Goal: Task Accomplishment & Management: Manage account settings

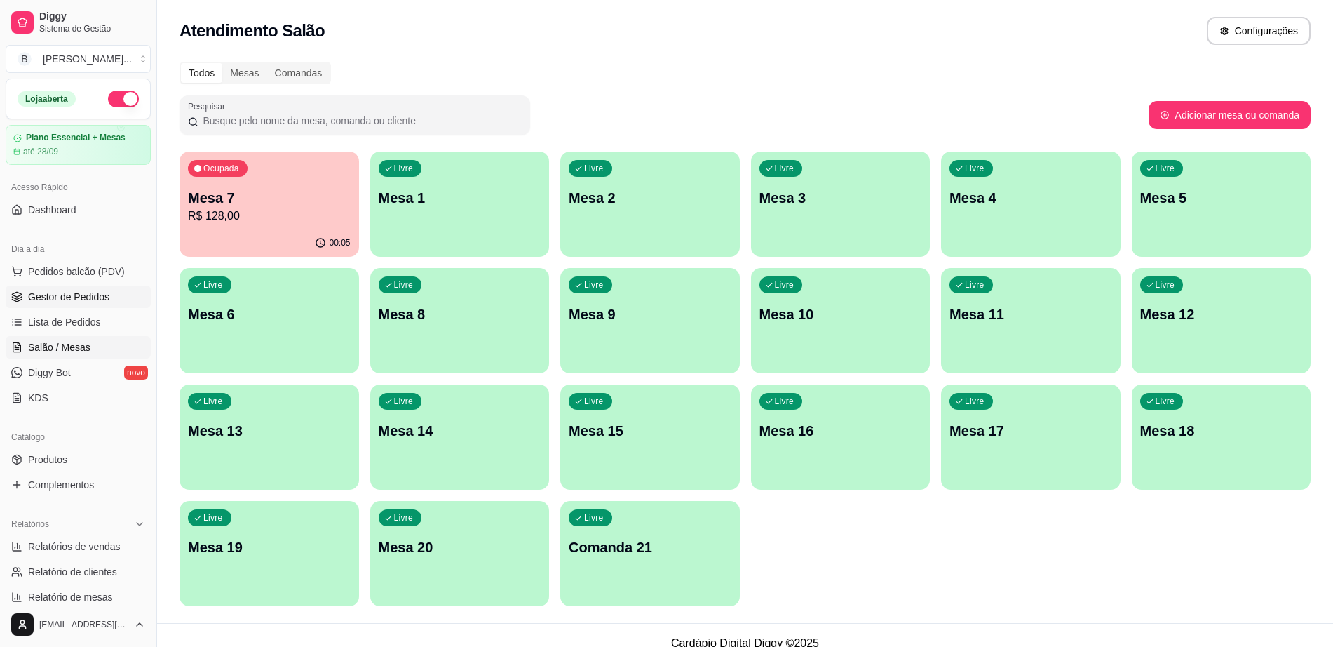
click at [98, 300] on span "Gestor de Pedidos" at bounding box center [68, 297] width 81 height 14
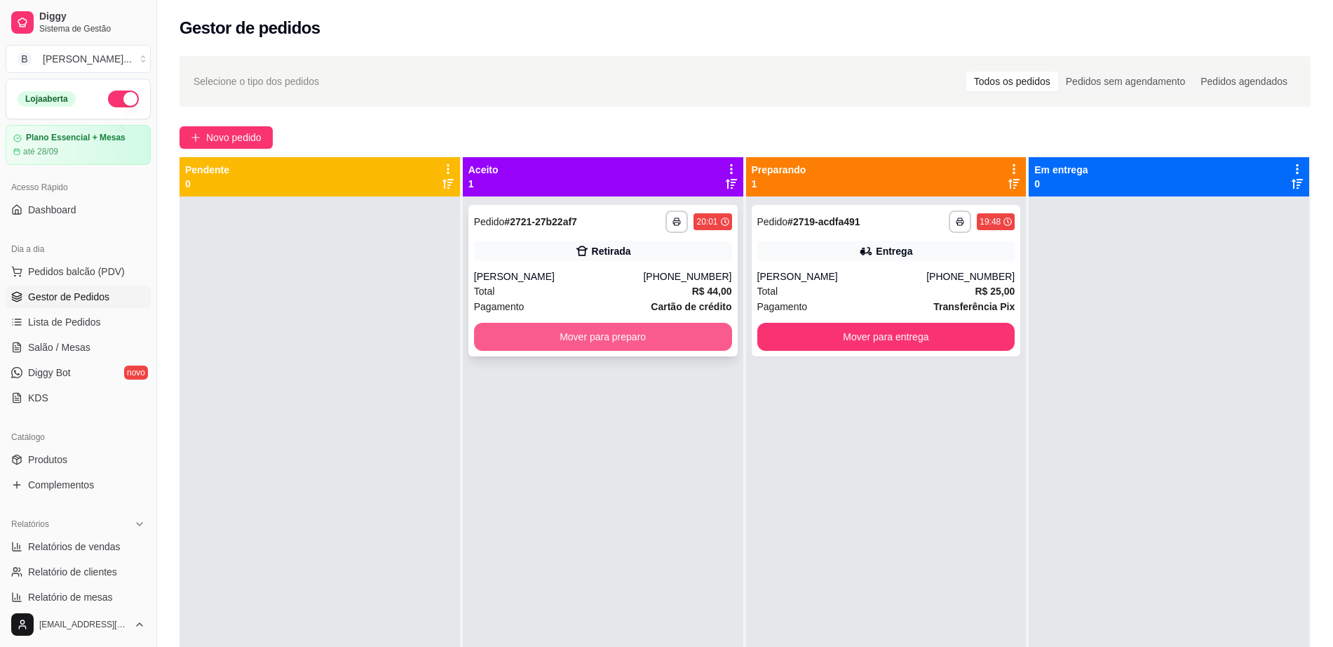
click at [601, 337] on button "Mover para preparo" at bounding box center [603, 337] width 258 height 28
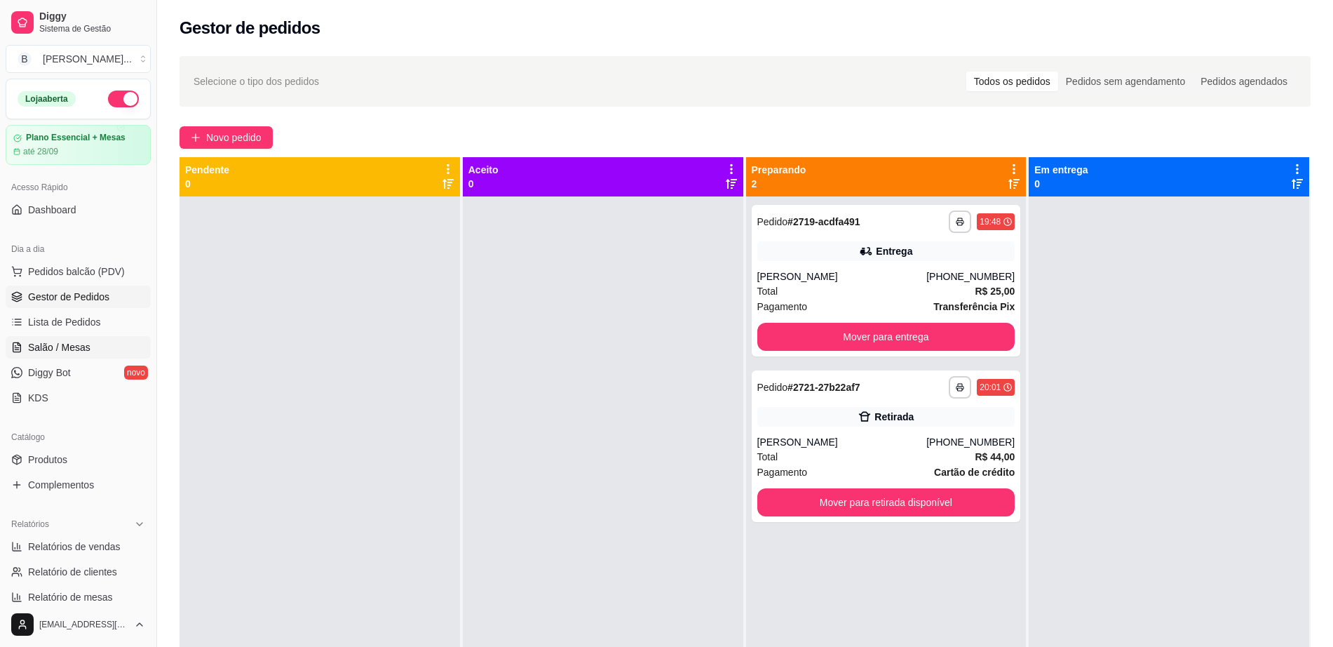
click at [62, 349] on span "Salão / Mesas" at bounding box center [59, 347] width 62 height 14
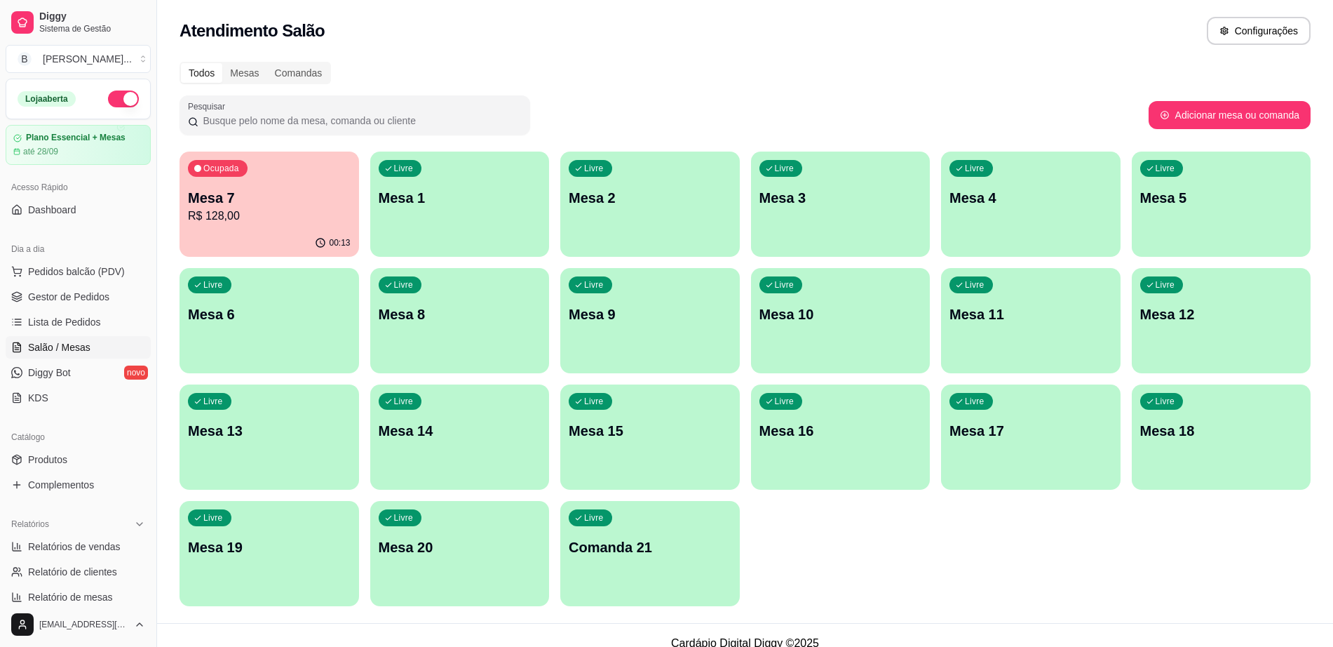
click at [840, 219] on div "Livre Mesa 3" at bounding box center [841, 195] width 180 height 88
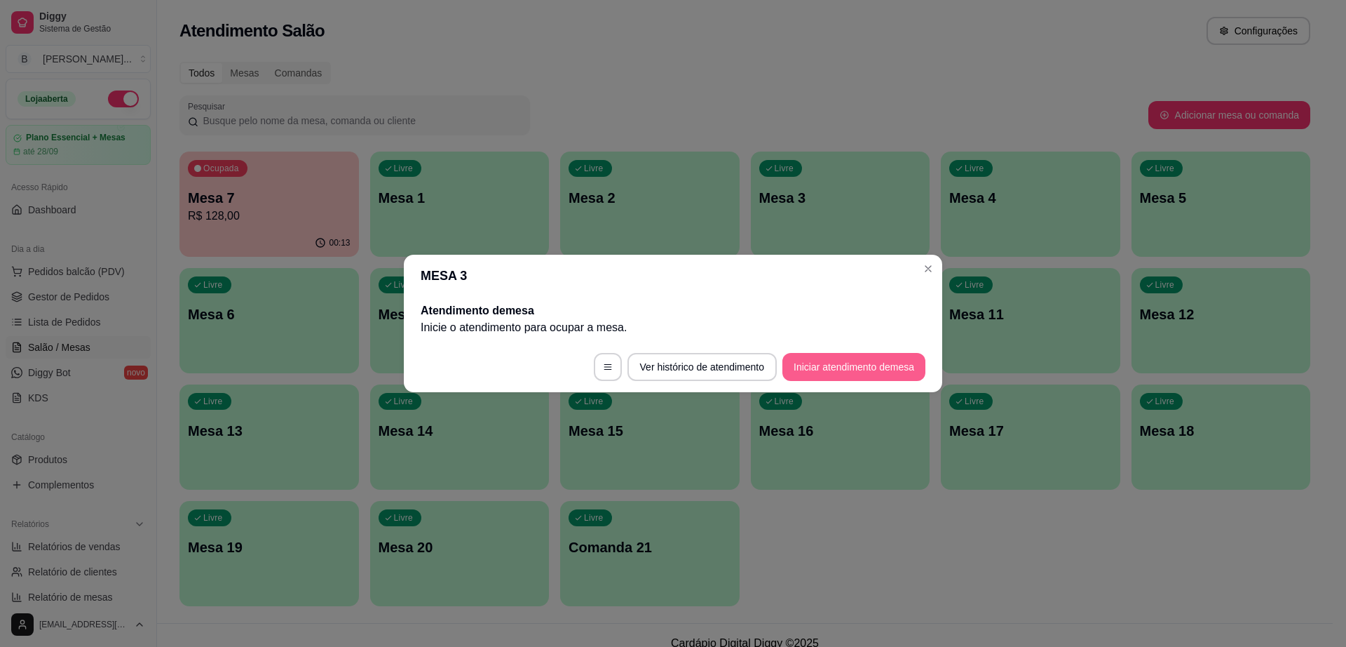
click at [879, 371] on button "Iniciar atendimento de mesa" at bounding box center [854, 367] width 143 height 28
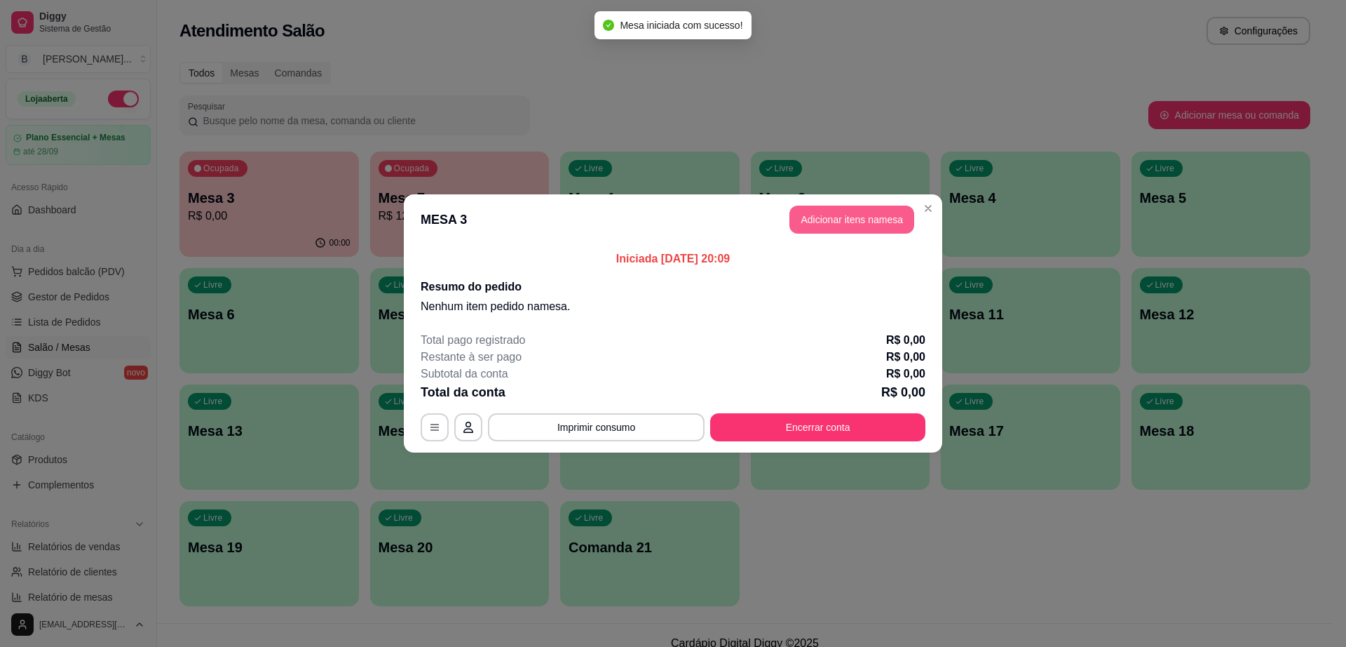
click at [888, 222] on button "Adicionar itens na mesa" at bounding box center [852, 219] width 125 height 28
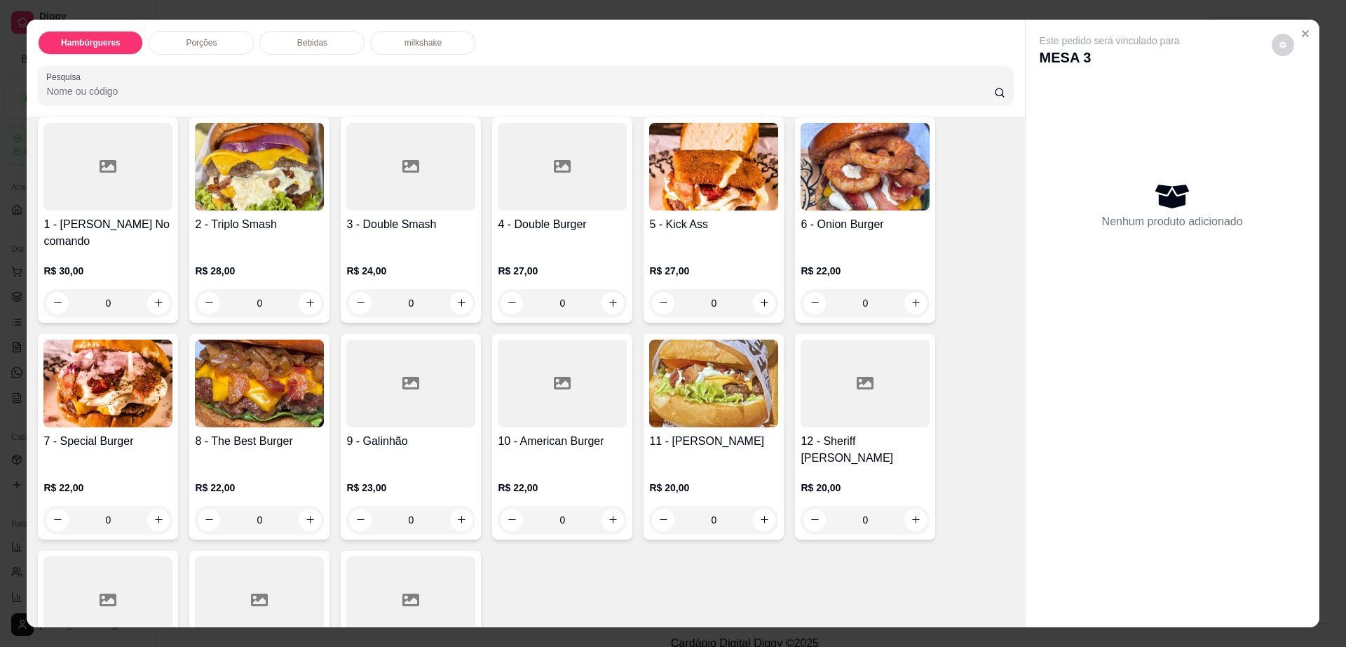
scroll to position [175, 0]
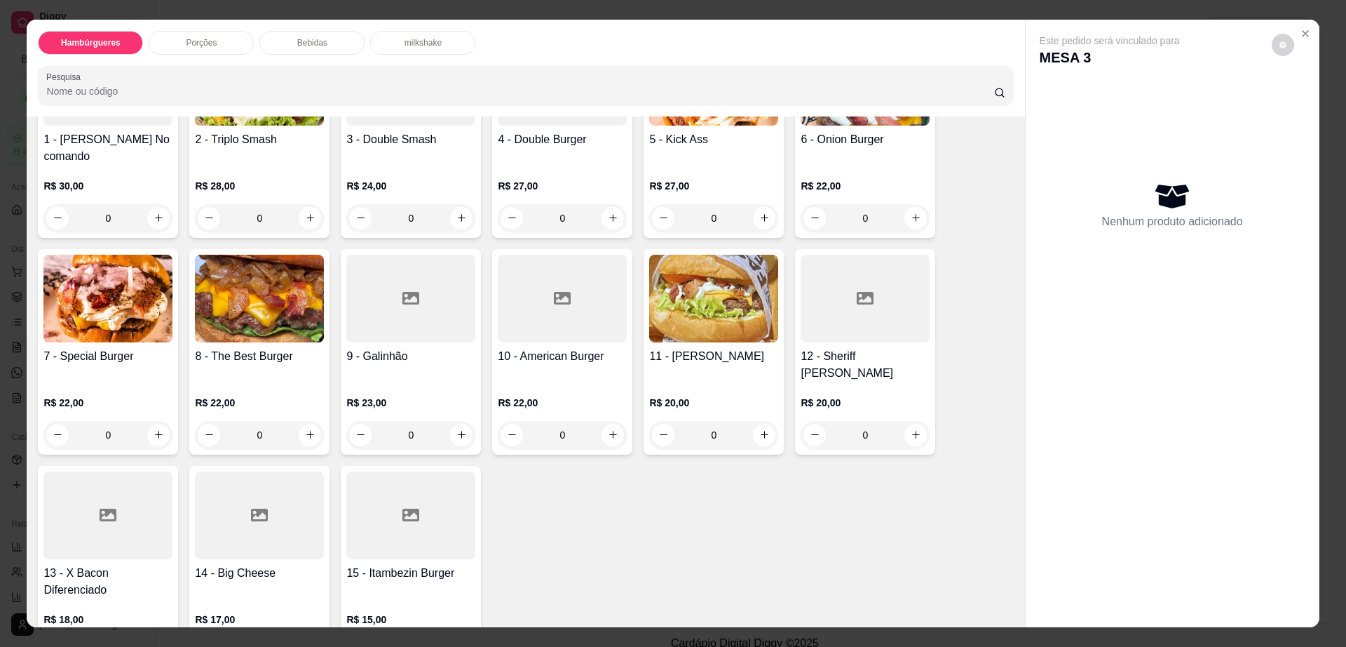
click at [691, 293] on img at bounding box center [713, 299] width 129 height 88
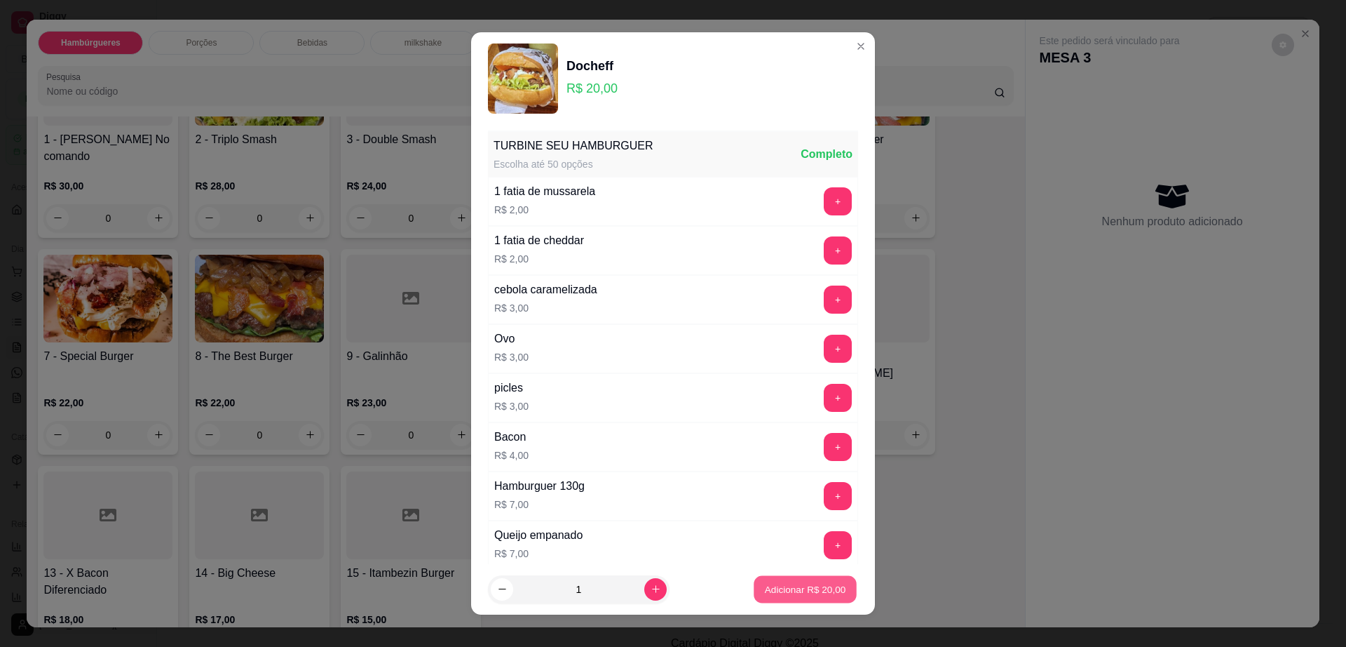
click at [802, 588] on p "Adicionar R$ 20,00" at bounding box center [805, 588] width 81 height 13
type input "1"
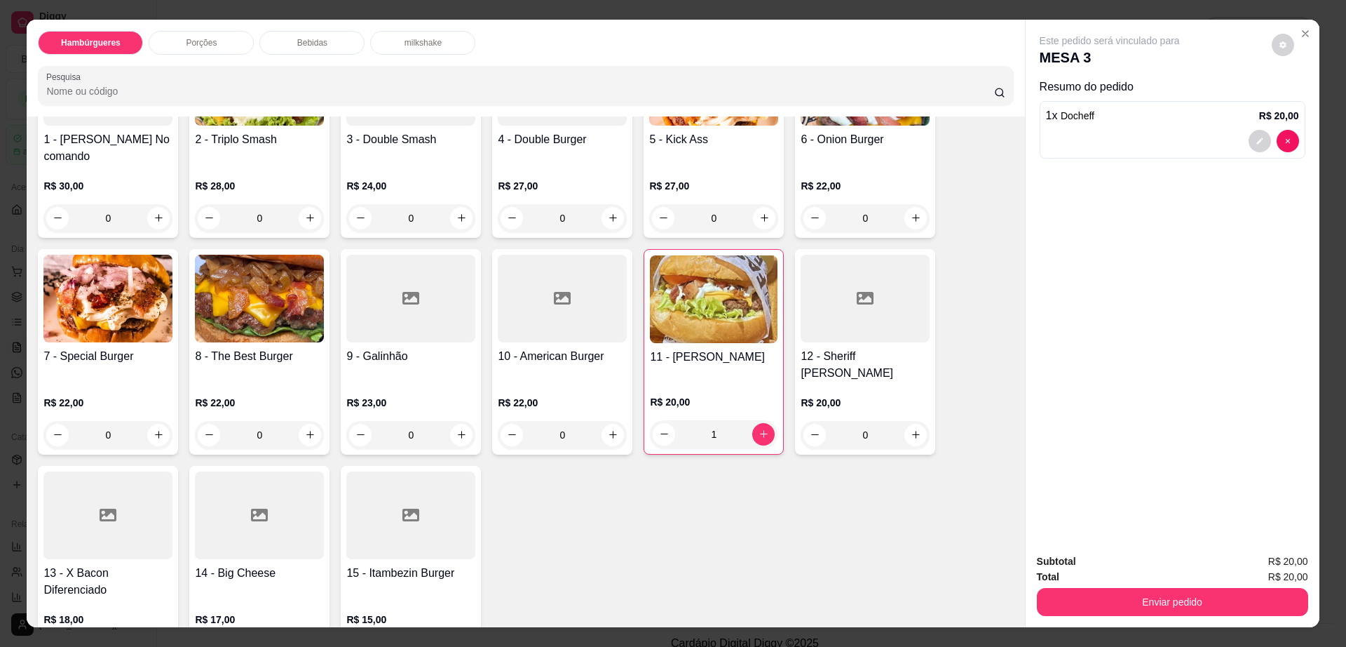
scroll to position [526, 0]
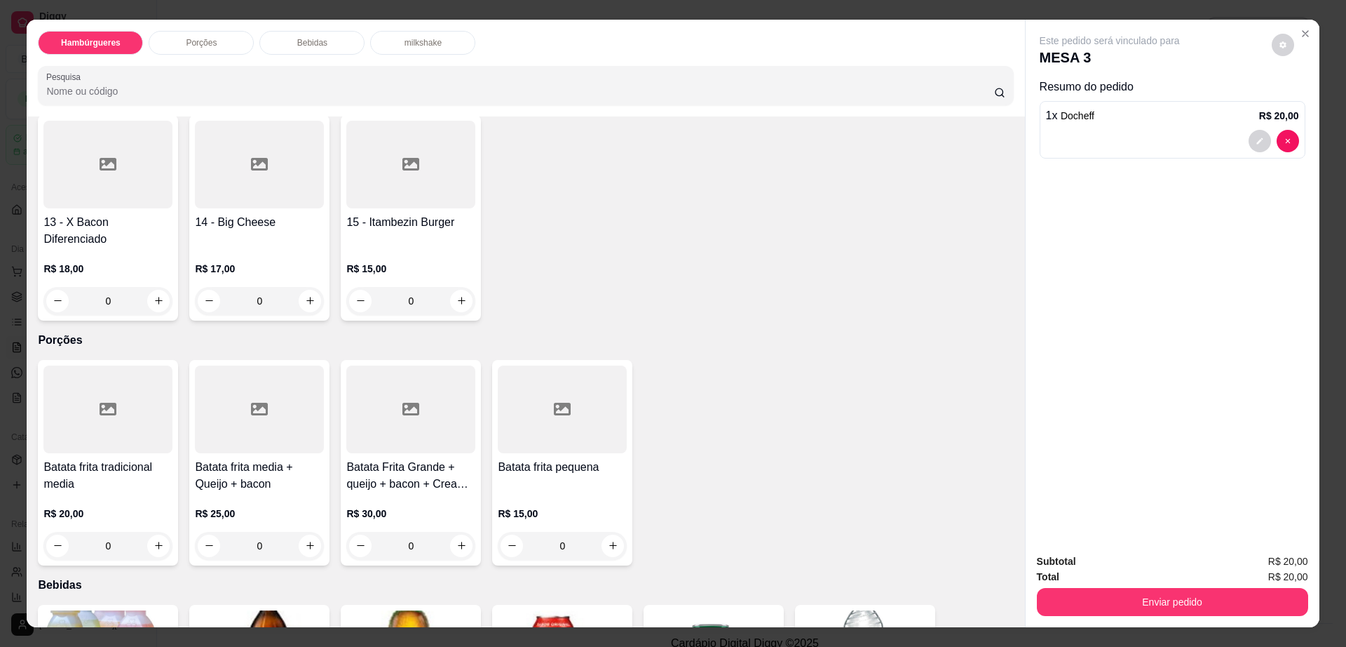
click at [242, 388] on div at bounding box center [259, 409] width 129 height 88
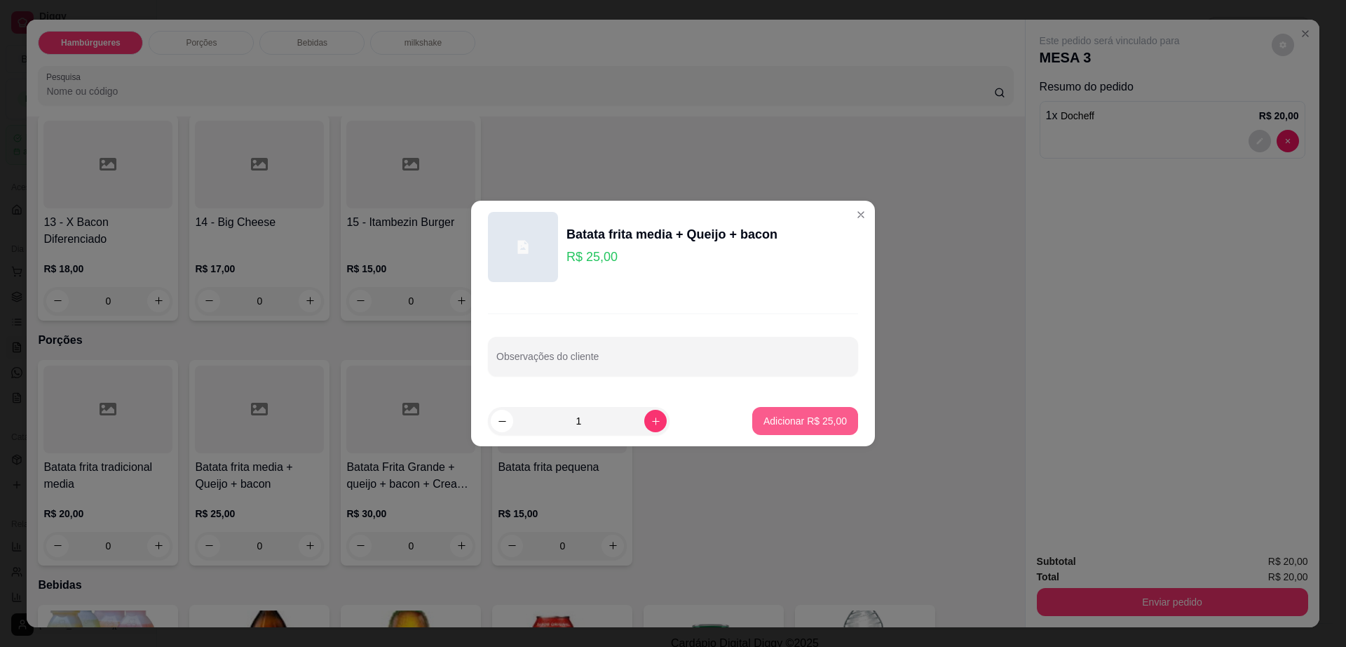
click at [823, 418] on p "Adicionar R$ 25,00" at bounding box center [805, 421] width 83 height 14
type input "1"
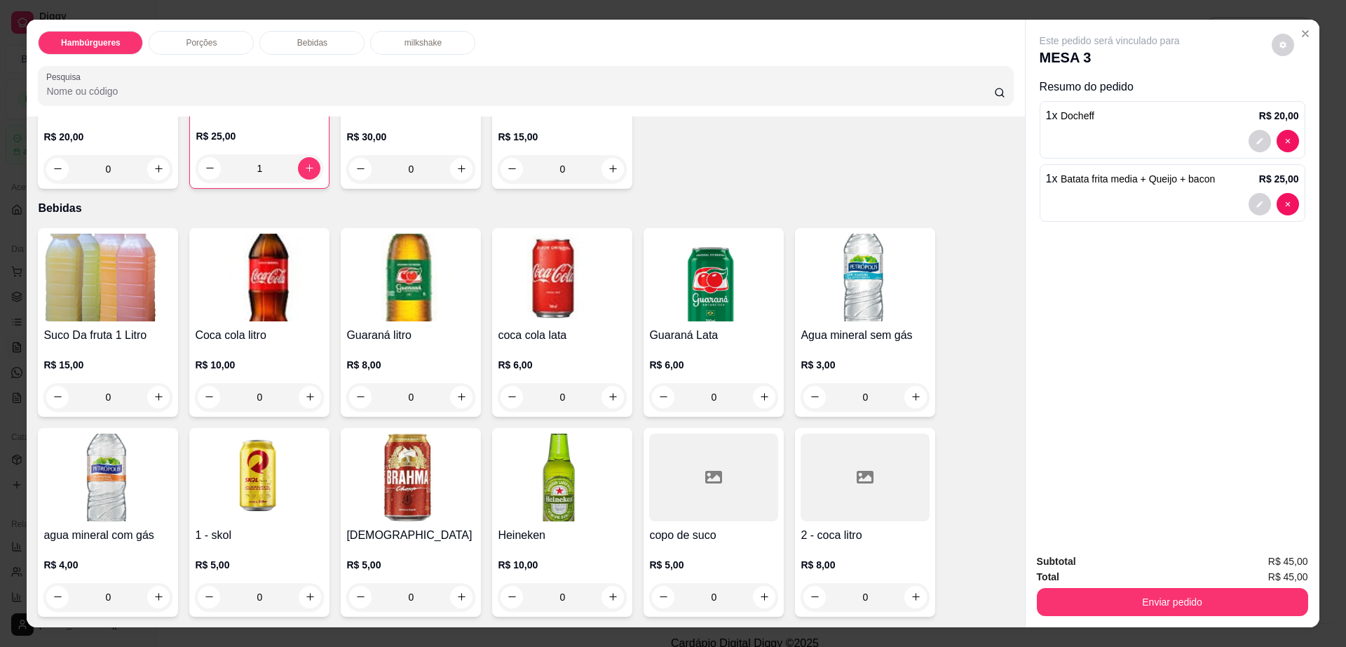
scroll to position [1052, 0]
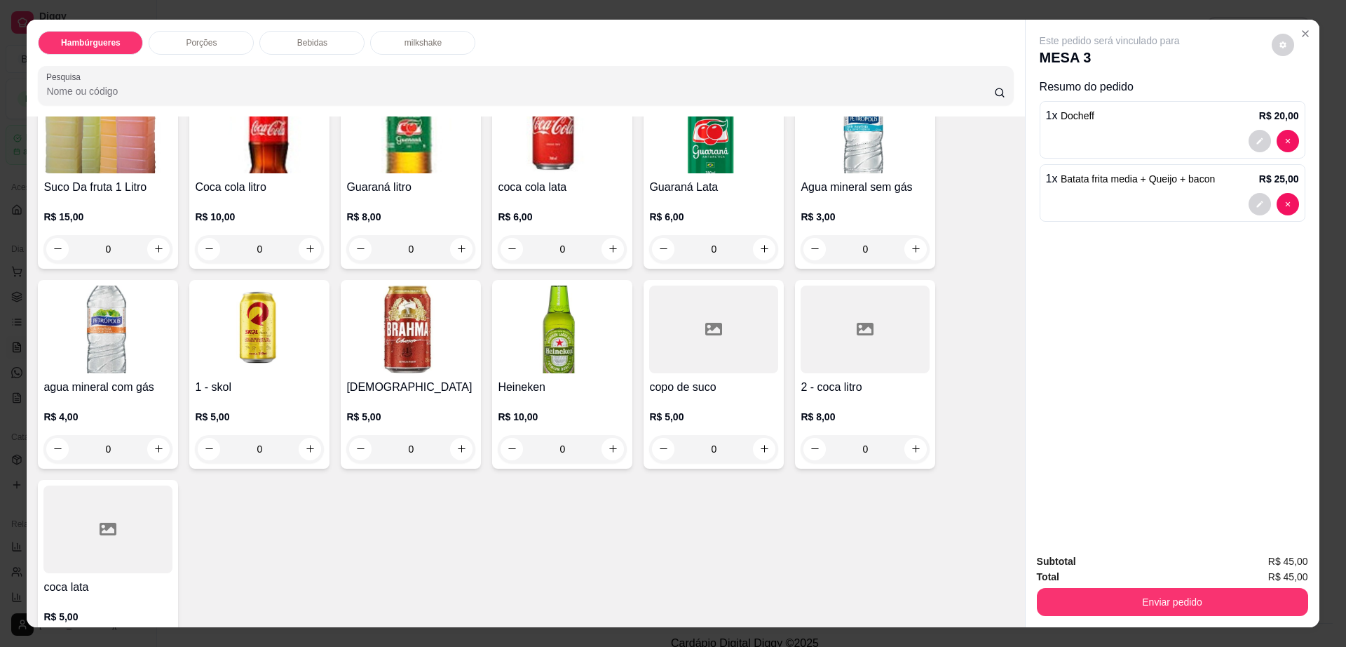
click at [851, 379] on h4 "2 - coca litro" at bounding box center [865, 387] width 129 height 17
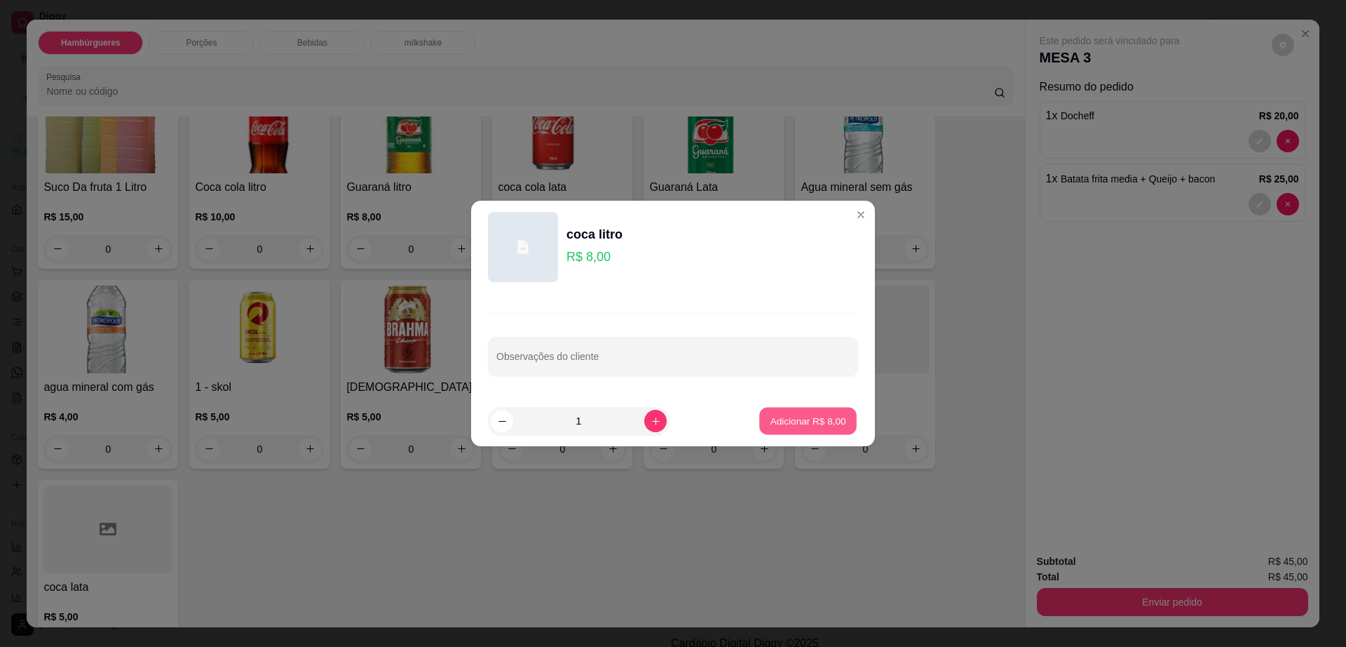
click at [825, 428] on button "Adicionar R$ 8,00" at bounding box center [807, 420] width 97 height 27
type input "1"
click at [825, 428] on div "Suco Da fruta 1 Litro R$ 15,00 0 Coca cola litro R$ 10,00 0 Guaraná litro R$ 8,…" at bounding box center [525, 374] width 975 height 588
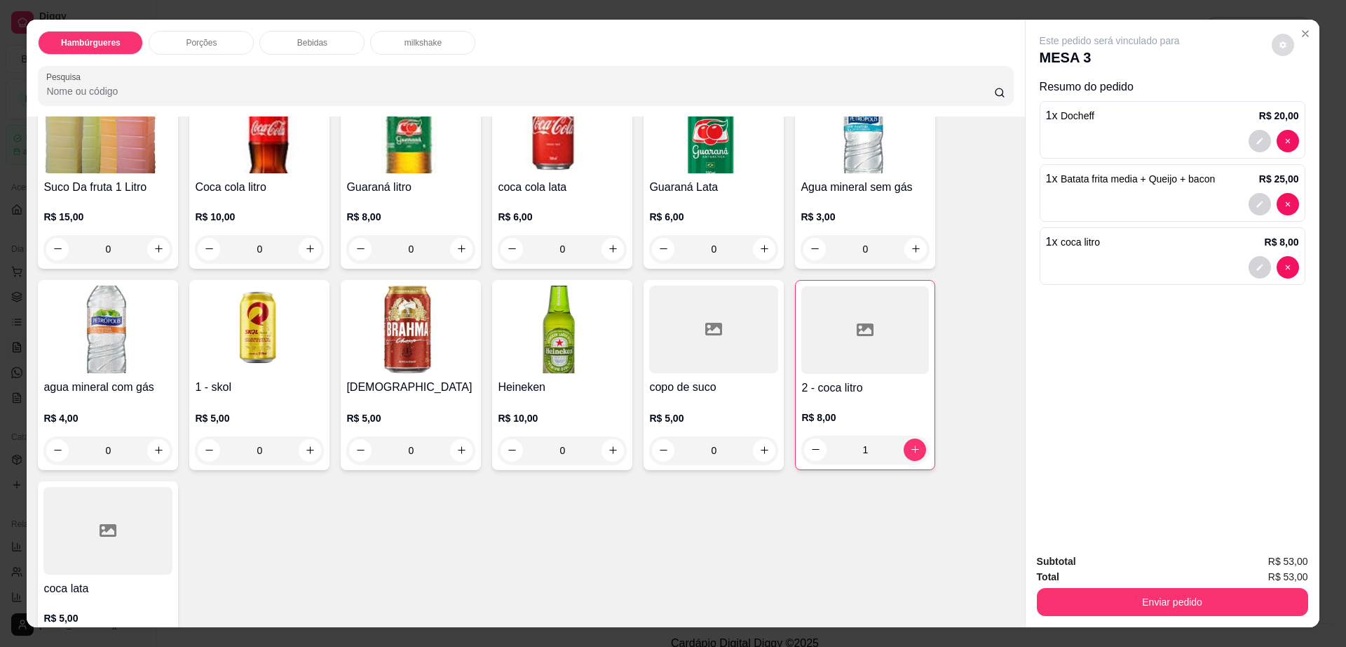
click at [1272, 39] on button "decrease-product-quantity" at bounding box center [1283, 45] width 22 height 22
click at [1311, 100] on span "Automatic updates" at bounding box center [1308, 101] width 28 height 17
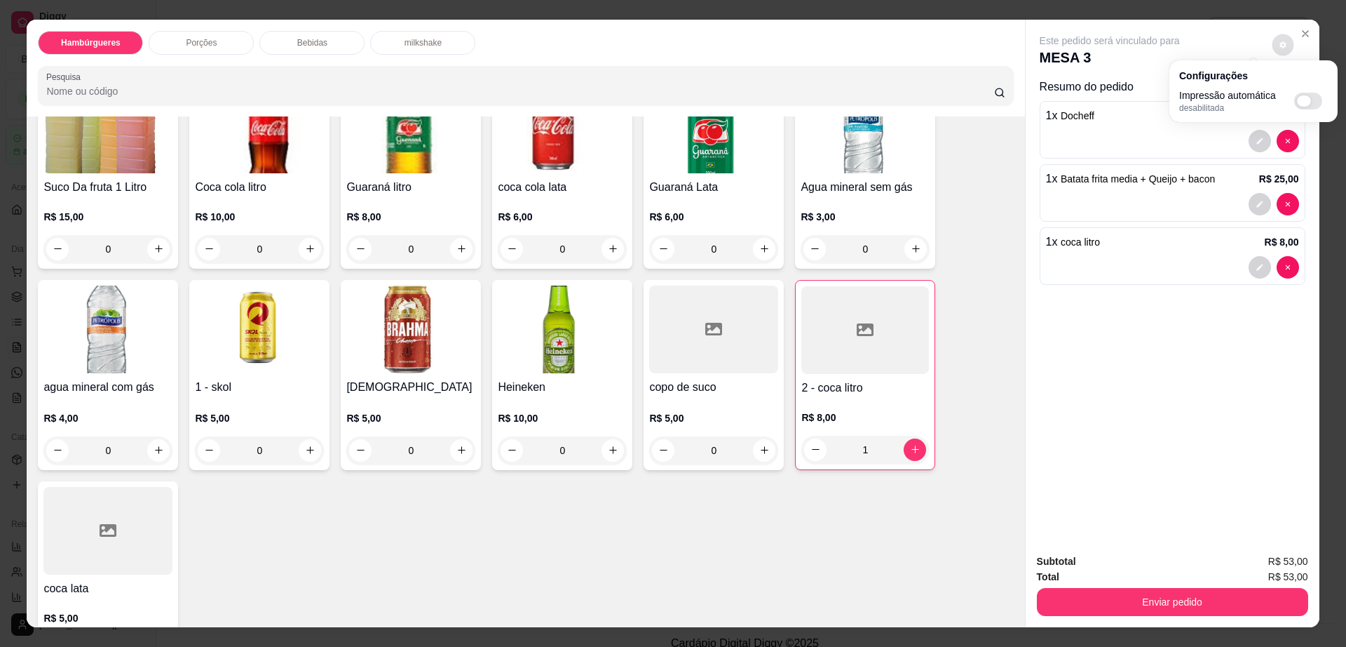
click at [1303, 101] on input "Automatic updates" at bounding box center [1298, 105] width 9 height 9
checkbox input "true"
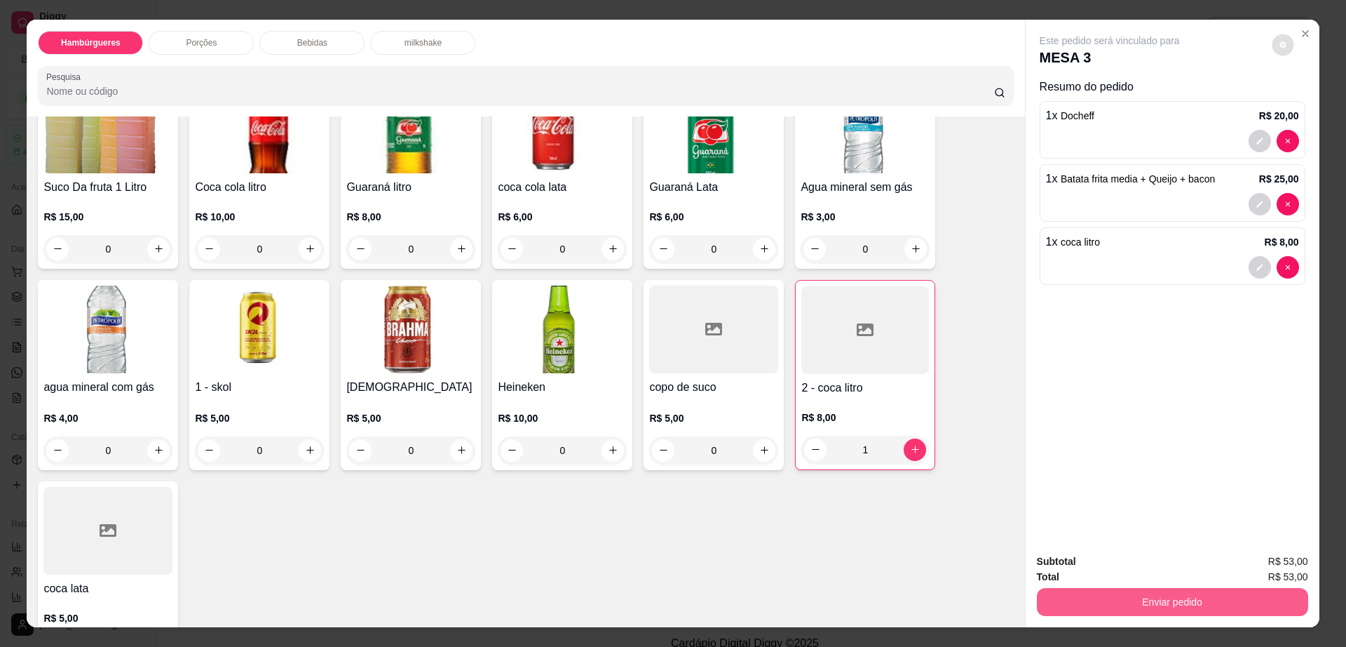
click at [1146, 601] on button "Enviar pedido" at bounding box center [1172, 602] width 271 height 28
click at [1146, 600] on button "Enviar pedido" at bounding box center [1172, 601] width 263 height 27
click at [1109, 563] on button "Não registrar e enviar pedido" at bounding box center [1125, 567] width 142 height 26
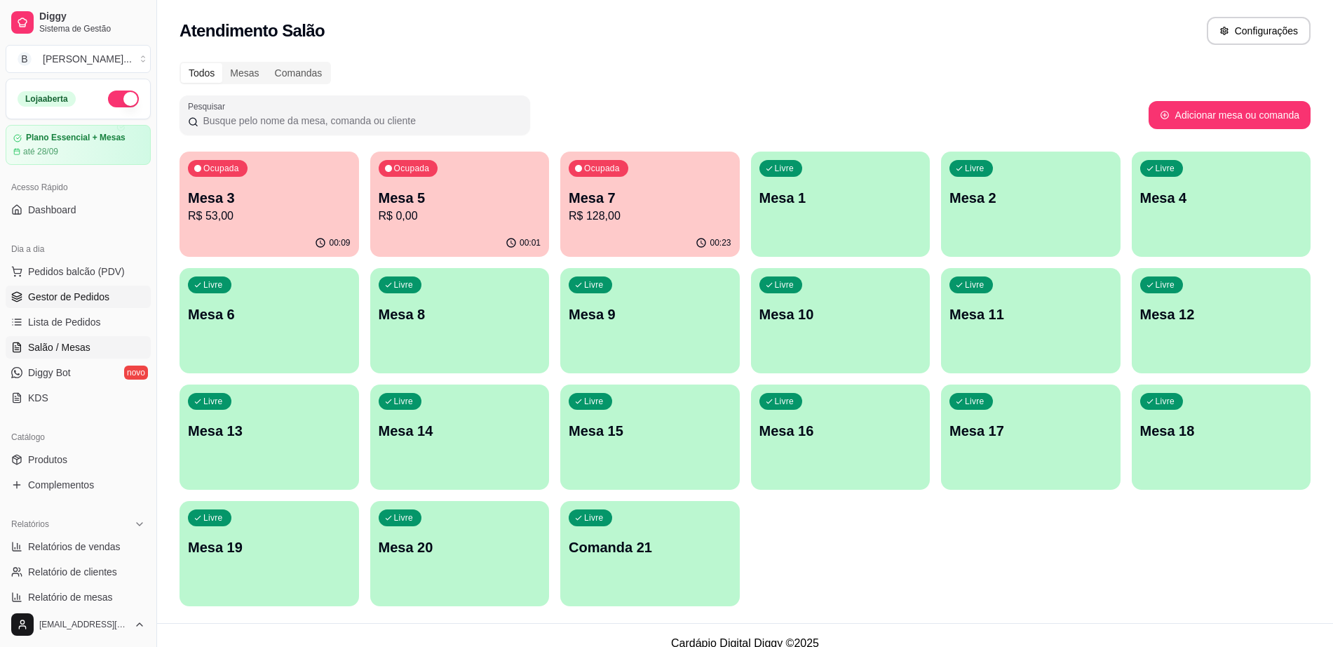
click at [43, 297] on span "Gestor de Pedidos" at bounding box center [68, 297] width 81 height 14
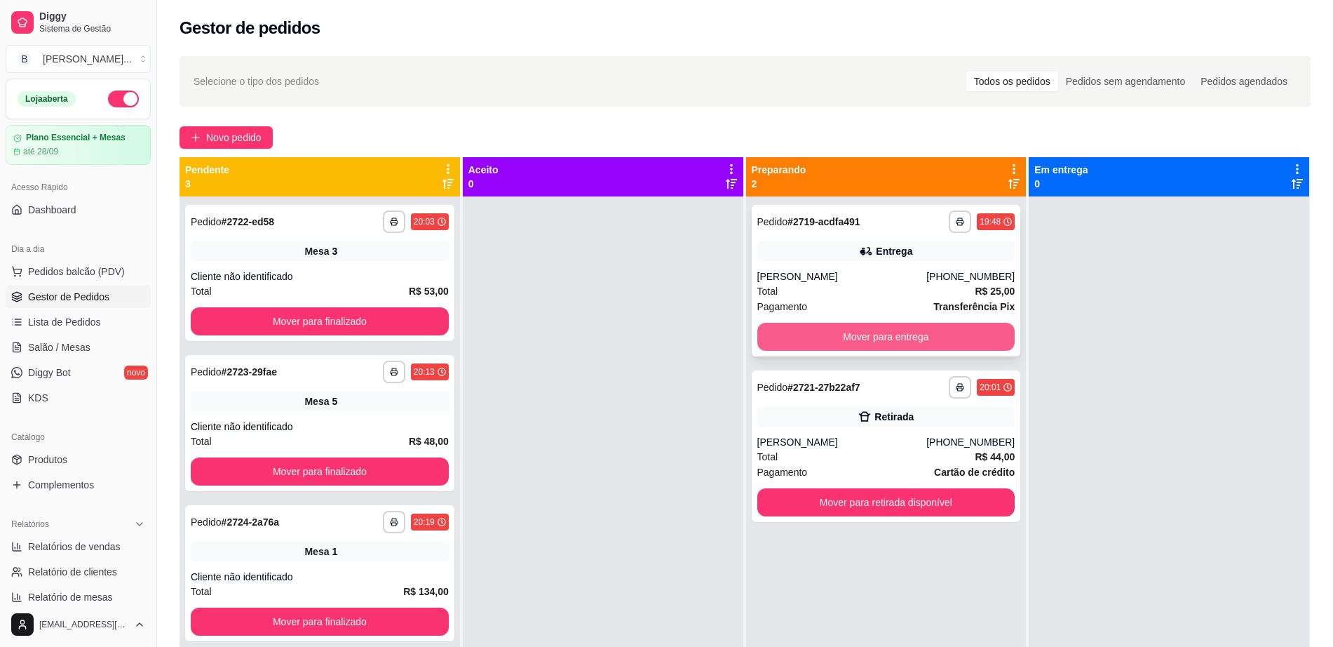
click at [835, 335] on button "Mover para entrega" at bounding box center [886, 337] width 258 height 28
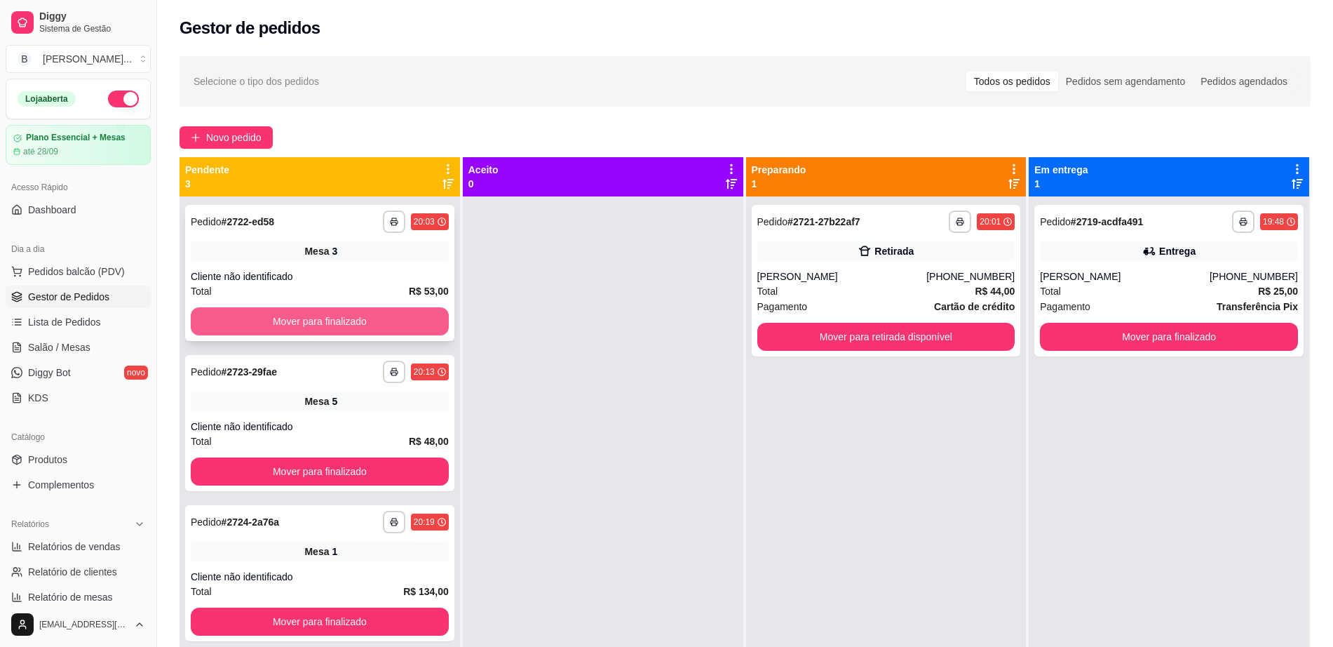
click at [400, 322] on button "Mover para finalizado" at bounding box center [320, 321] width 258 height 28
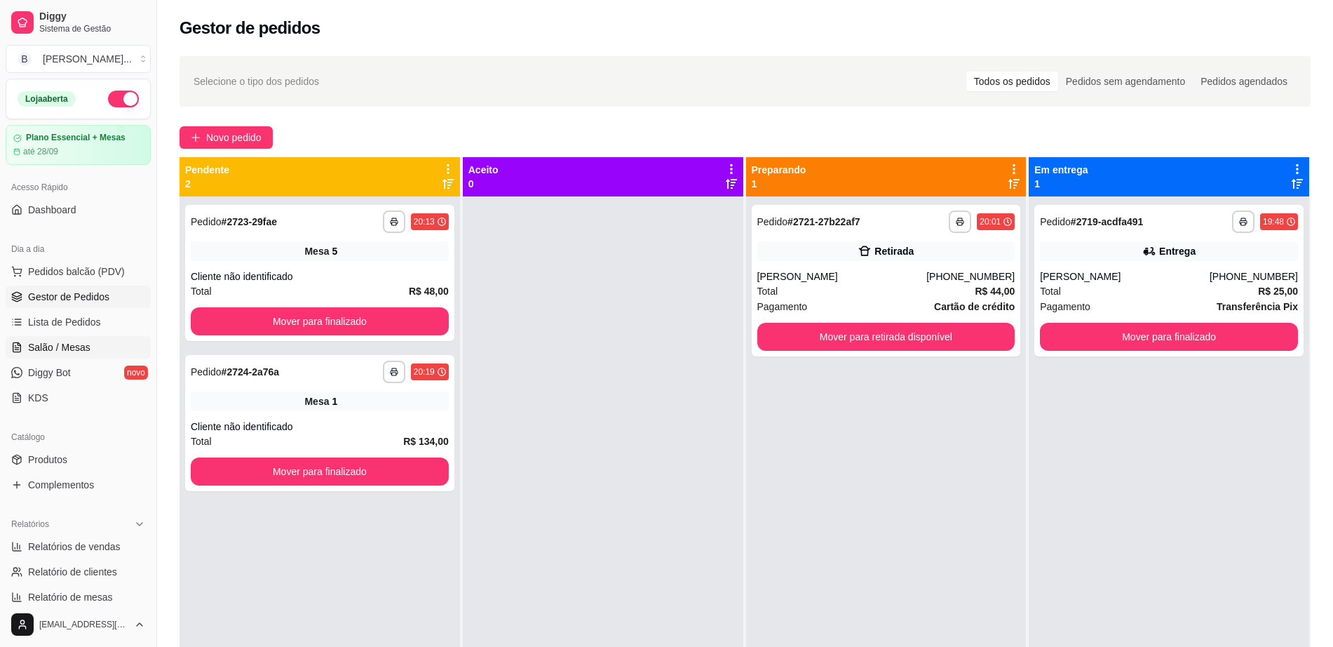
click at [121, 354] on link "Salão / Mesas" at bounding box center [78, 347] width 145 height 22
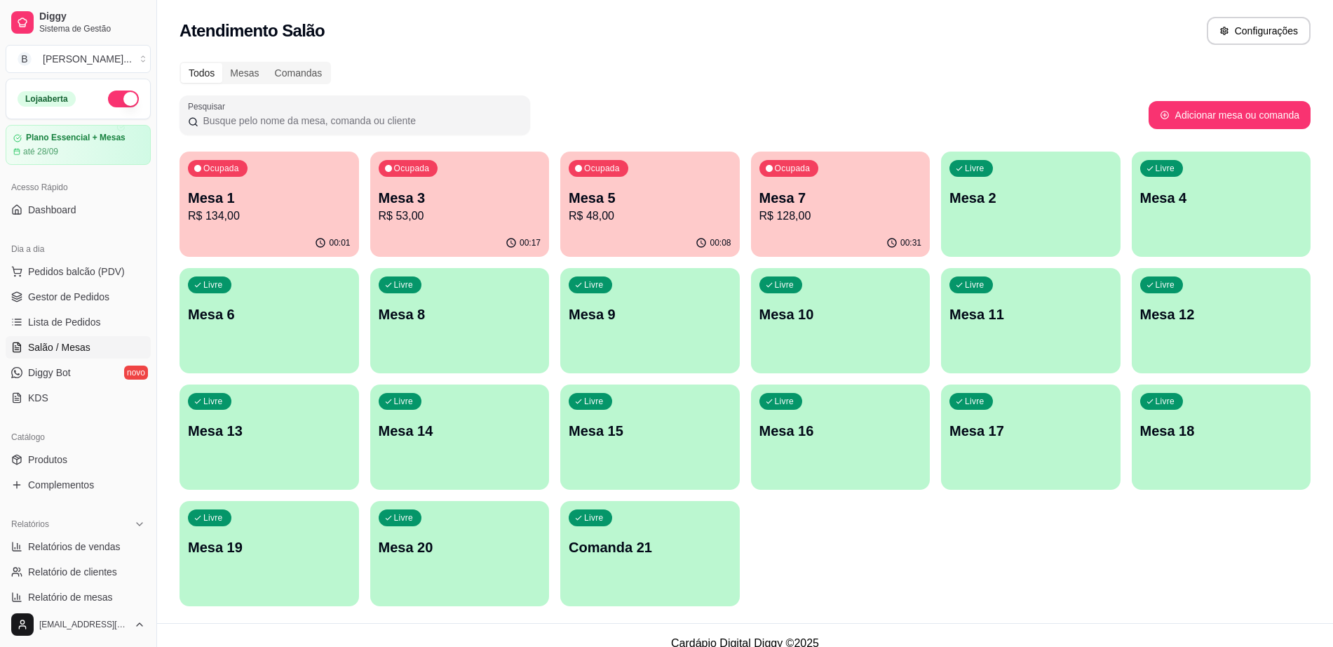
click at [474, 228] on div "Ocupada Mesa 3 R$ 53,00" at bounding box center [460, 190] width 180 height 78
click at [851, 229] on div "Ocupada Mesa 7 R$ 128,00" at bounding box center [841, 190] width 180 height 78
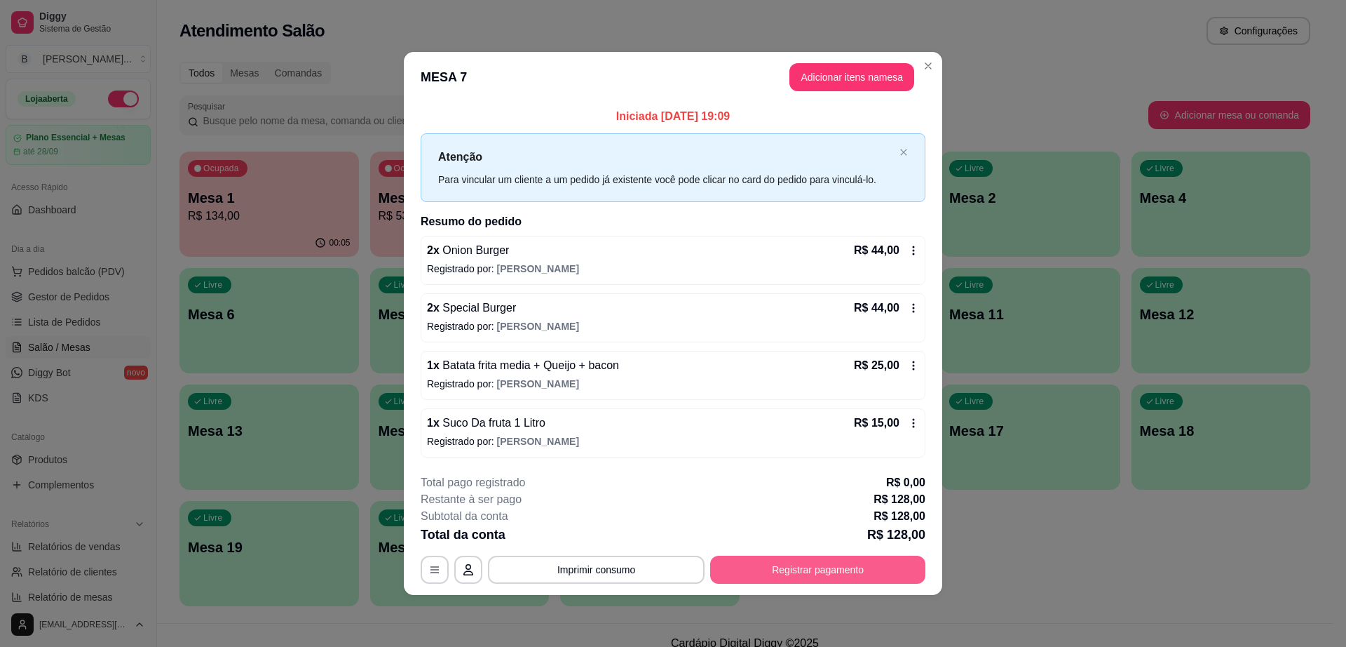
click at [865, 566] on button "Registrar pagamento" at bounding box center [817, 569] width 215 height 28
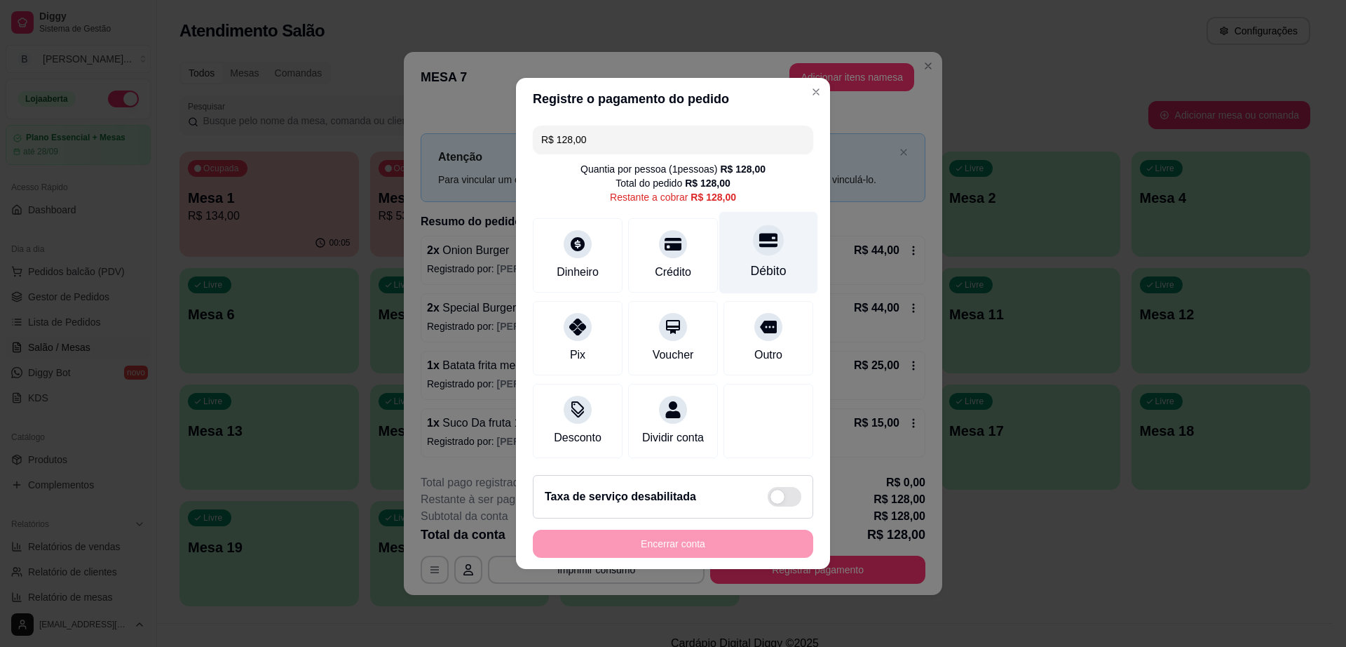
click at [759, 231] on icon at bounding box center [768, 240] width 18 height 18
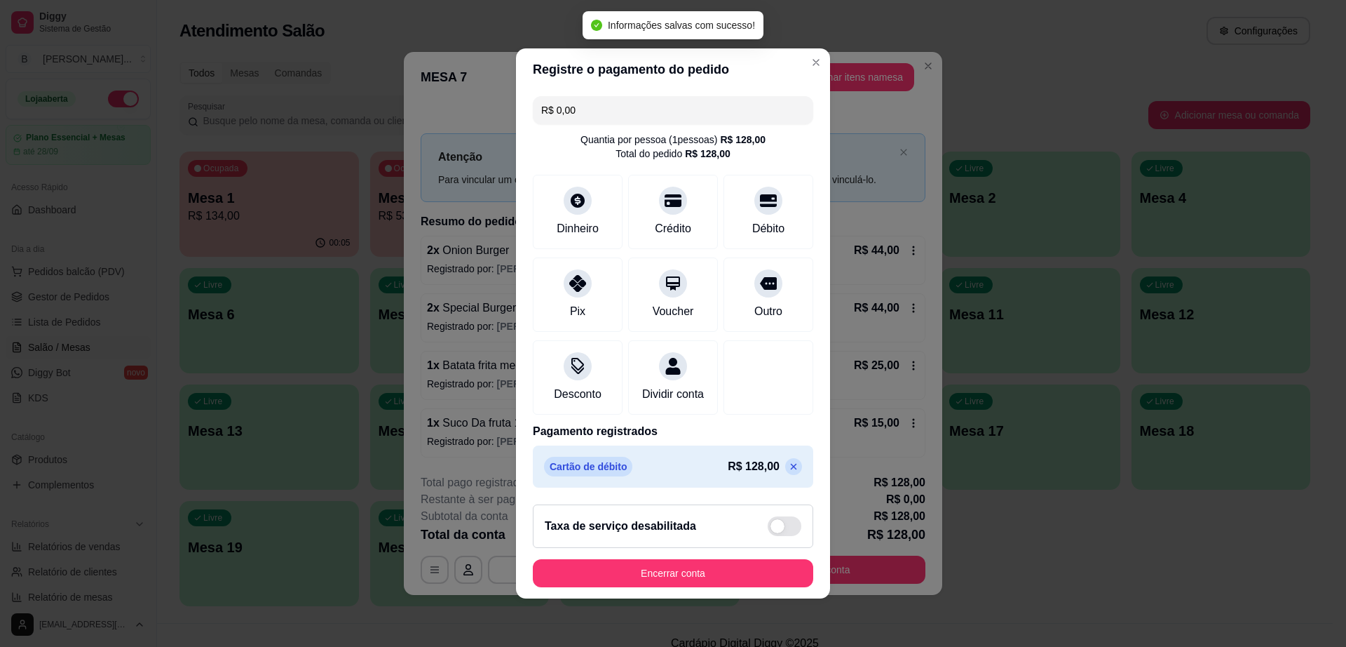
type input "R$ 0,00"
click at [719, 576] on button "Encerrar conta" at bounding box center [673, 573] width 280 height 28
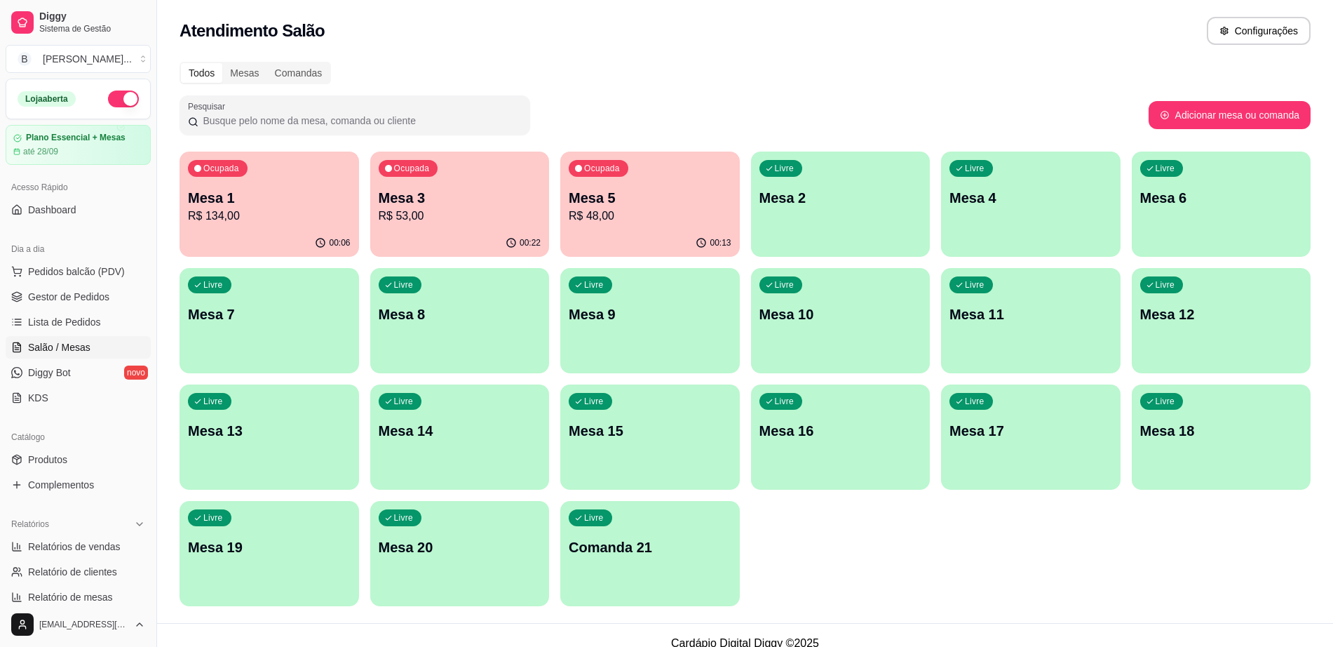
click at [258, 205] on p "Mesa 1" at bounding box center [269, 198] width 163 height 20
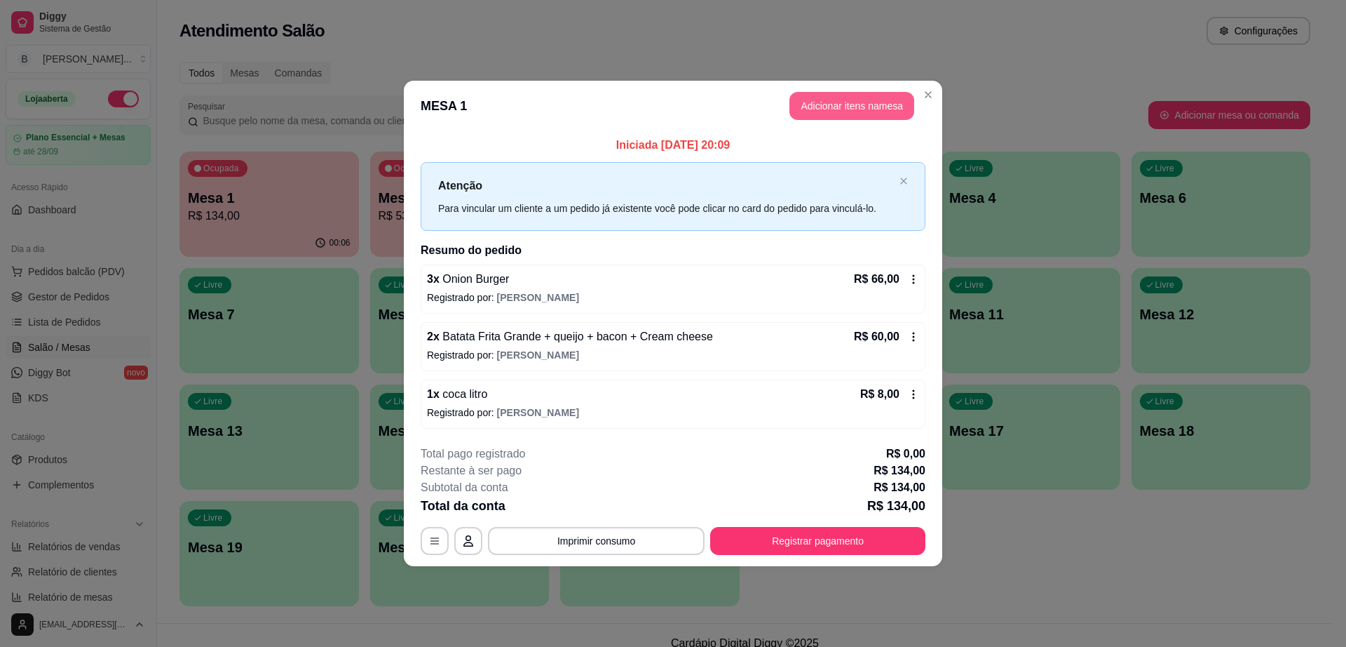
click at [831, 99] on button "Adicionar itens na mesa" at bounding box center [852, 106] width 125 height 28
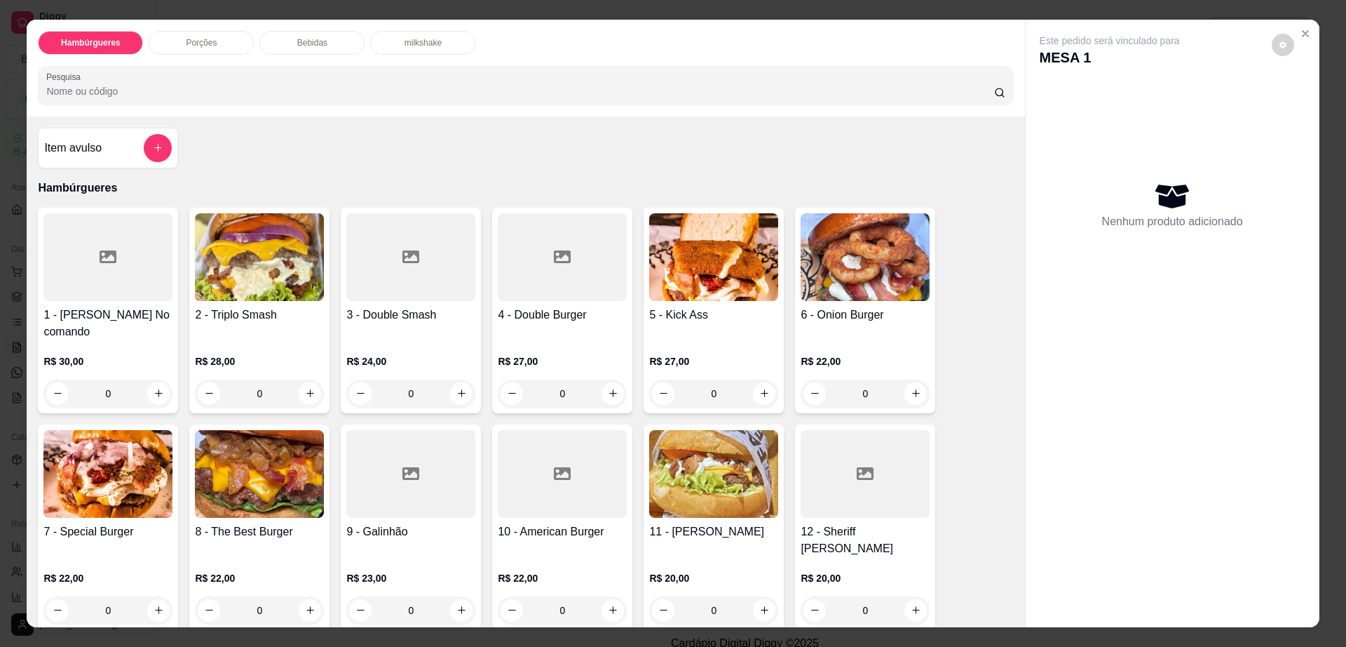
click at [340, 46] on div "Bebidas" at bounding box center [311, 43] width 105 height 24
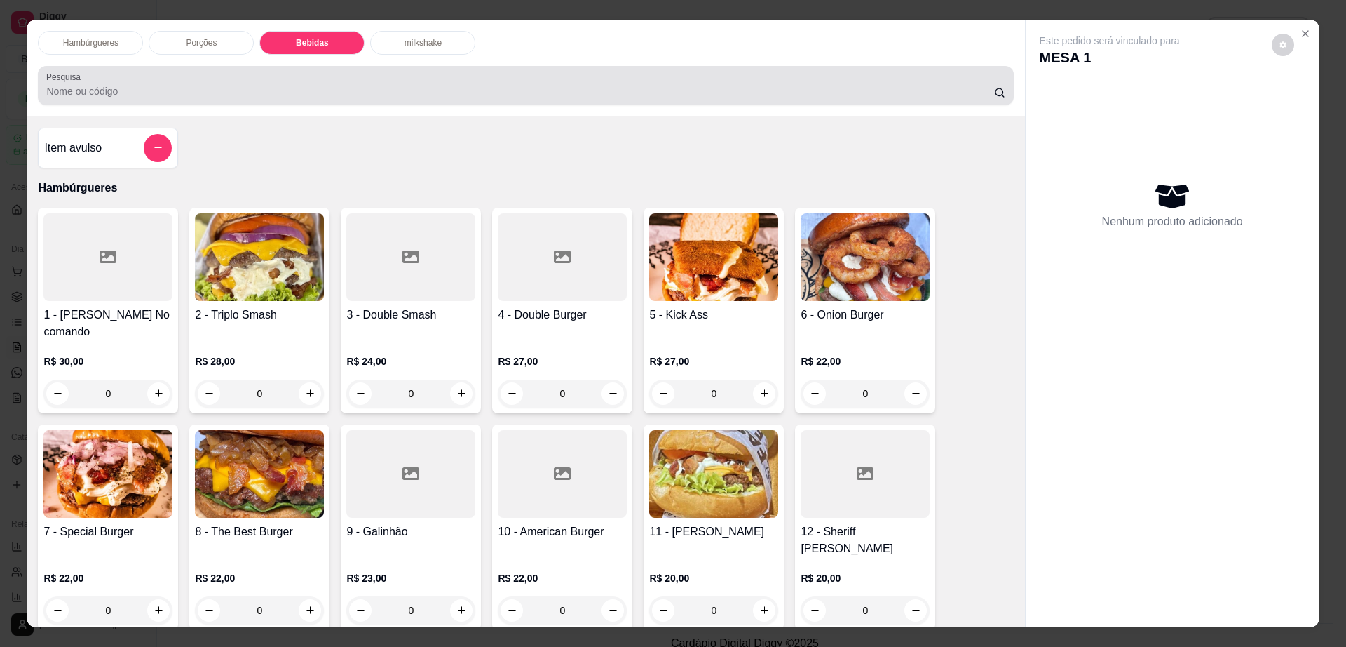
scroll to position [25, 0]
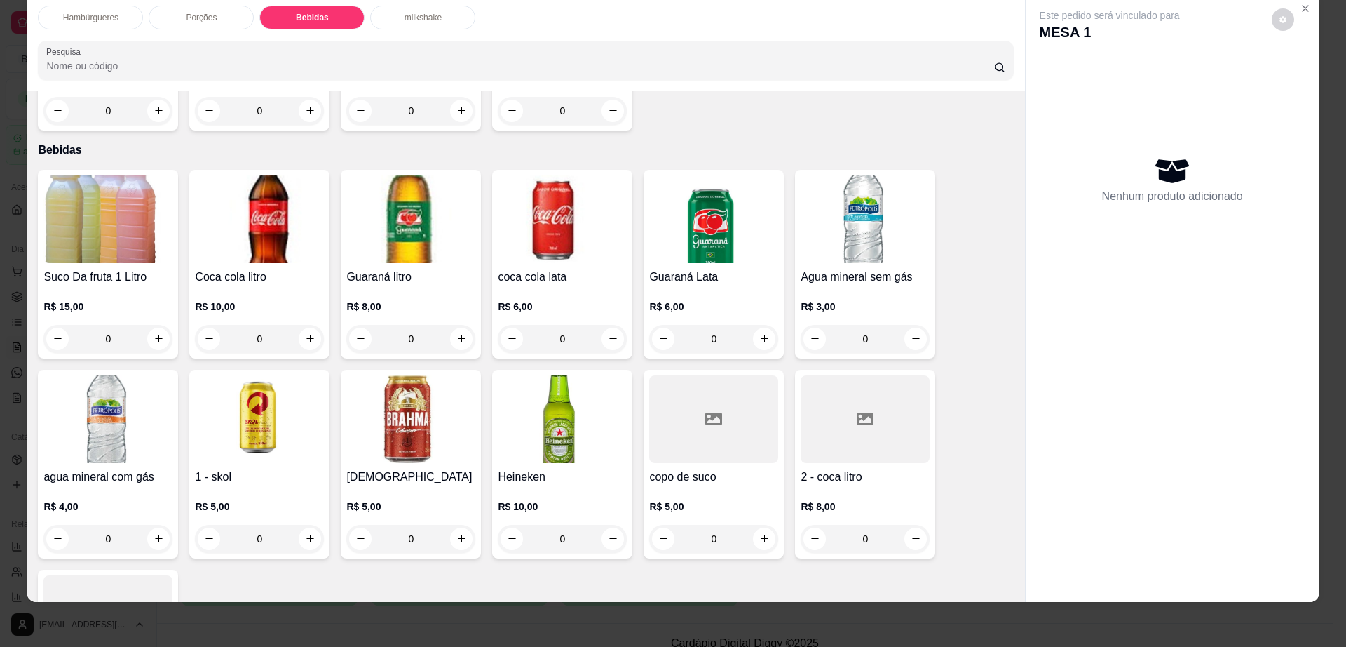
click at [832, 175] on img at bounding box center [865, 219] width 129 height 88
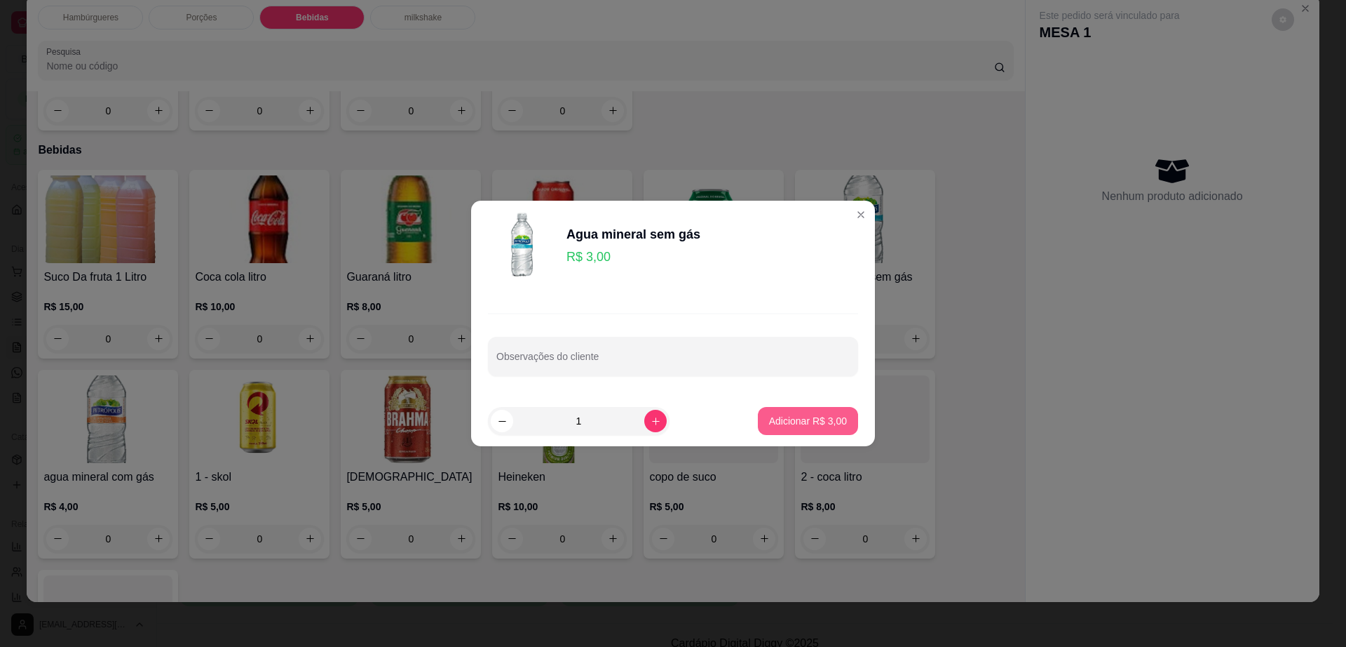
click at [802, 432] on button "Adicionar R$ 3,00" at bounding box center [808, 421] width 100 height 28
type input "1"
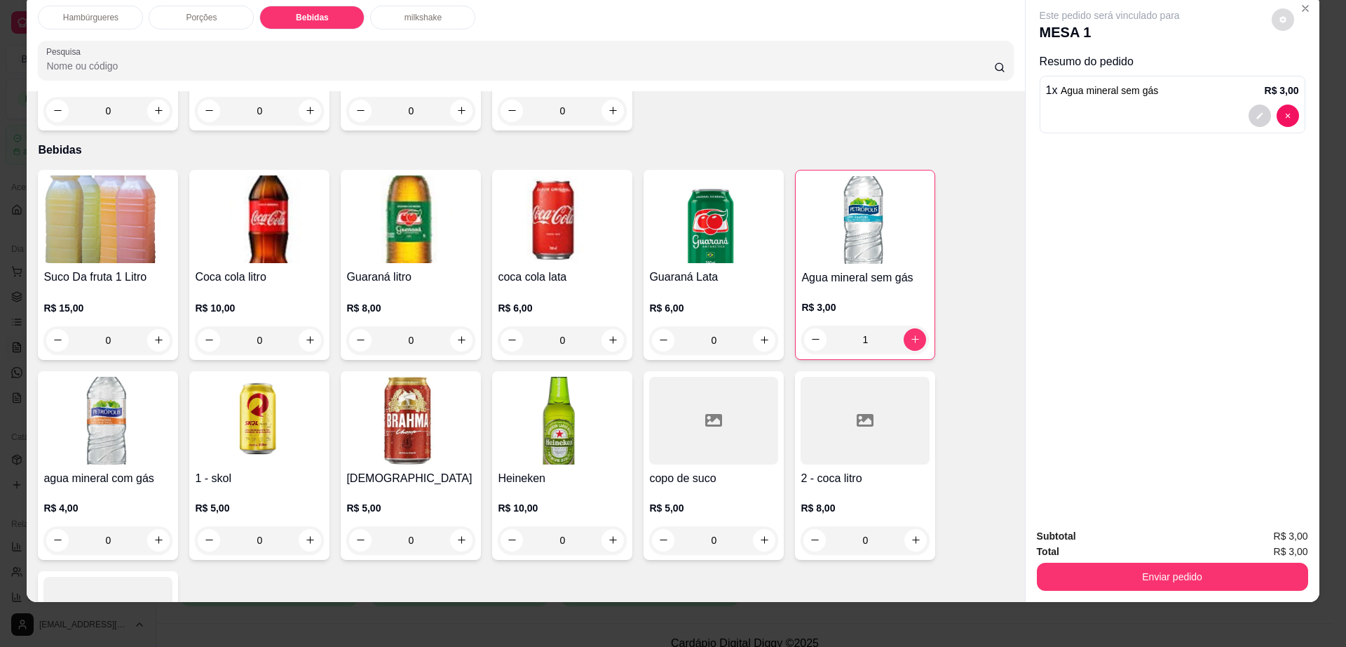
click at [1273, 13] on button "decrease-product-quantity" at bounding box center [1283, 19] width 22 height 22
click at [1299, 74] on span "Automatic updates" at bounding box center [1308, 75] width 28 height 17
click at [1299, 76] on input "Automatic updates" at bounding box center [1298, 80] width 9 height 9
checkbox input "false"
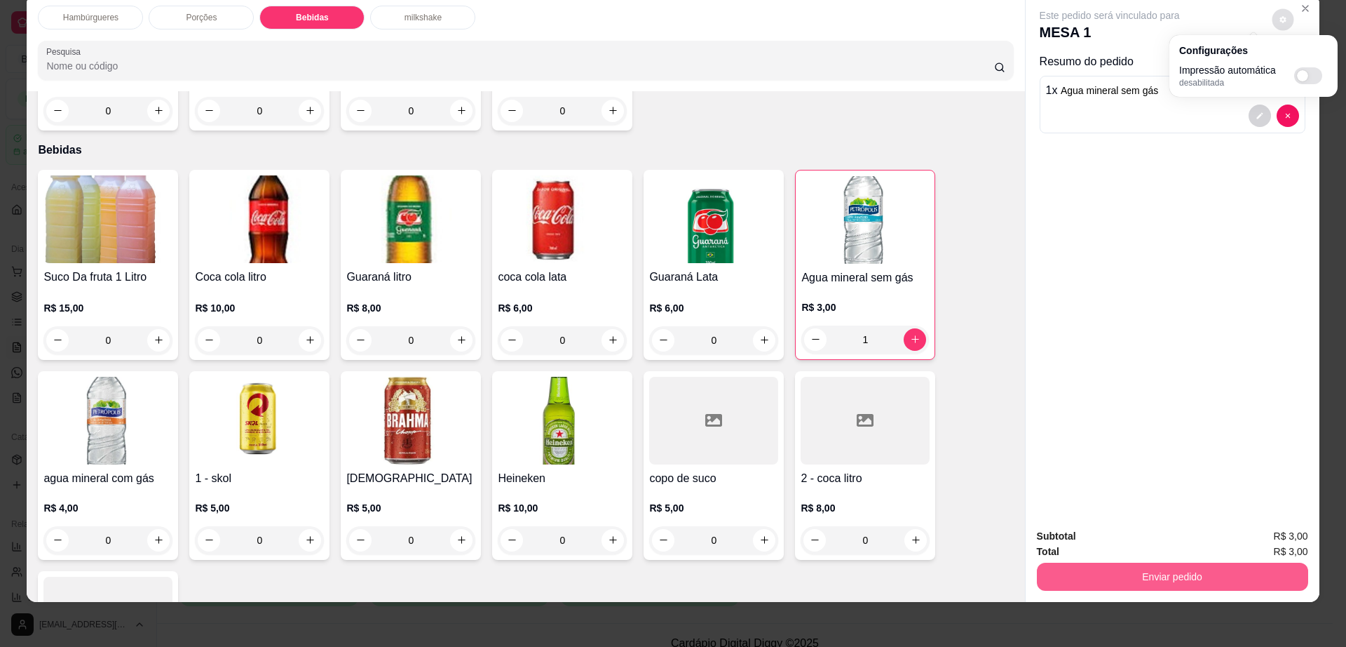
click at [1114, 564] on button "Enviar pedido" at bounding box center [1172, 576] width 271 height 28
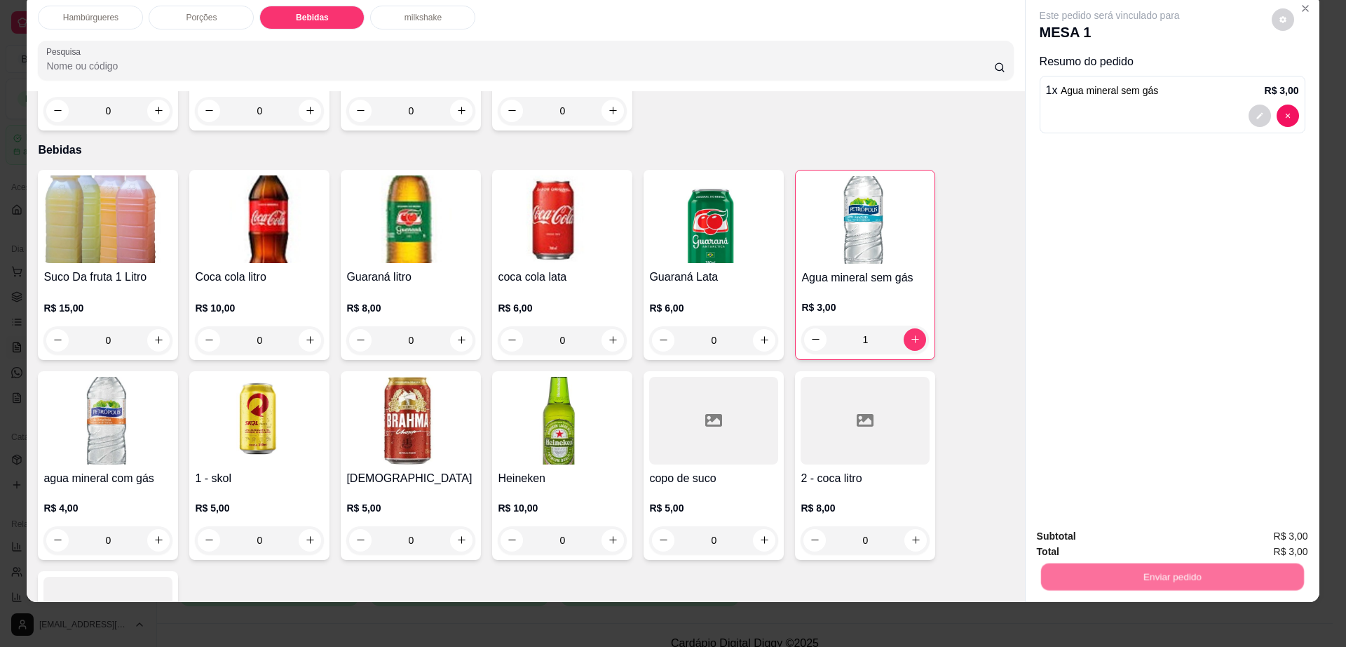
click at [1102, 534] on button "Não registrar e enviar pedido" at bounding box center [1125, 542] width 146 height 27
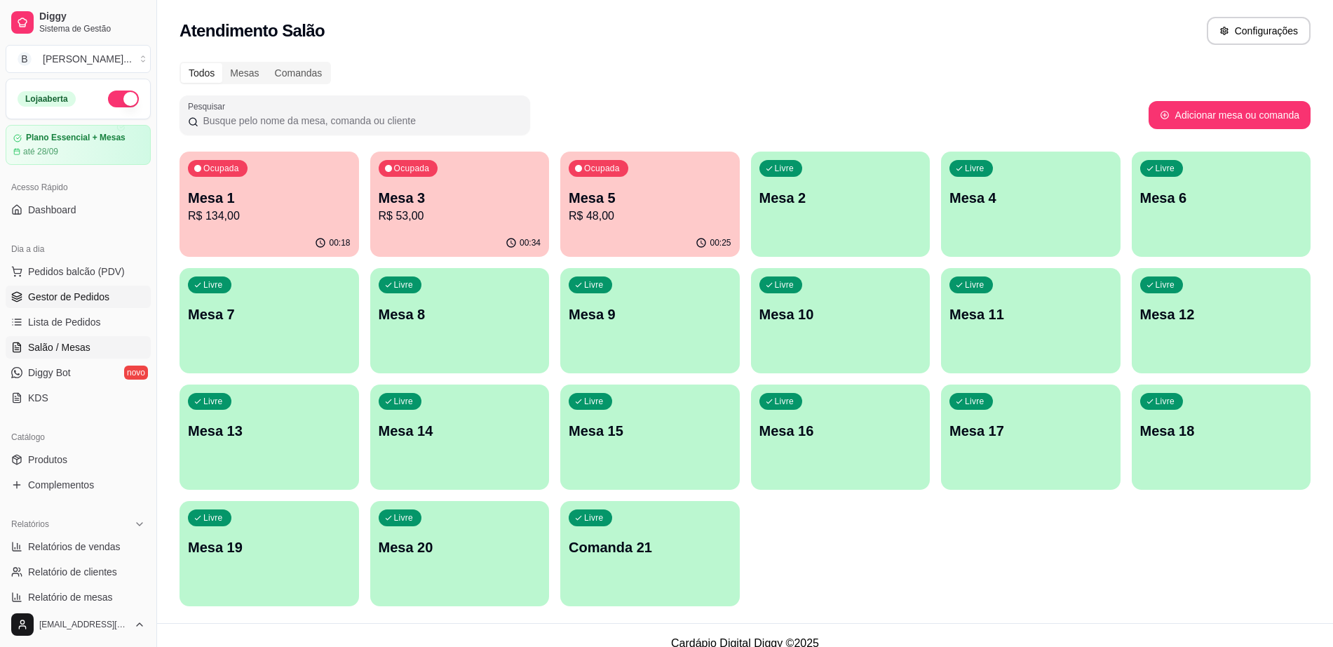
click at [90, 290] on span "Gestor de Pedidos" at bounding box center [68, 297] width 81 height 14
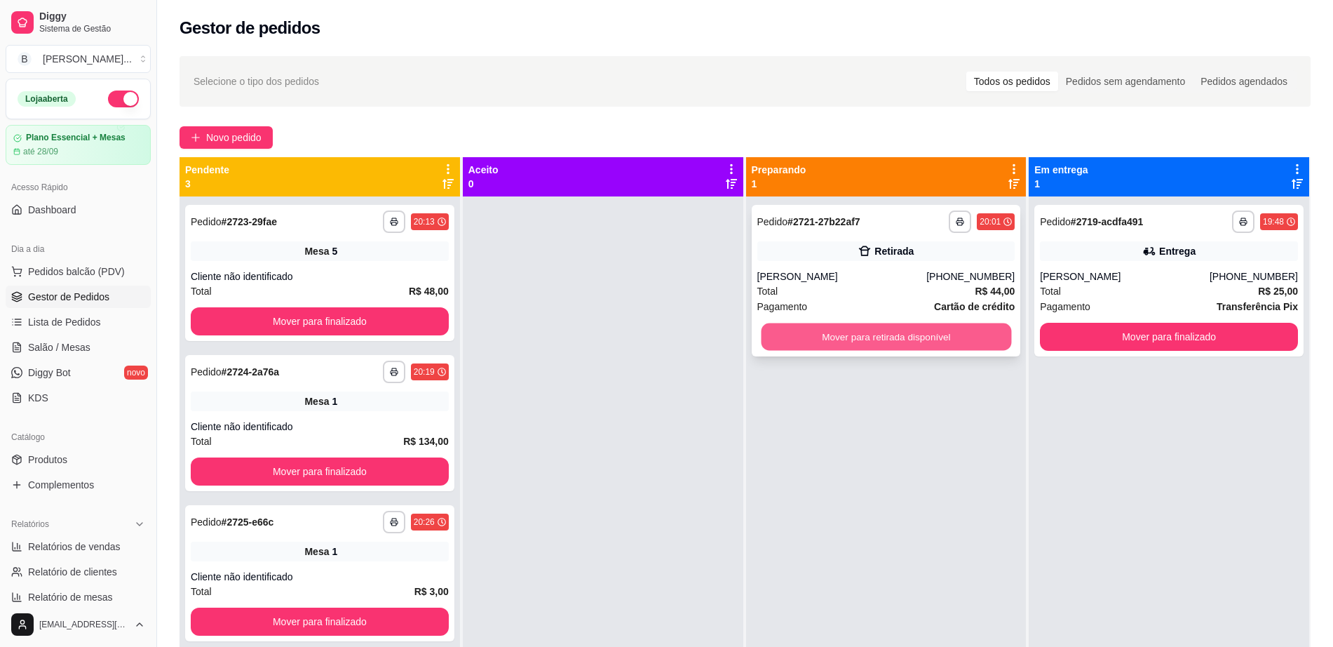
click at [816, 330] on button "Mover para retirada disponível" at bounding box center [886, 336] width 250 height 27
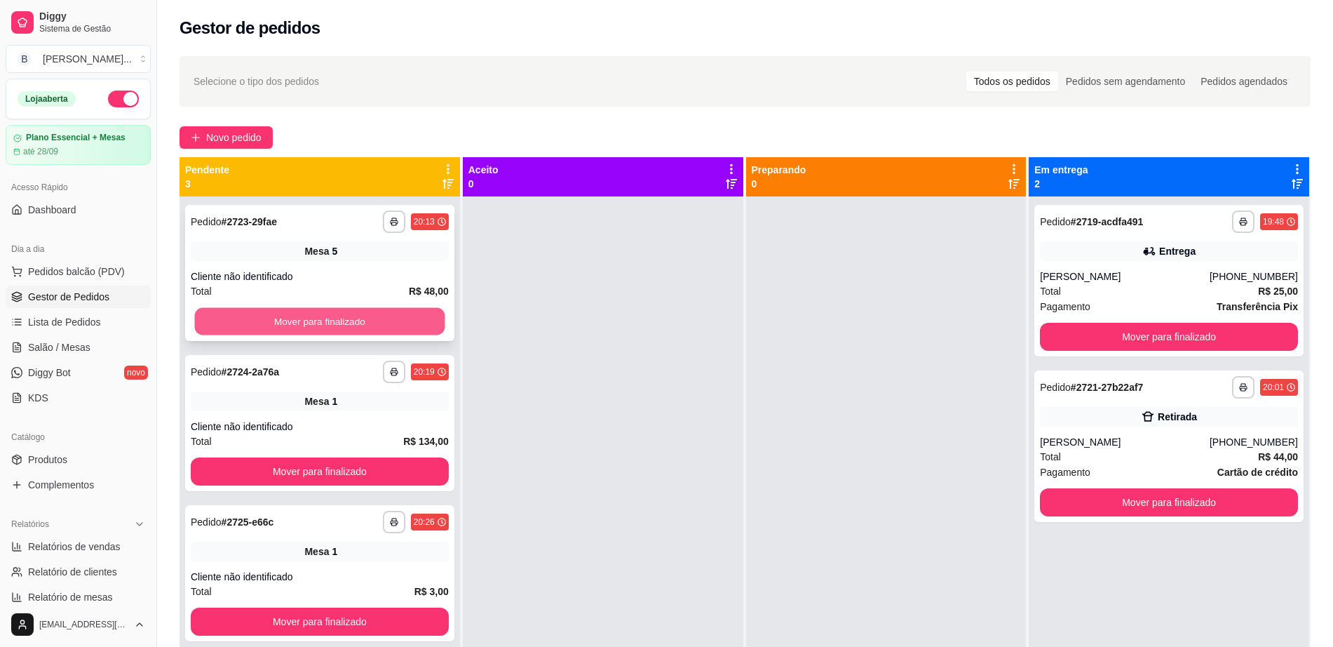
click at [351, 325] on button "Mover para finalizado" at bounding box center [320, 321] width 250 height 27
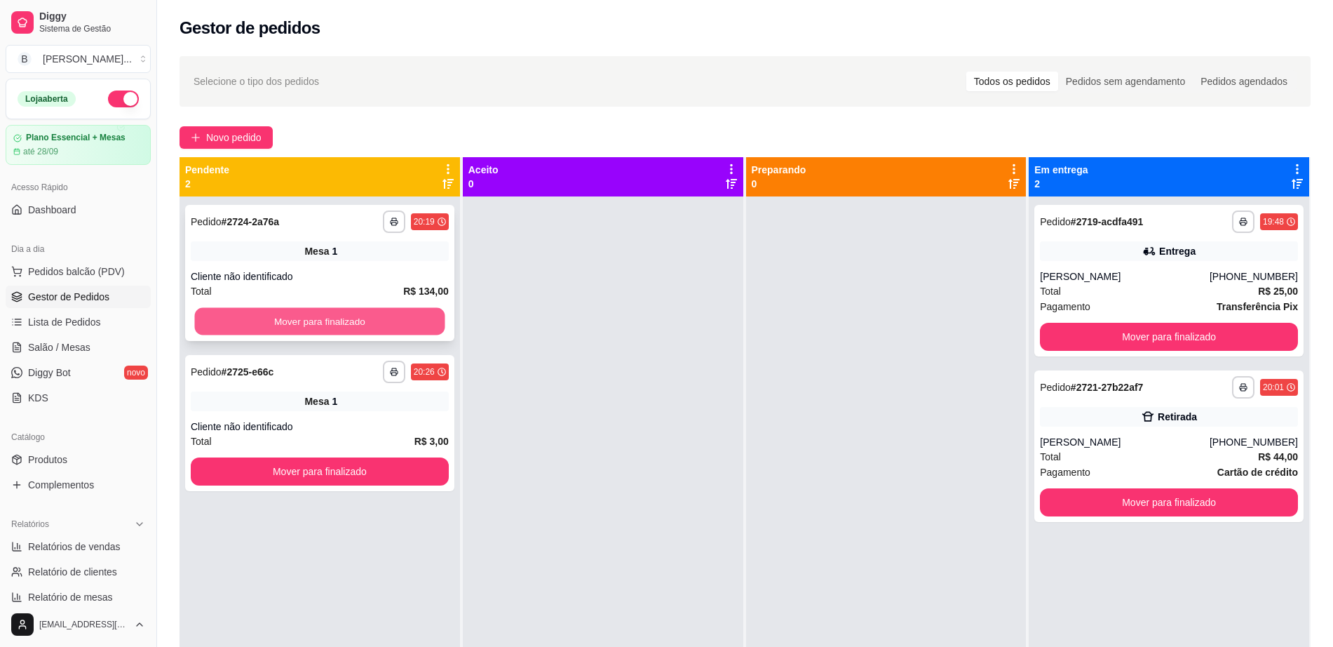
click at [355, 327] on button "Mover para finalizado" at bounding box center [320, 321] width 250 height 27
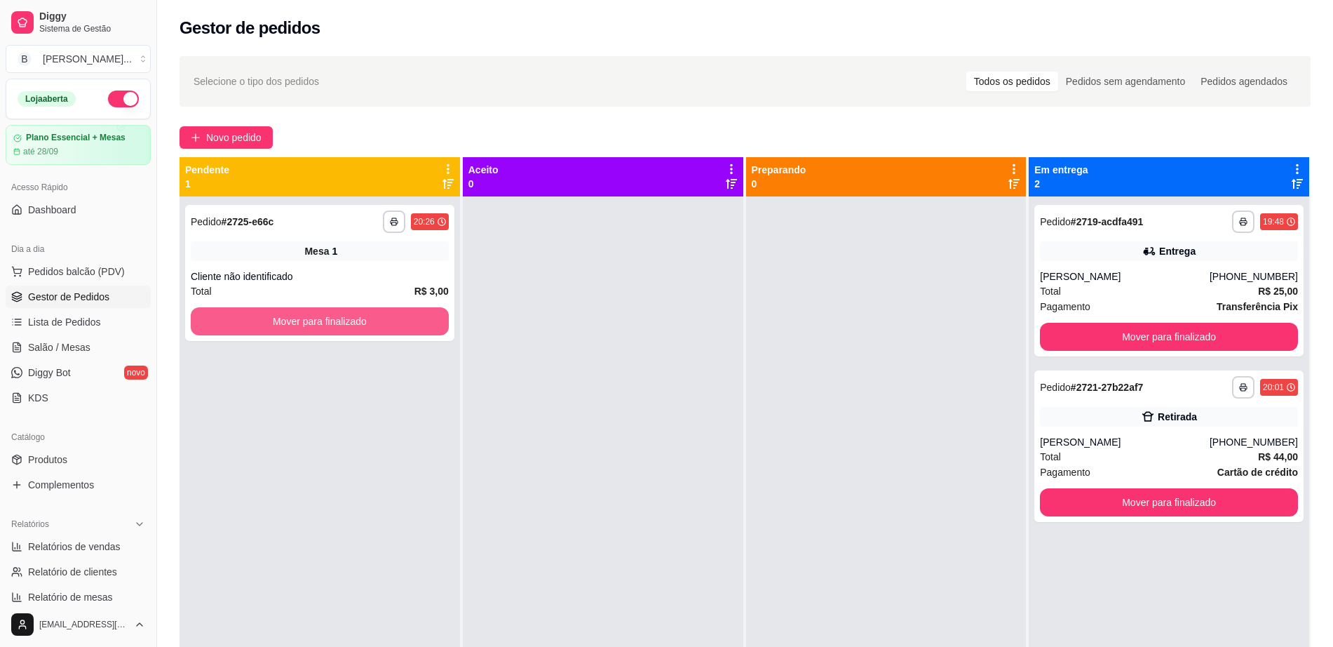
click at [355, 327] on button "Mover para finalizado" at bounding box center [320, 321] width 258 height 28
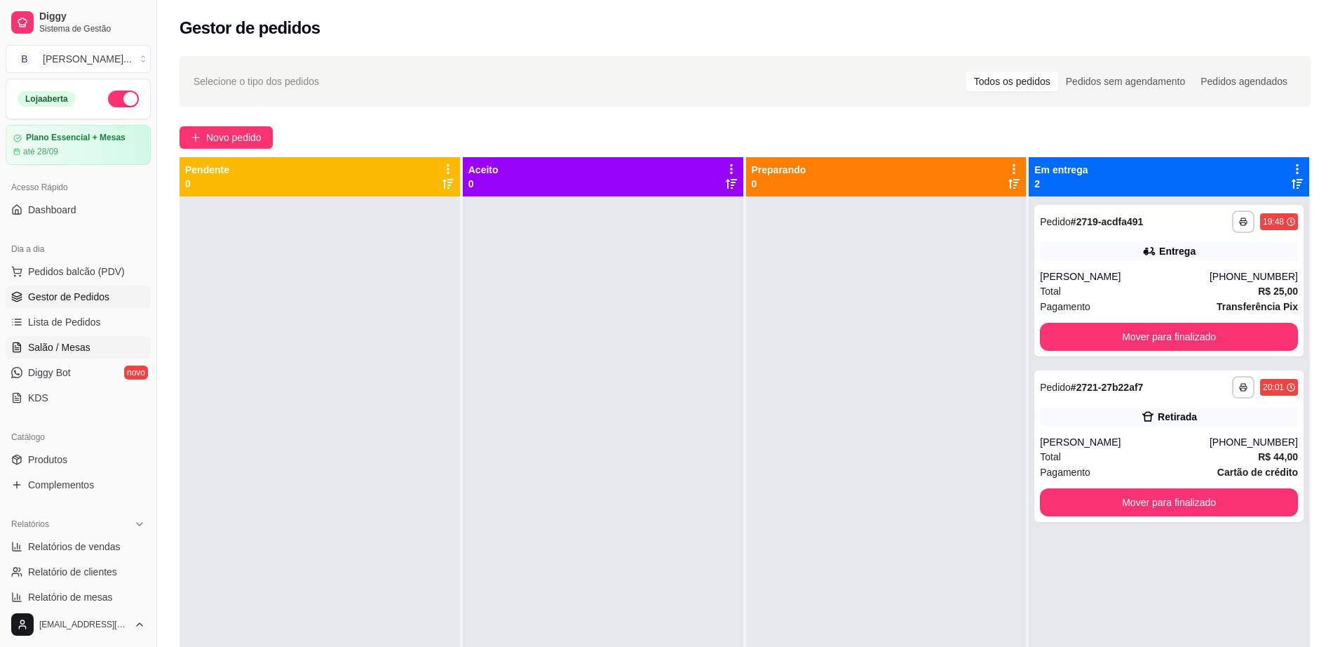
click at [81, 341] on span "Salão / Mesas" at bounding box center [59, 347] width 62 height 14
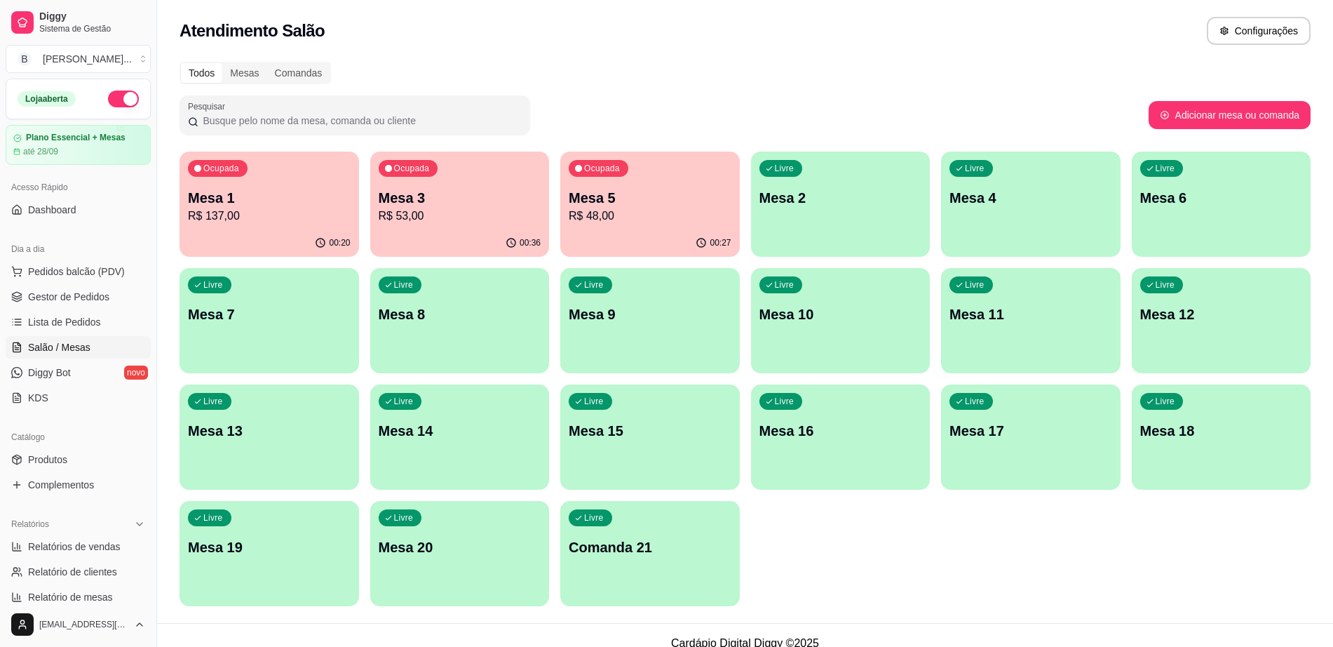
click at [474, 189] on p "Mesa 3" at bounding box center [460, 198] width 163 height 20
click at [690, 209] on p "R$ 48,00" at bounding box center [650, 216] width 163 height 17
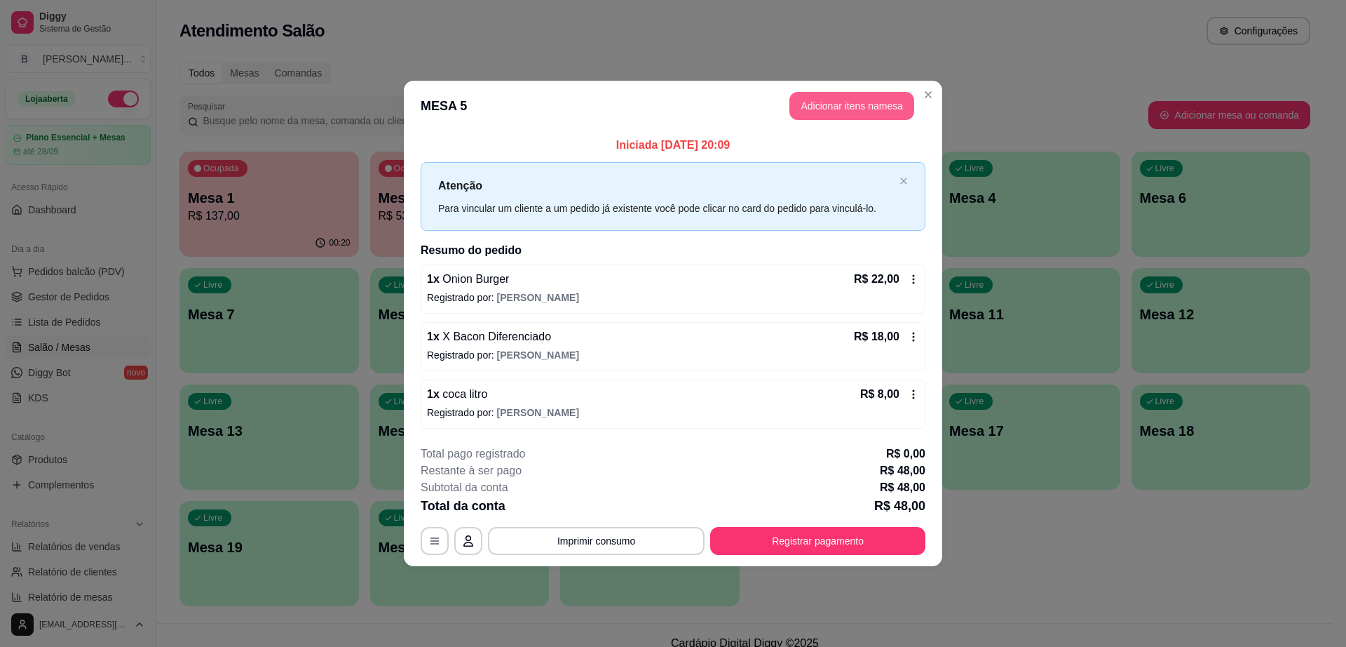
click at [816, 108] on button "Adicionar itens na mesa" at bounding box center [852, 106] width 125 height 28
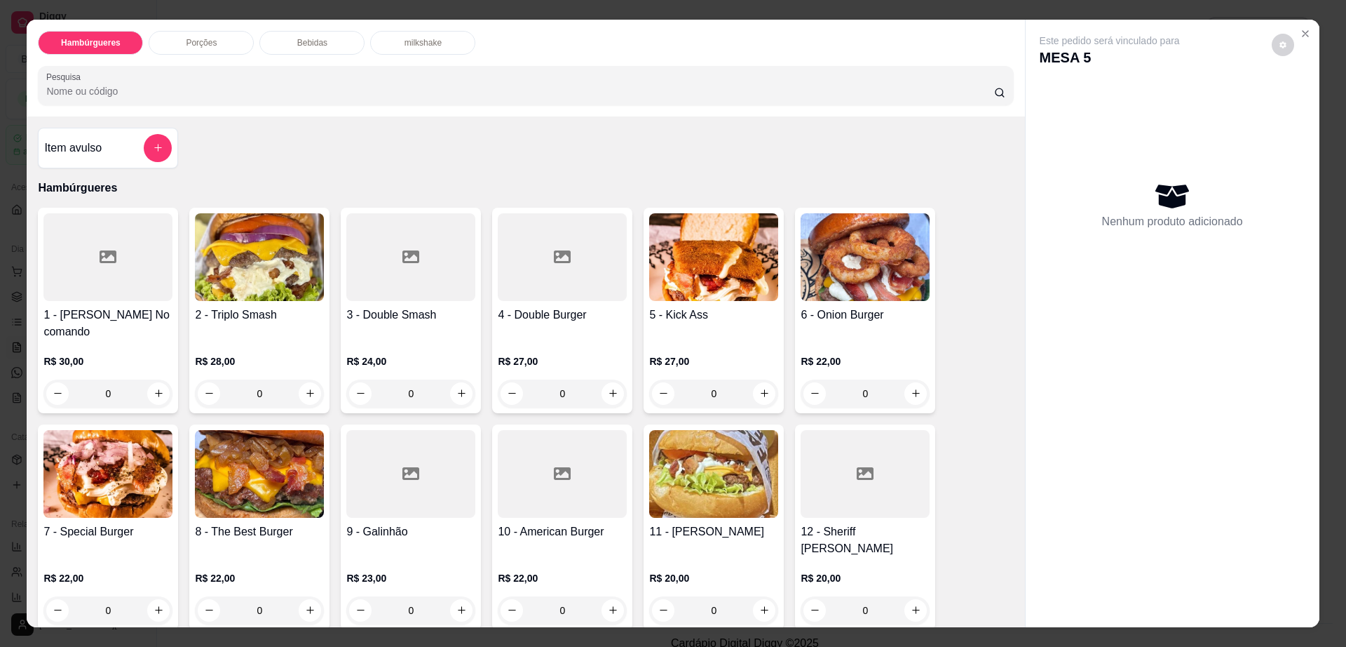
click at [325, 46] on div "Bebidas" at bounding box center [311, 43] width 105 height 24
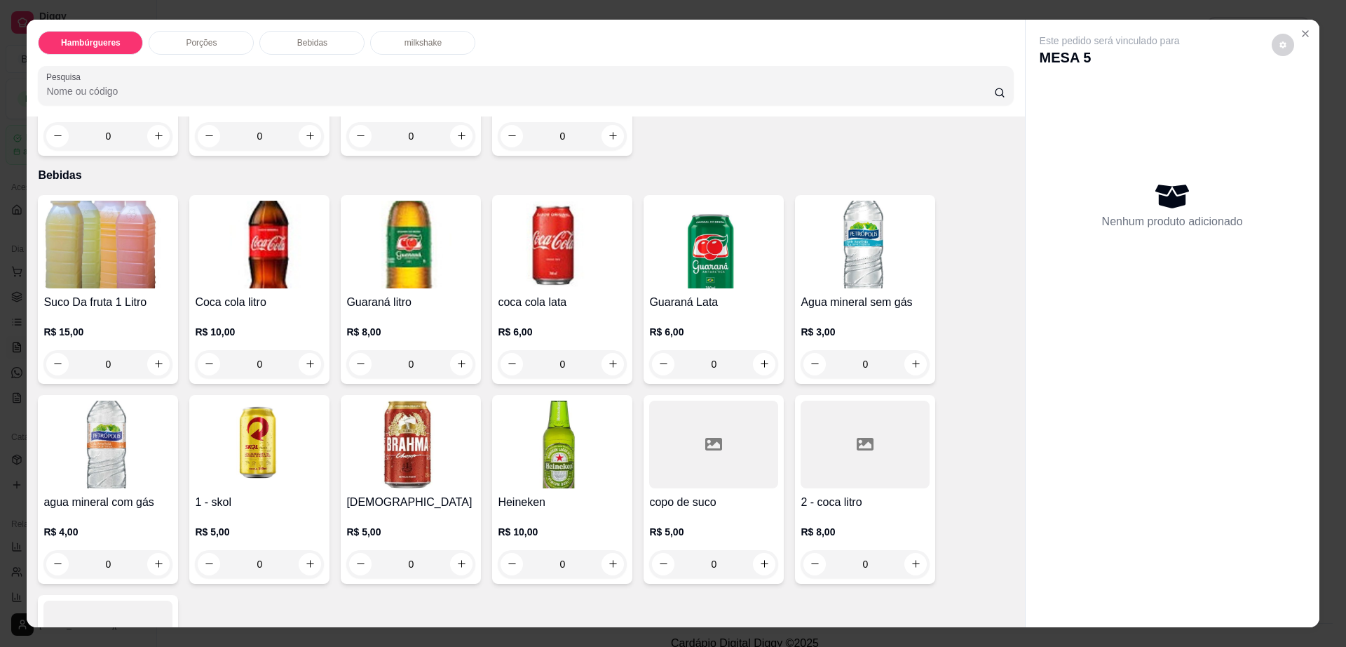
scroll to position [25, 0]
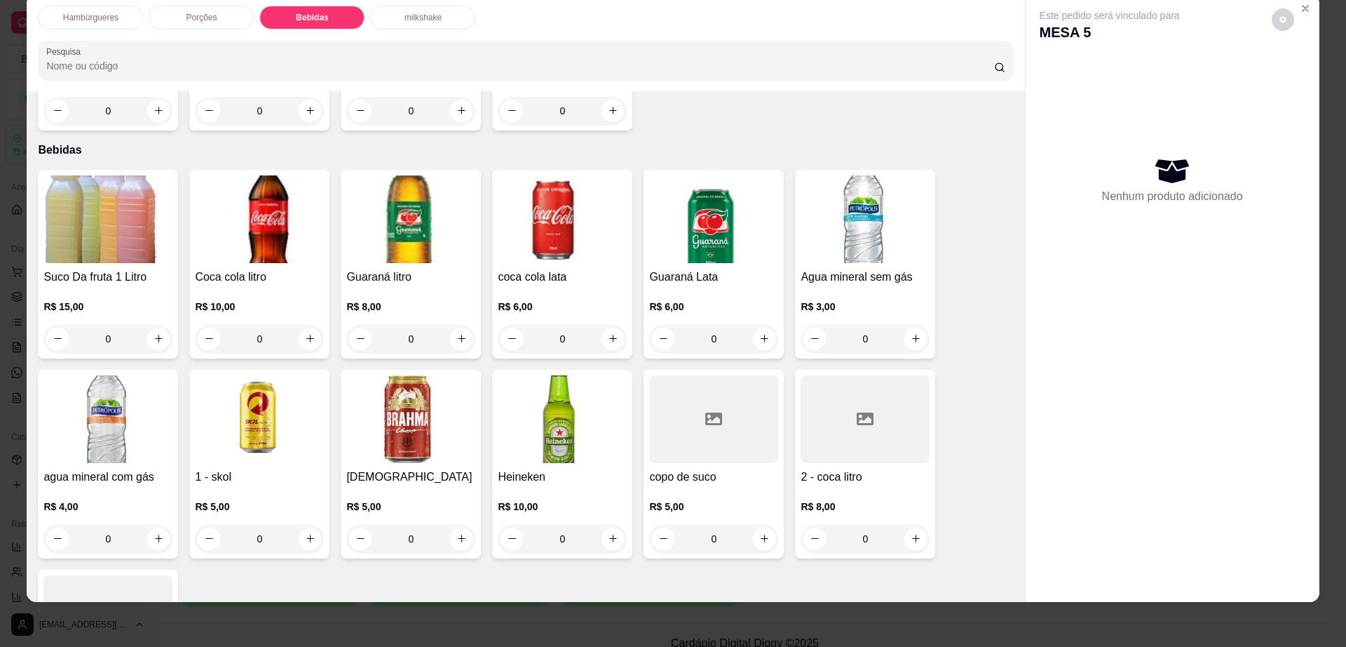
click at [540, 415] on div "Heineken R$ 10,00 0" at bounding box center [562, 464] width 140 height 189
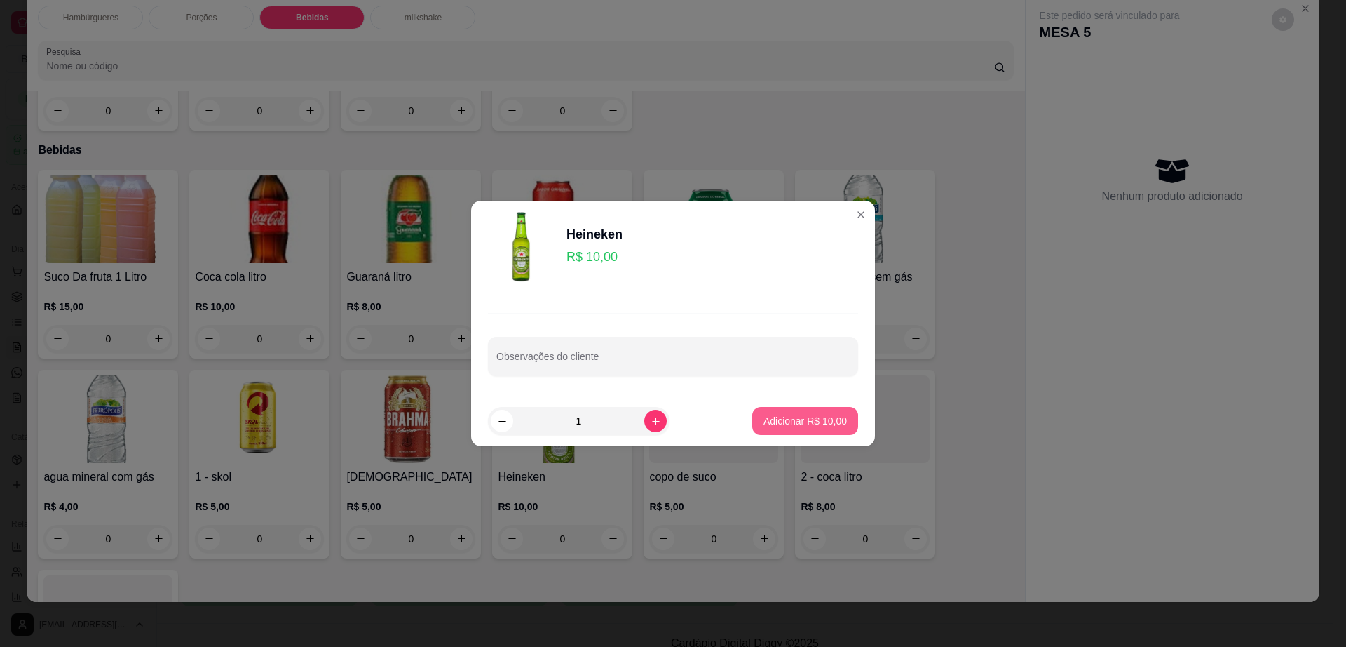
click at [777, 419] on p "Adicionar R$ 10,00" at bounding box center [805, 421] width 83 height 14
type input "1"
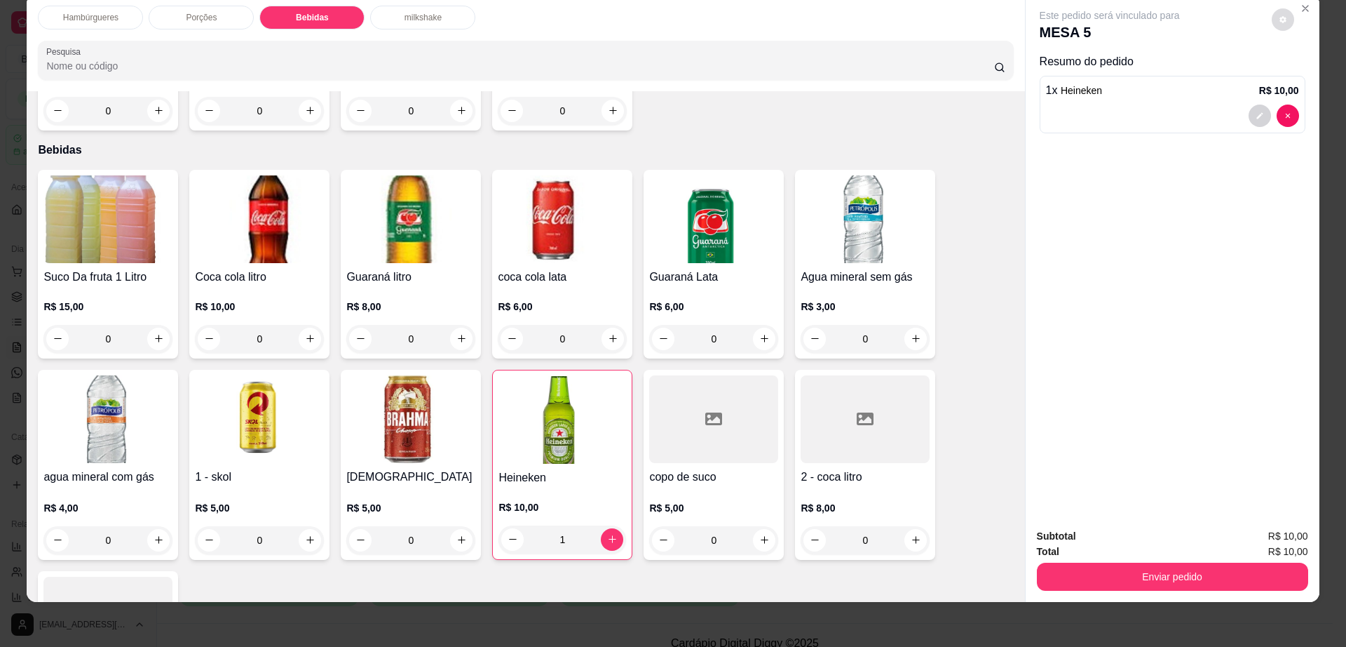
click at [1280, 15] on button "decrease-product-quantity" at bounding box center [1283, 19] width 22 height 22
click at [1114, 593] on div "Subtotal R$ 10,00 Total R$ 10,00 Enviar pedido" at bounding box center [1173, 559] width 294 height 85
click at [1110, 568] on button "Enviar pedido" at bounding box center [1172, 576] width 271 height 28
click at [1110, 568] on button "Enviar pedido" at bounding box center [1172, 576] width 263 height 27
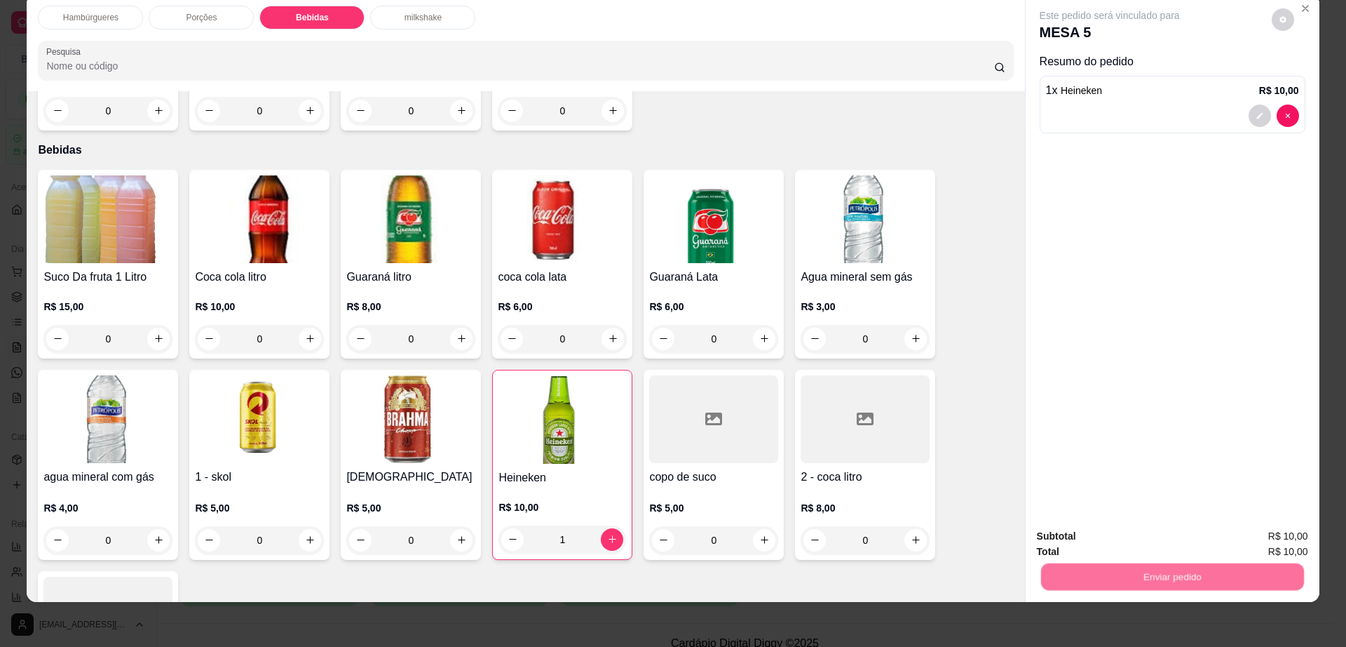
click at [1113, 541] on button "Não registrar e enviar pedido" at bounding box center [1125, 542] width 142 height 26
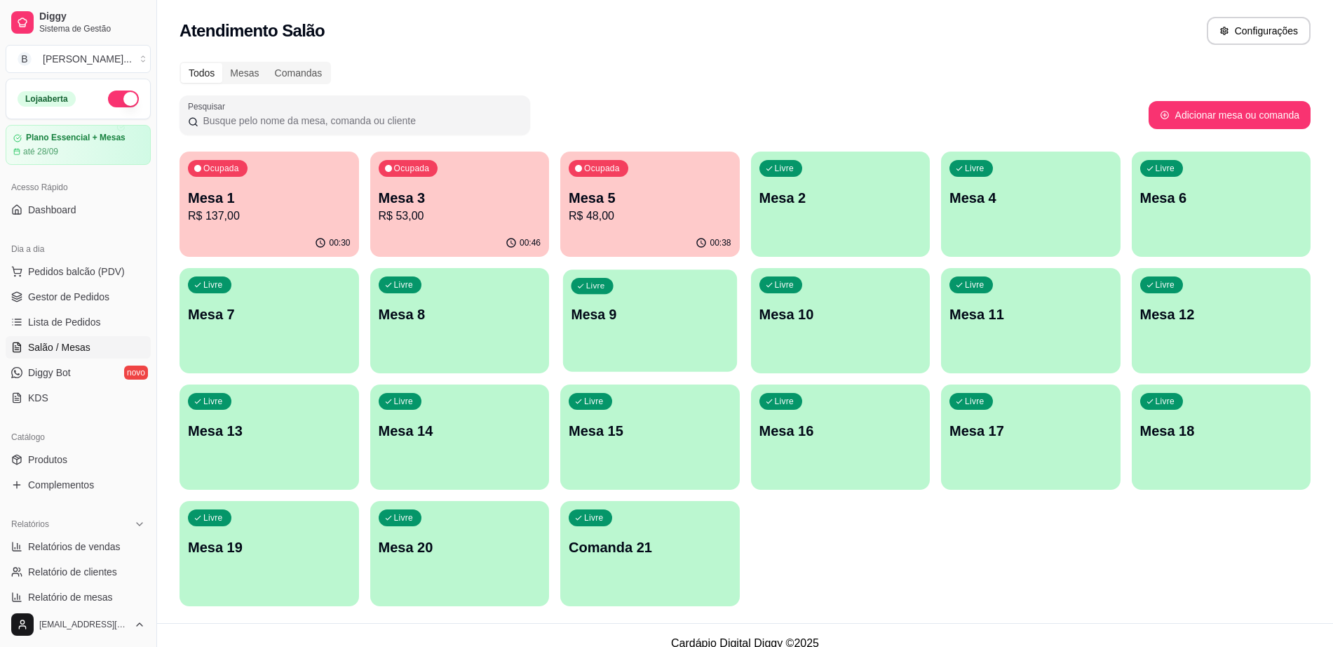
click at [631, 345] on div "Livre Mesa 9" at bounding box center [650, 312] width 174 height 86
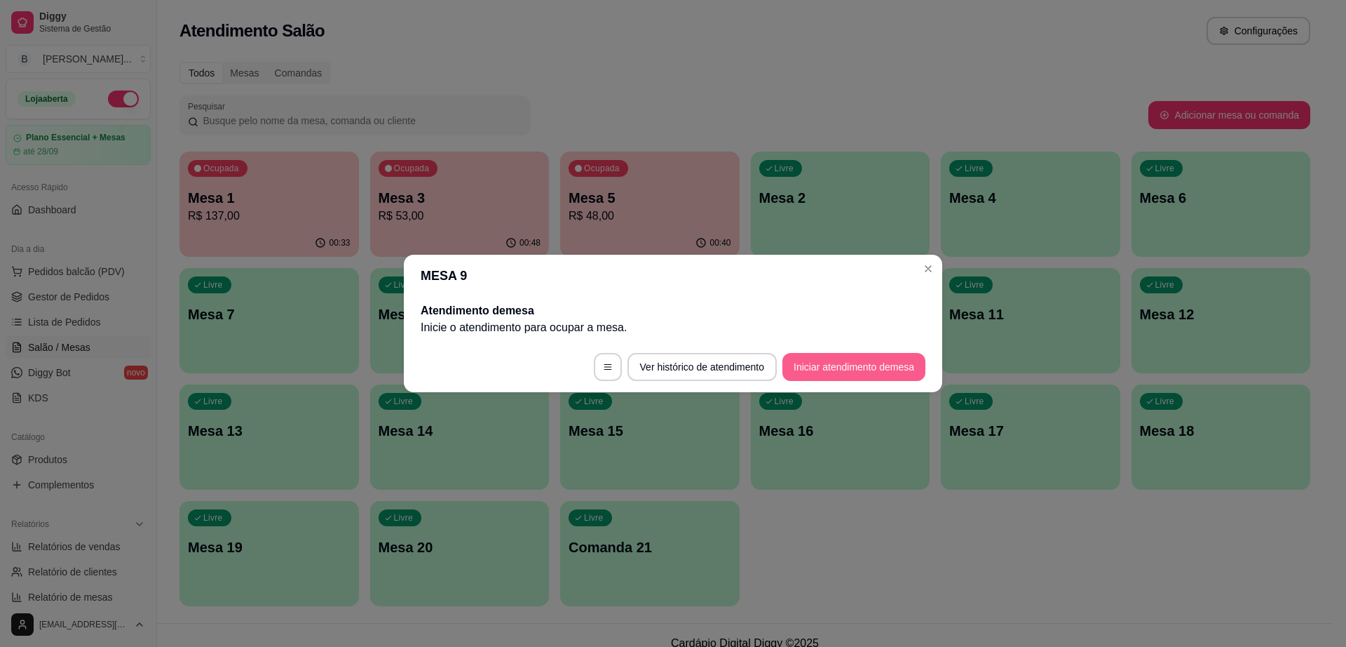
click at [849, 373] on button "Iniciar atendimento de mesa" at bounding box center [854, 367] width 143 height 28
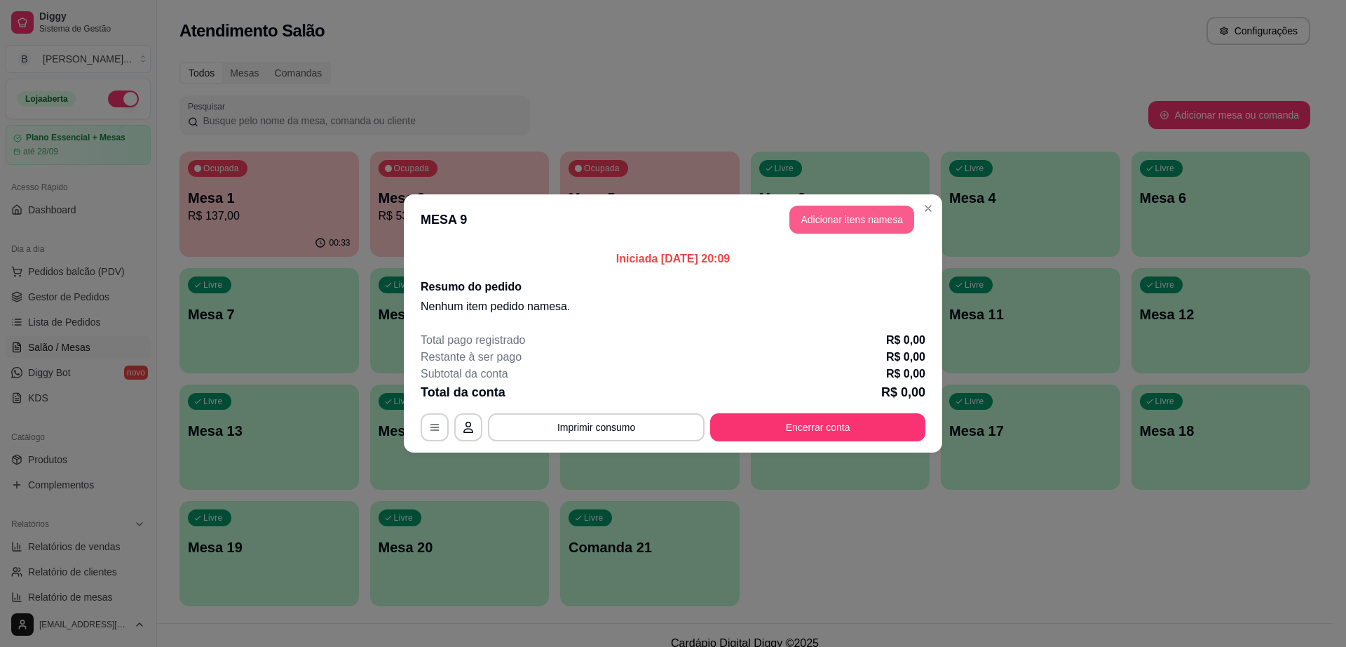
click at [873, 217] on button "Adicionar itens na mesa" at bounding box center [852, 219] width 125 height 28
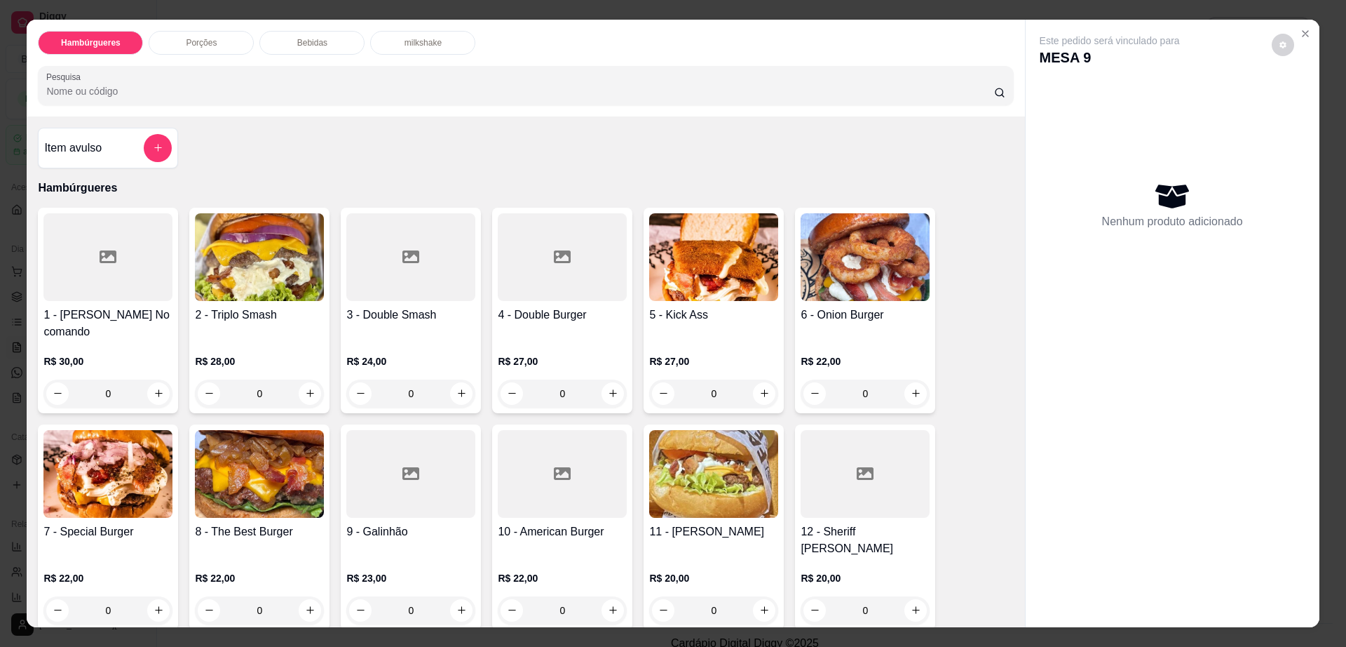
click at [539, 269] on div at bounding box center [562, 257] width 129 height 88
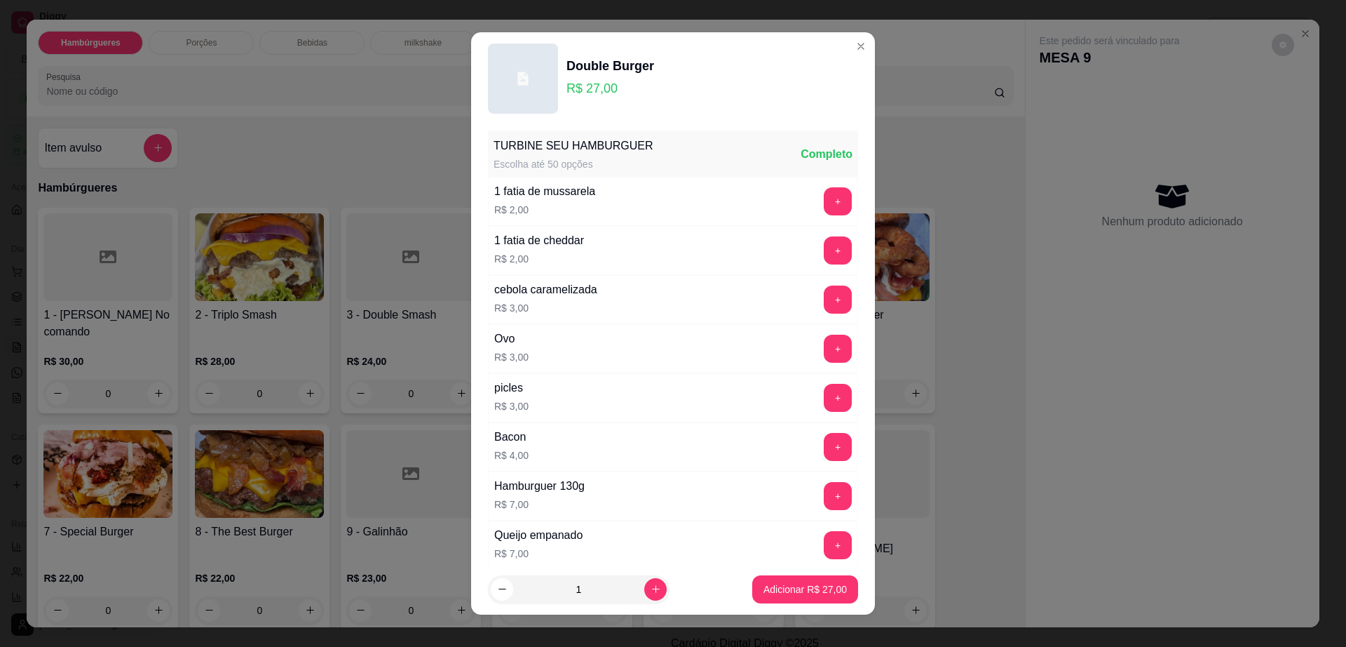
scroll to position [111, 0]
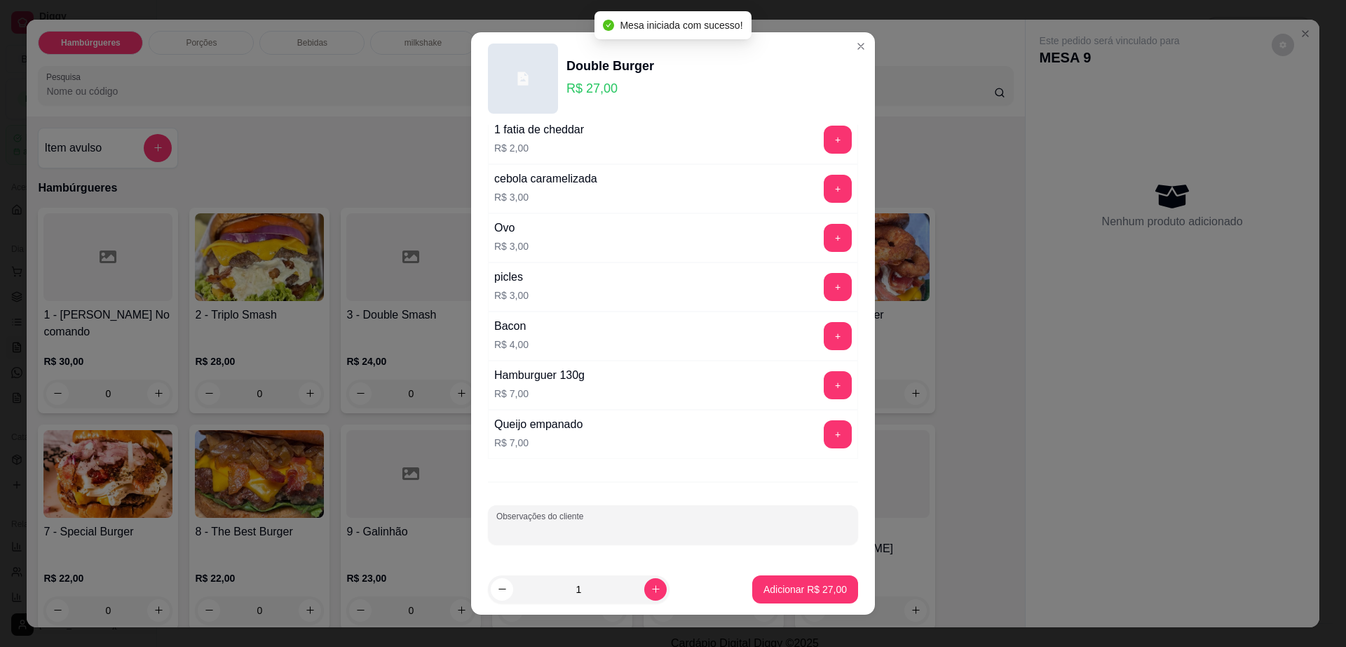
click at [609, 536] on input "Observações do cliente" at bounding box center [672, 530] width 353 height 14
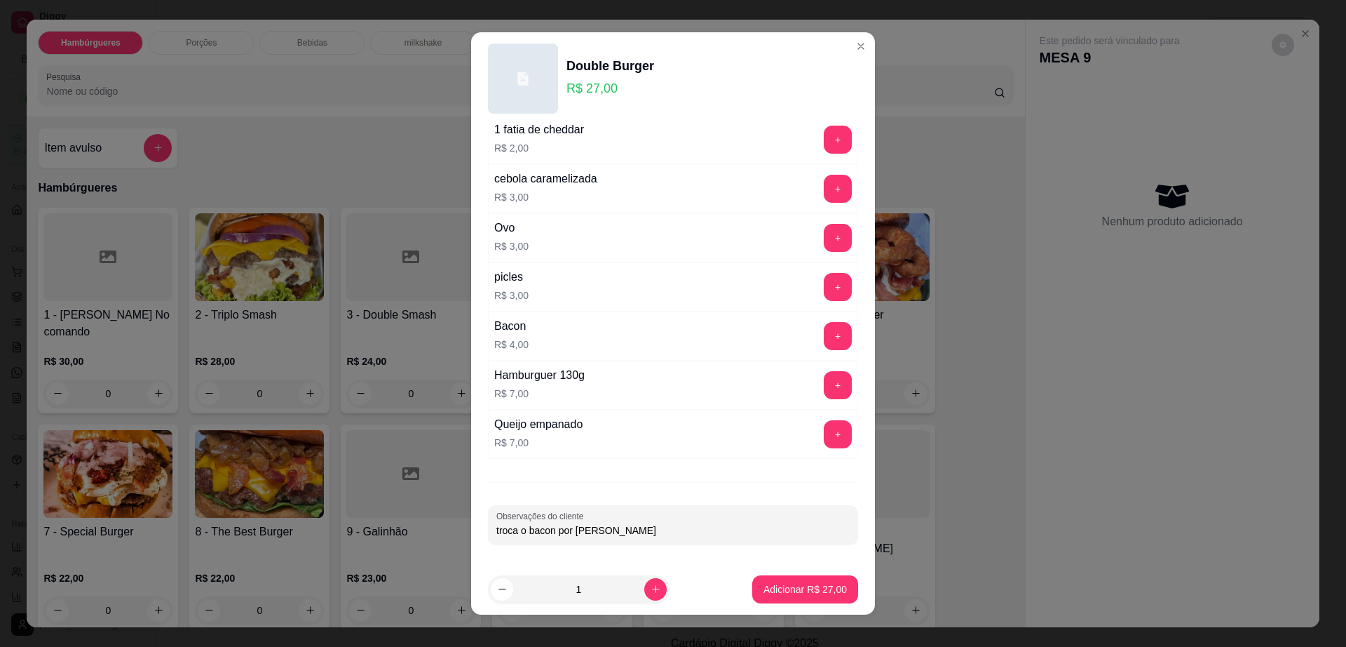
type input "troca o bacon por [PERSON_NAME]"
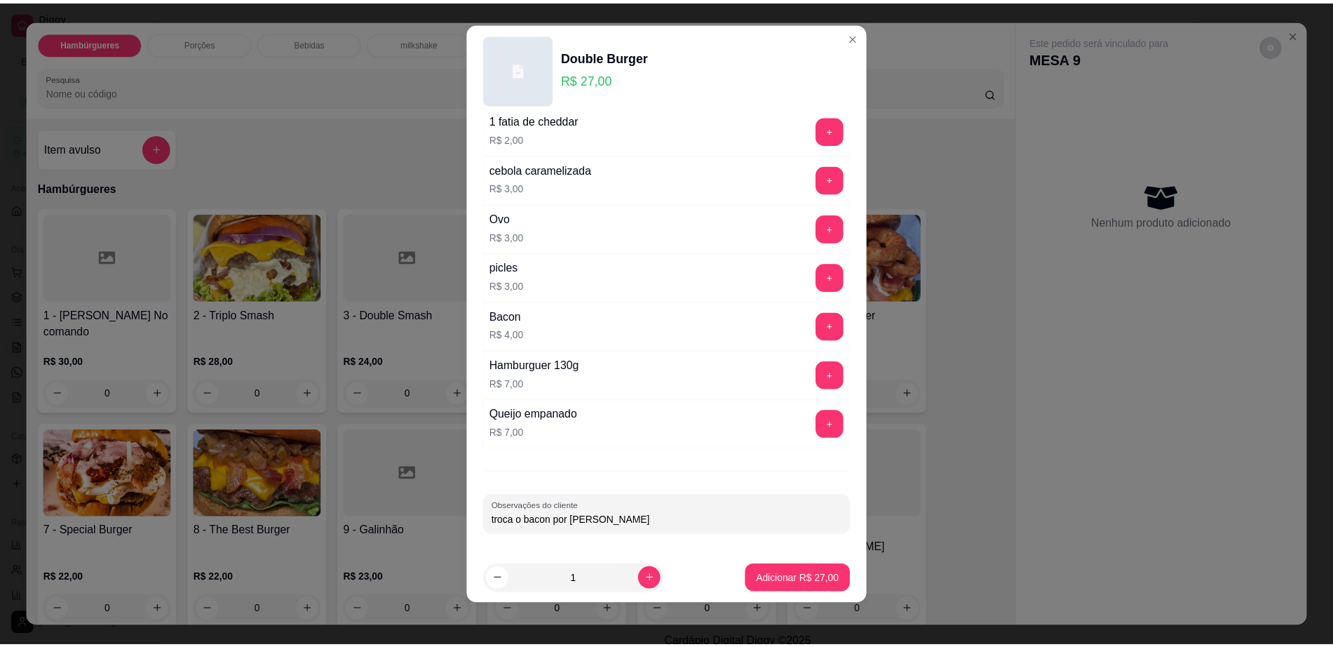
scroll to position [13, 0]
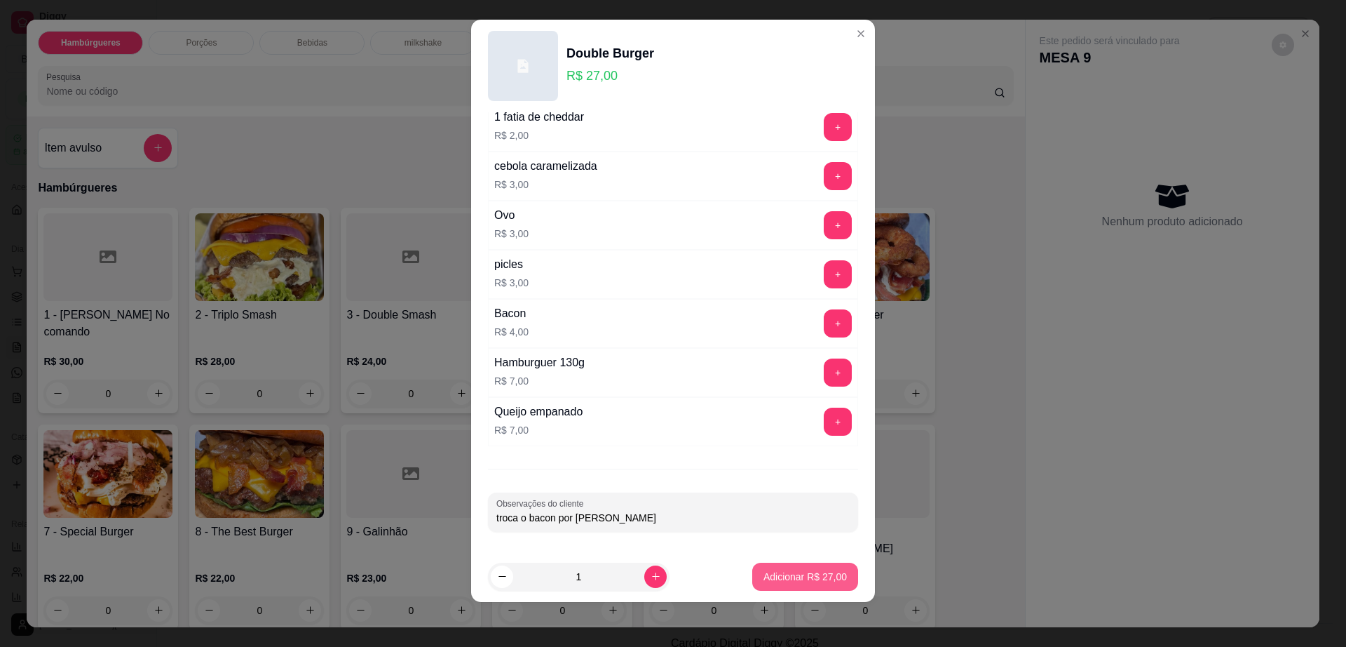
click at [778, 578] on p "Adicionar R$ 27,00" at bounding box center [805, 576] width 83 height 14
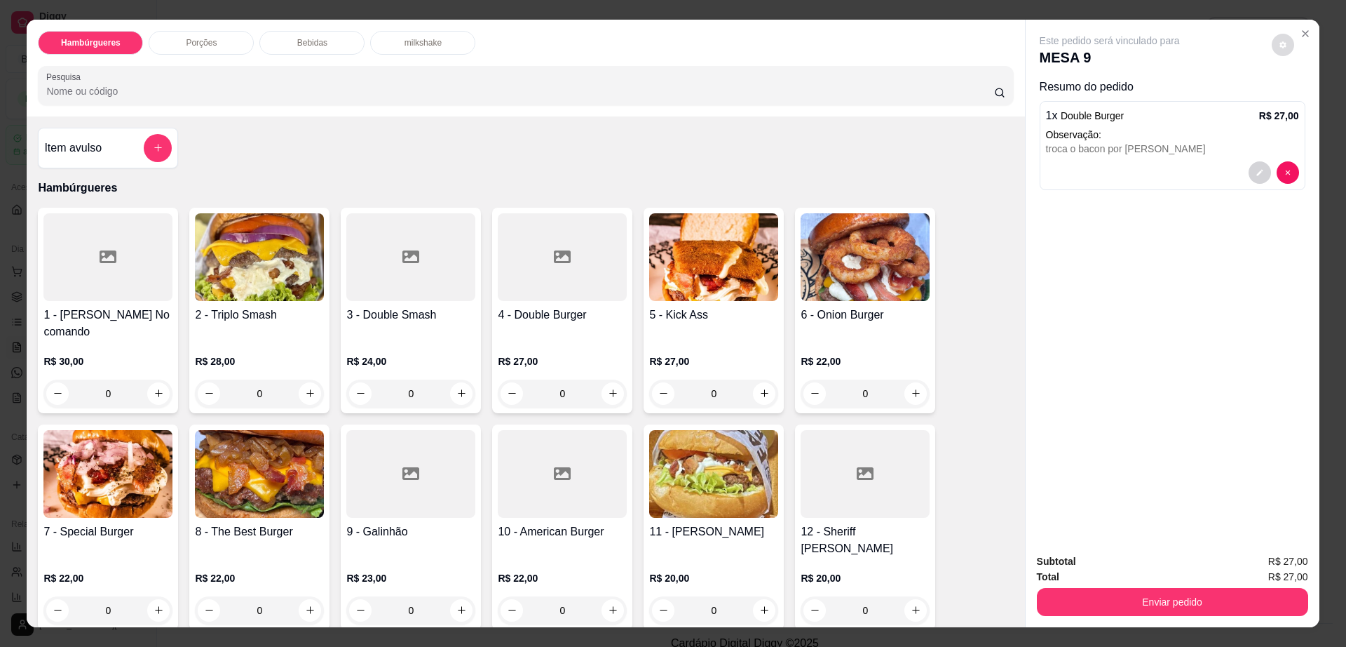
click at [1272, 46] on button "decrease-product-quantity" at bounding box center [1283, 45] width 22 height 22
drag, startPoint x: 1278, startPoint y: 61, endPoint x: 1296, endPoint y: 85, distance: 29.6
click at [1294, 85] on div "Configurações Impressão automática desabilitada" at bounding box center [1254, 91] width 168 height 62
click at [1308, 93] on span "Automatic updates" at bounding box center [1308, 101] width 28 height 17
click at [1303, 101] on input "Automatic updates" at bounding box center [1298, 105] width 9 height 9
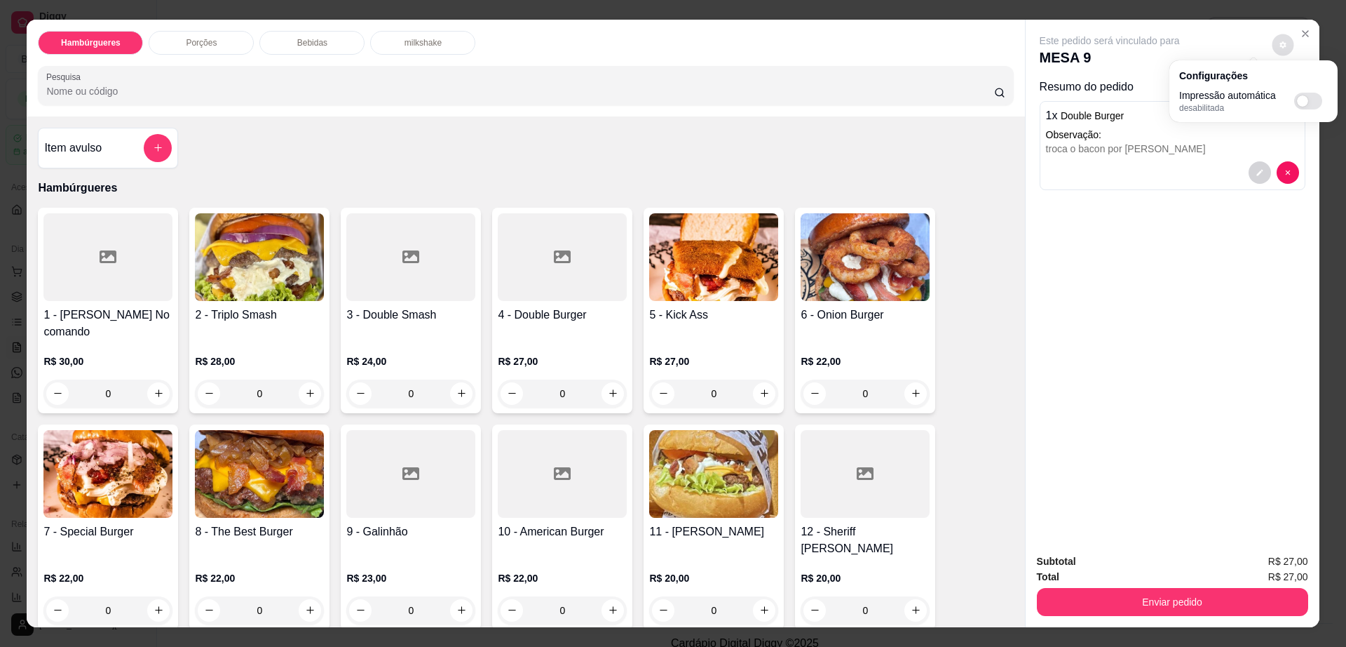
checkbox input "true"
click at [1106, 598] on button "Enviar pedido" at bounding box center [1172, 602] width 271 height 28
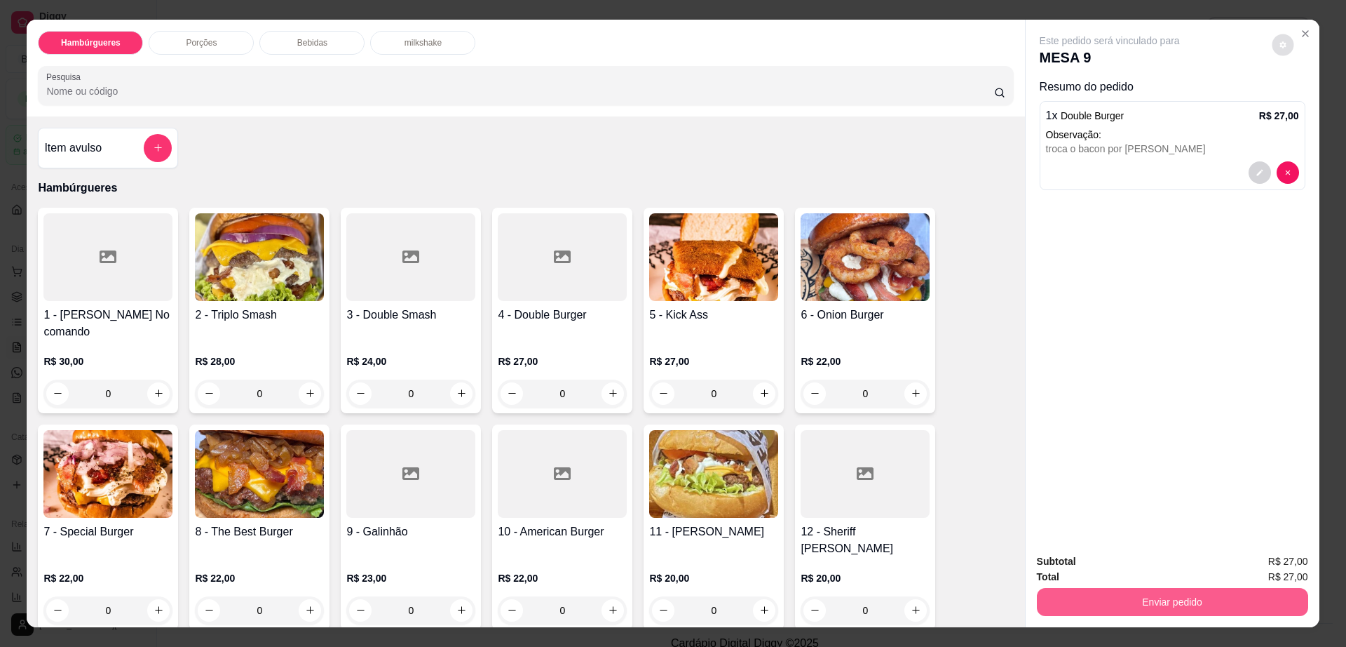
click at [1106, 598] on button "Enviar pedido" at bounding box center [1172, 602] width 271 height 28
click at [1116, 569] on button "Não registrar e enviar pedido" at bounding box center [1125, 567] width 146 height 27
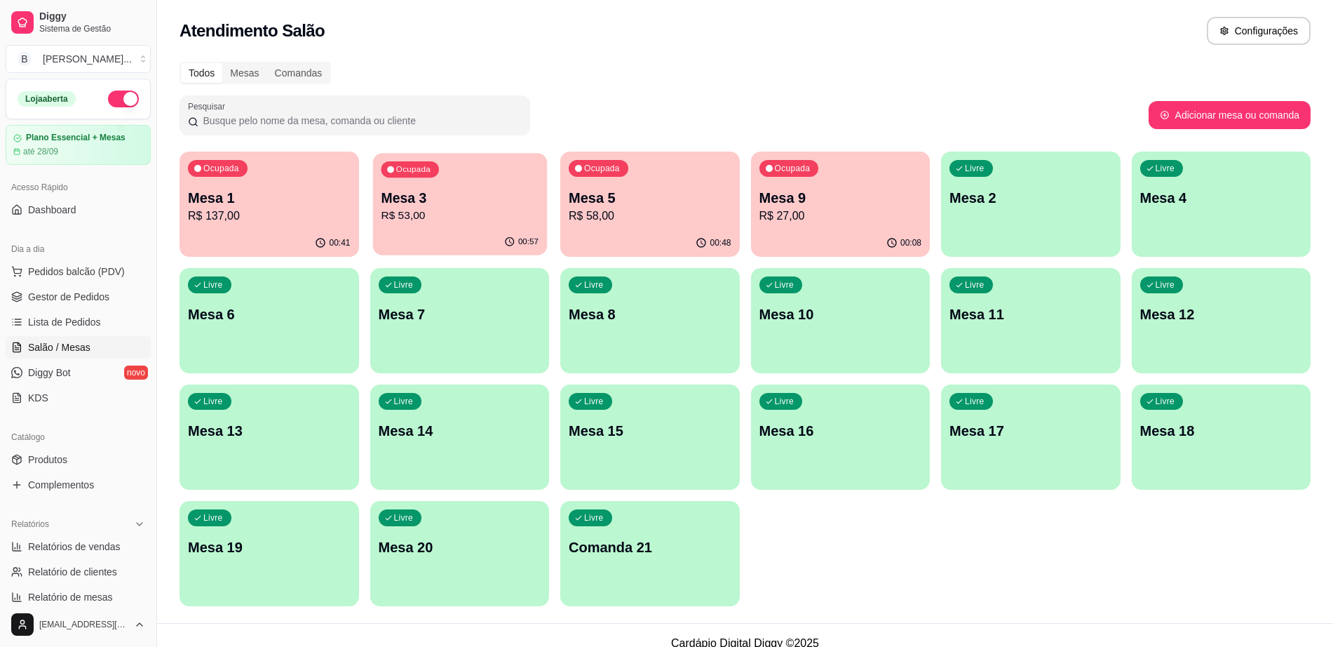
click at [414, 225] on div "Ocupada Mesa 3 R$ 53,00" at bounding box center [459, 191] width 174 height 76
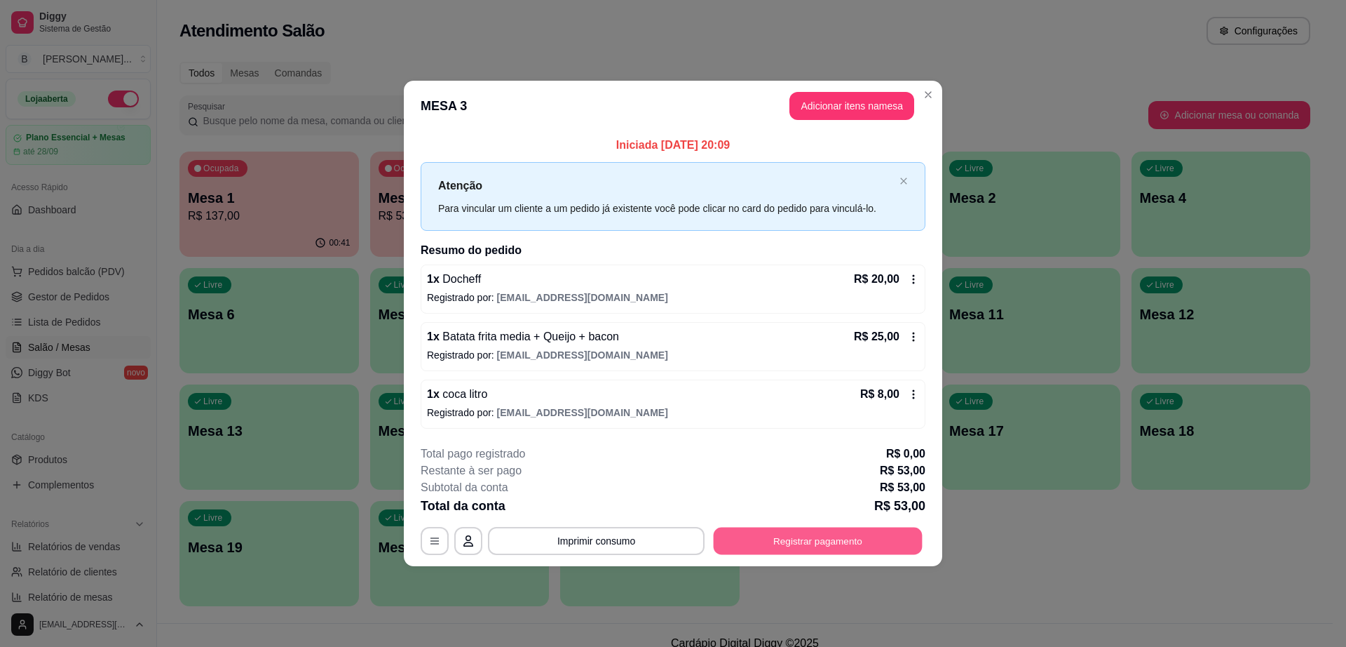
click at [816, 538] on button "Registrar pagamento" at bounding box center [818, 540] width 209 height 27
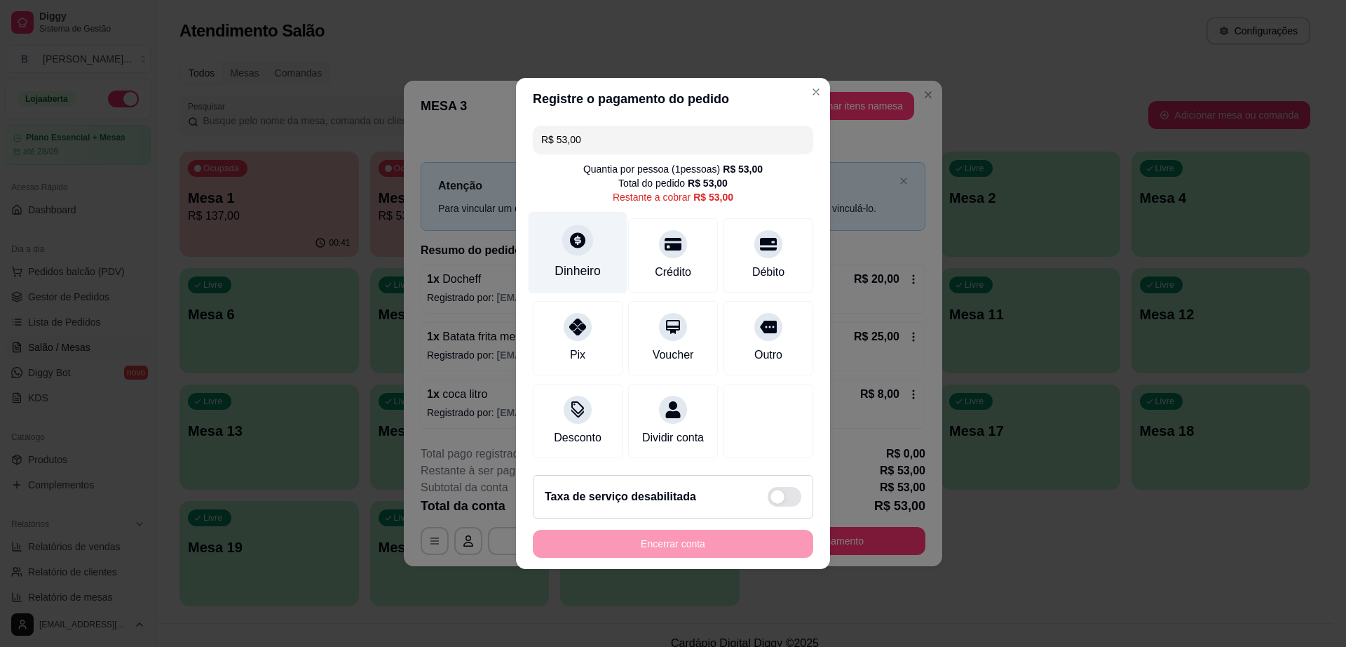
click at [564, 243] on div at bounding box center [577, 239] width 31 height 31
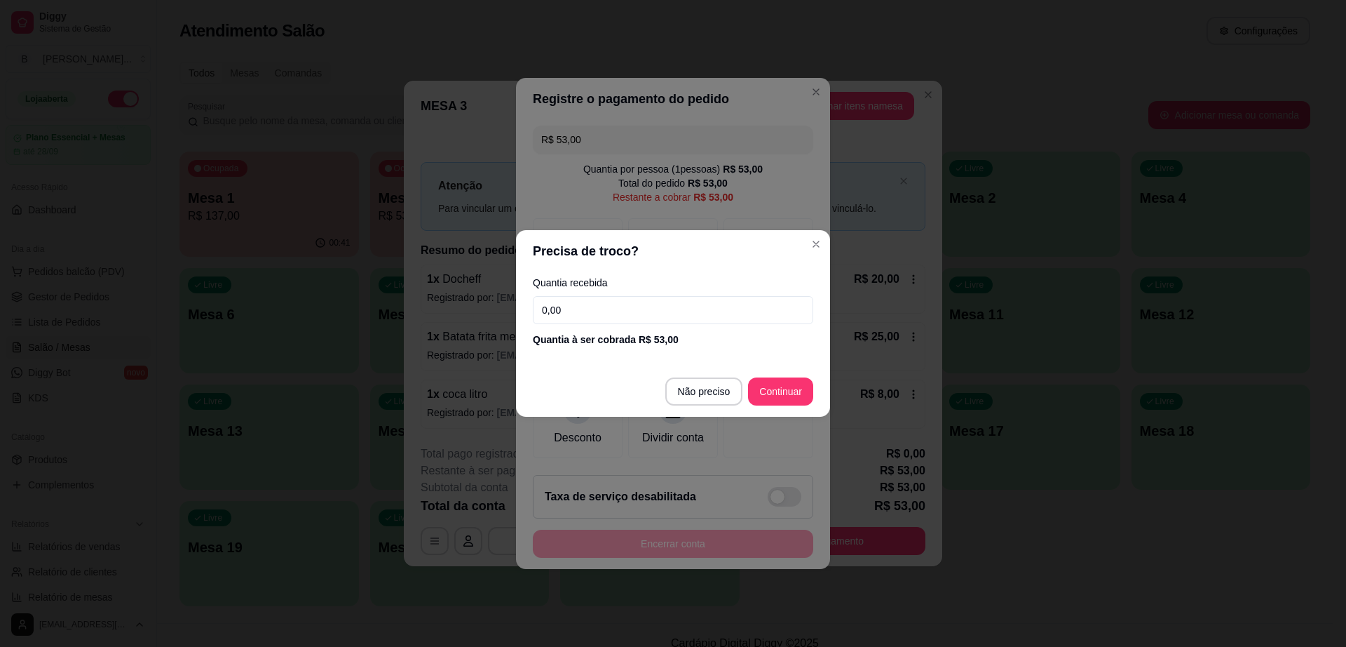
click at [580, 308] on input "0,00" at bounding box center [673, 310] width 280 height 28
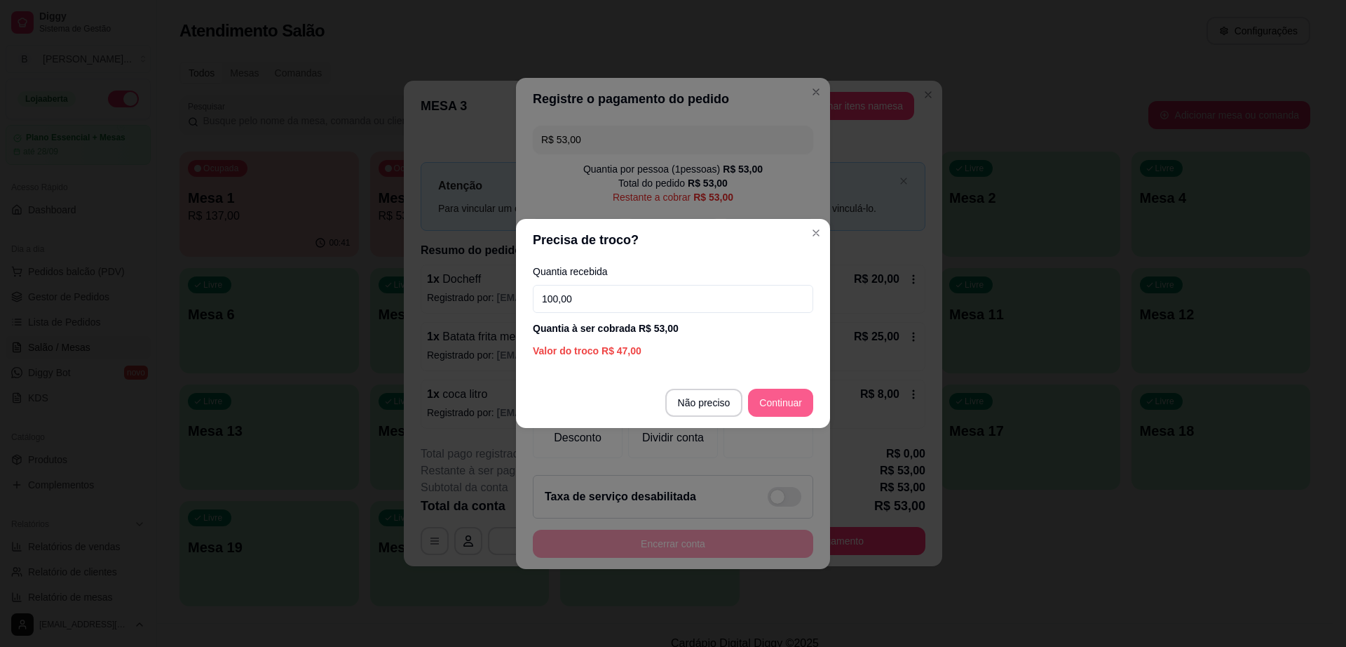
type input "100,00"
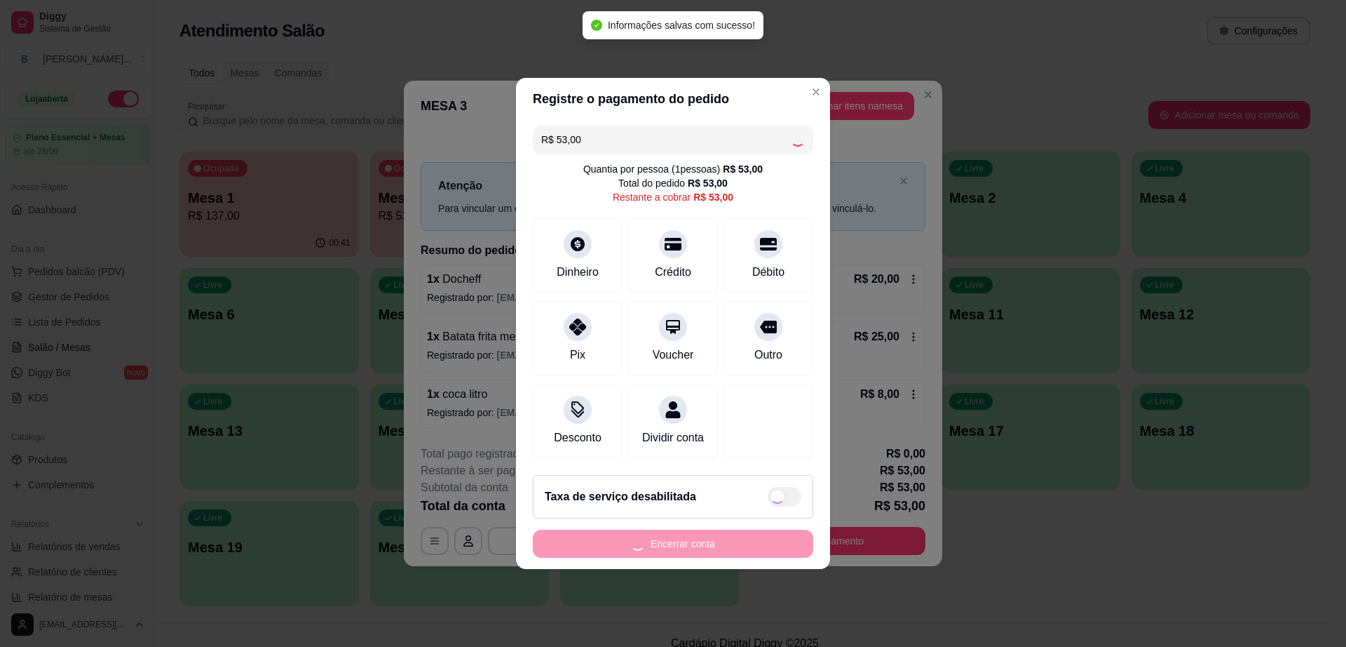
type input "R$ 0,00"
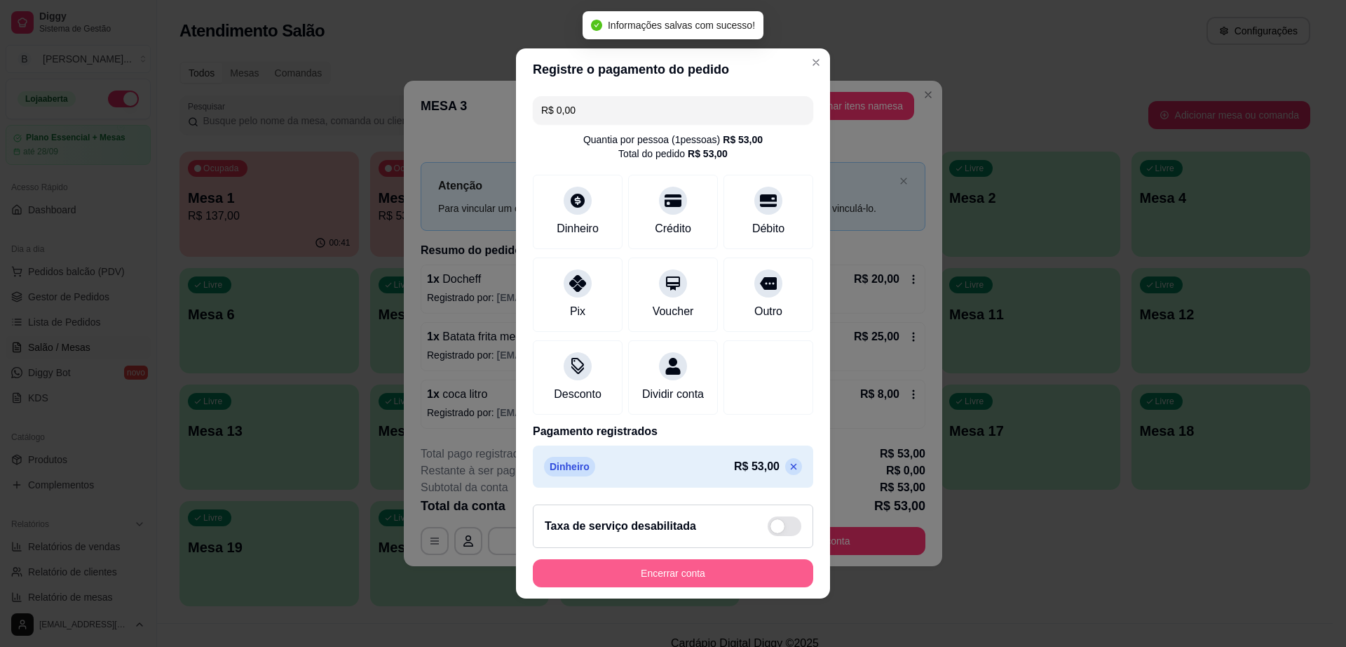
click at [696, 587] on button "Encerrar conta" at bounding box center [673, 573] width 280 height 28
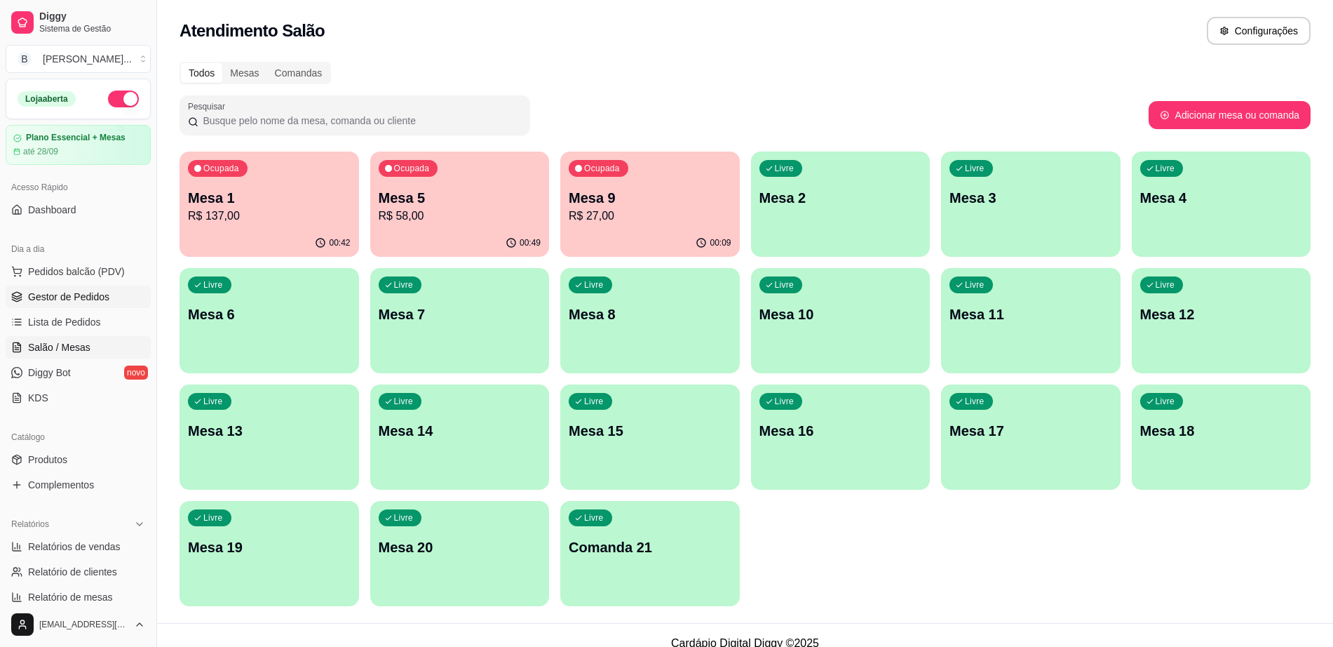
click at [119, 302] on link "Gestor de Pedidos" at bounding box center [78, 296] width 145 height 22
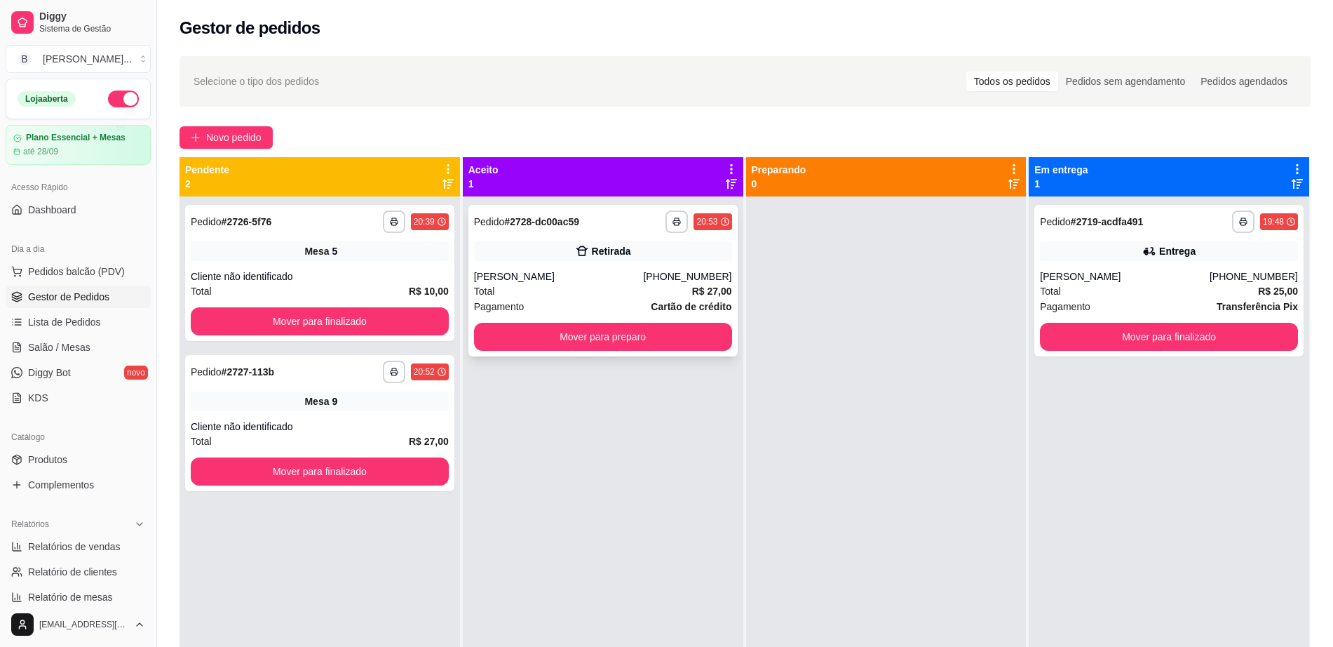
click at [671, 278] on div "[PHONE_NUMBER]" at bounding box center [687, 276] width 88 height 14
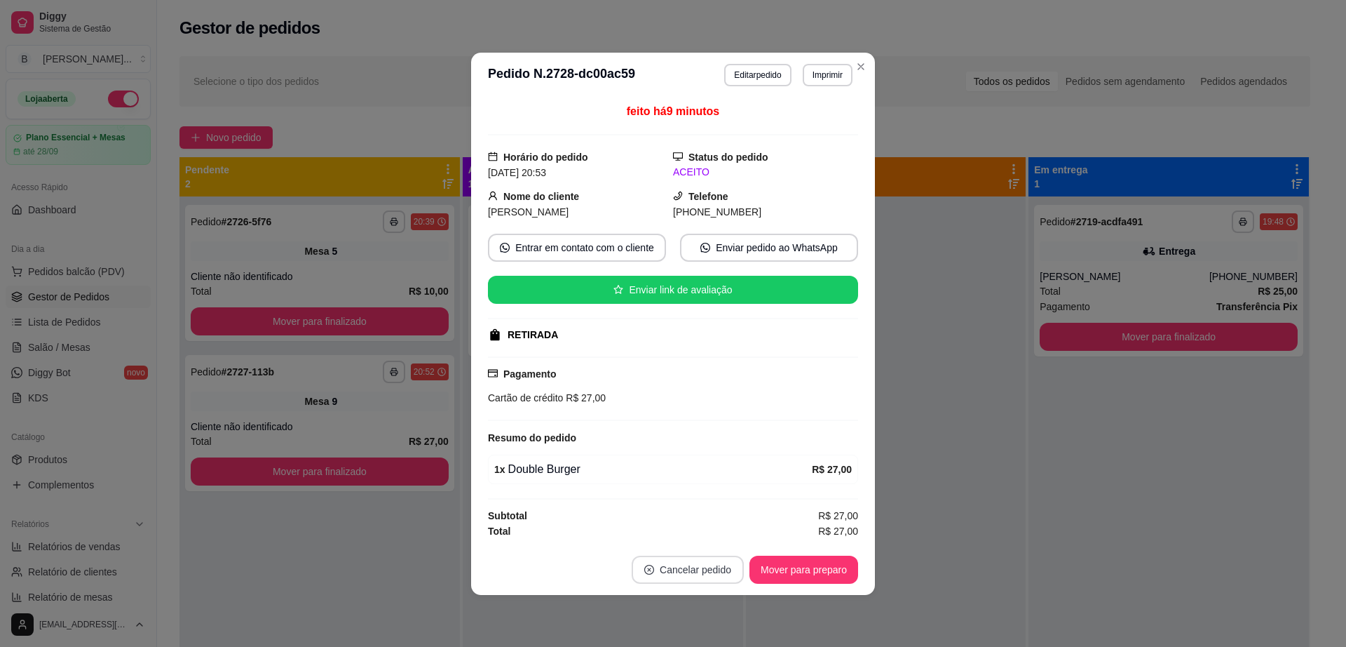
click at [692, 564] on button "Cancelar pedido" at bounding box center [688, 569] width 112 height 28
click at [737, 522] on button "Sim" at bounding box center [726, 534] width 56 height 28
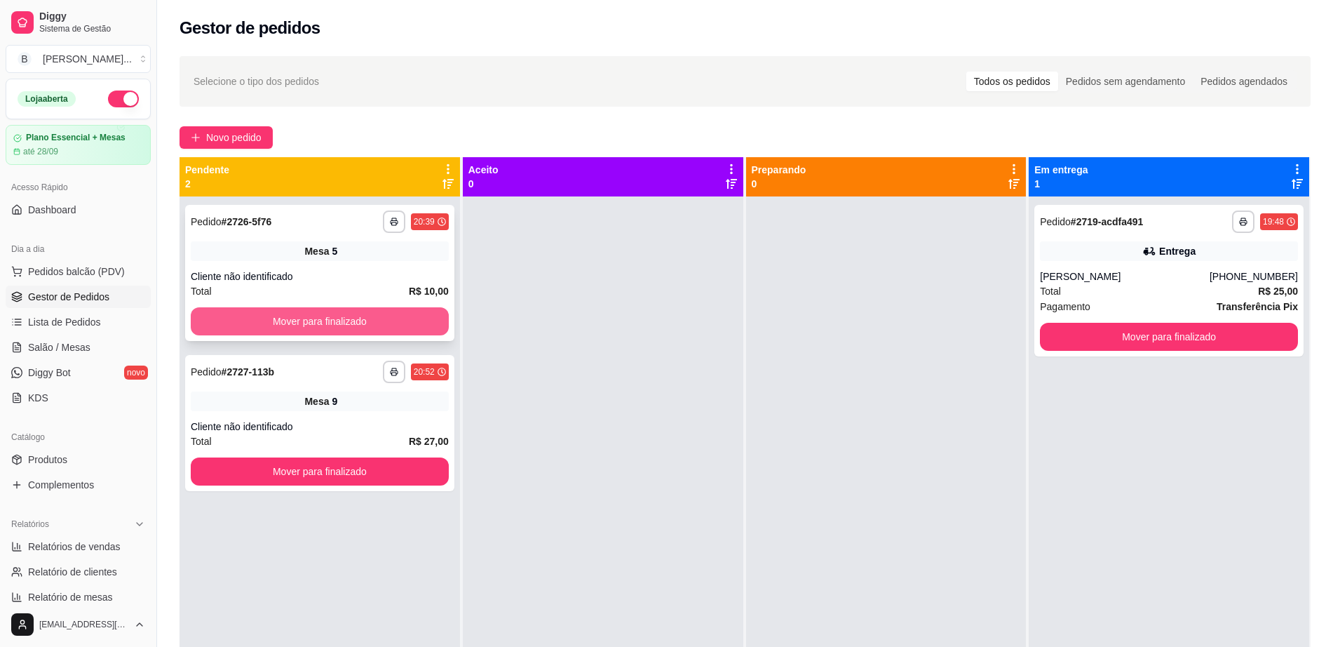
click at [328, 321] on button "Mover para finalizado" at bounding box center [320, 321] width 258 height 28
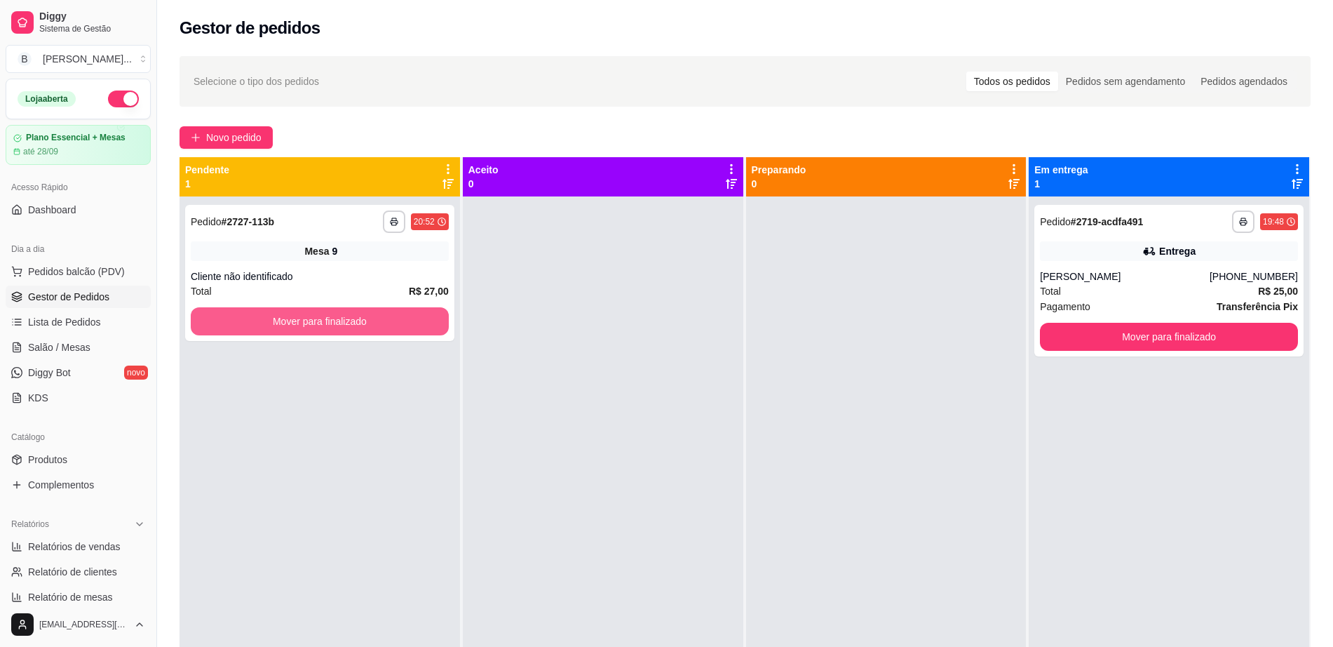
click at [328, 321] on button "Mover para finalizado" at bounding box center [320, 321] width 258 height 28
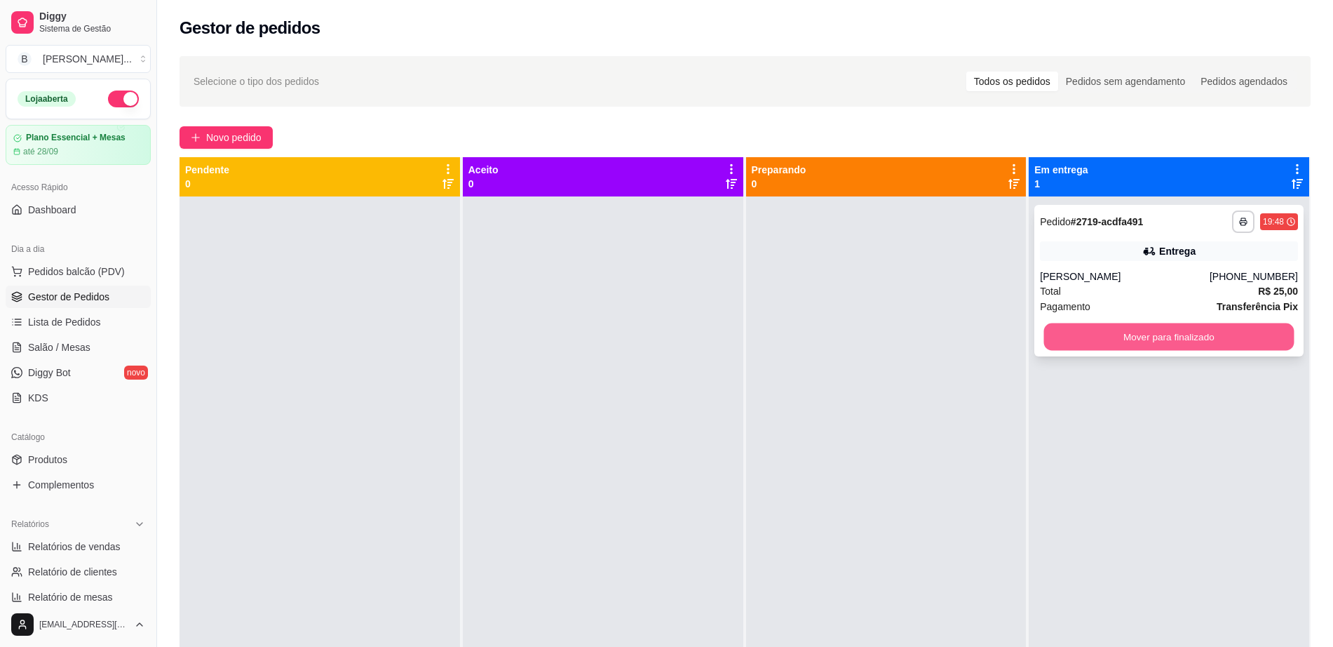
click at [1120, 345] on button "Mover para finalizado" at bounding box center [1169, 336] width 250 height 27
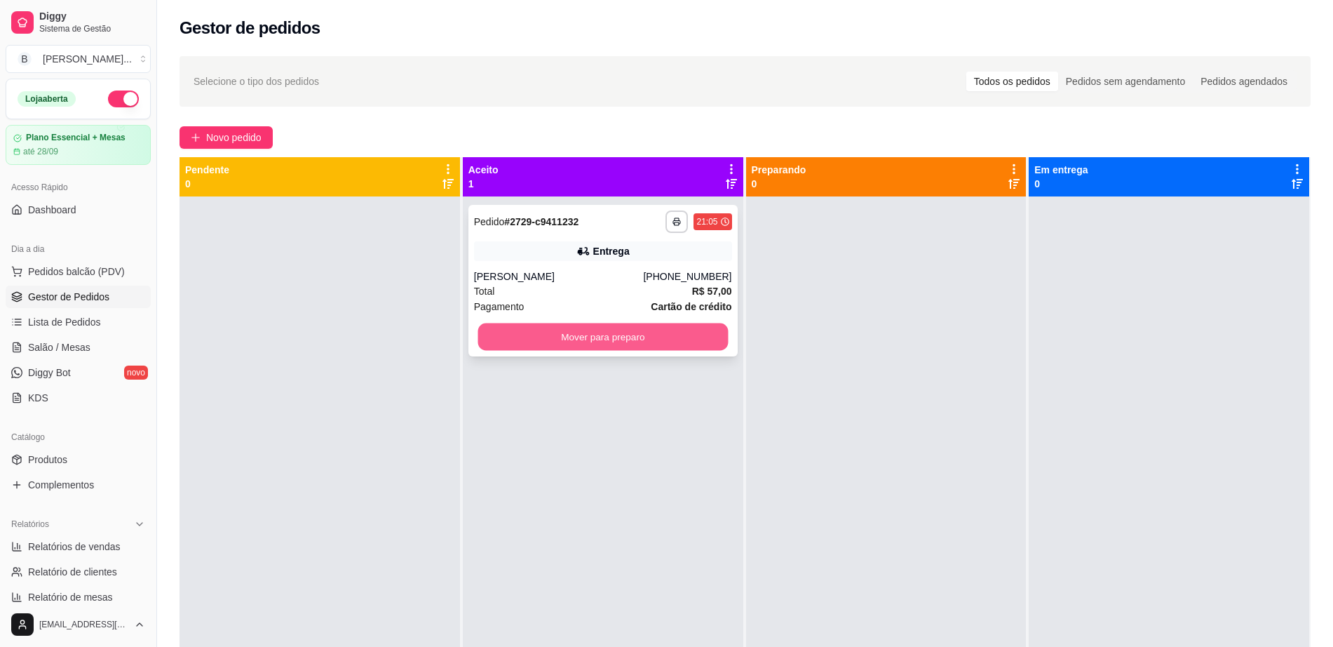
click at [592, 341] on button "Mover para preparo" at bounding box center [603, 336] width 250 height 27
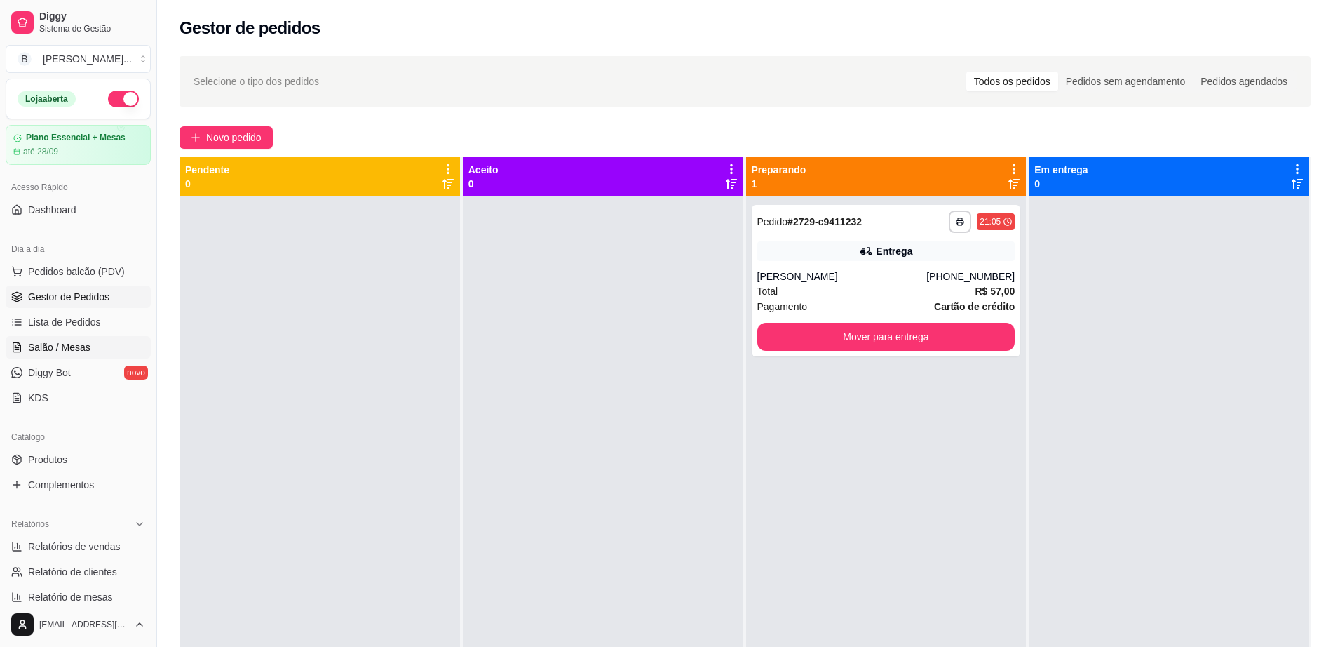
click at [99, 347] on link "Salão / Mesas" at bounding box center [78, 347] width 145 height 22
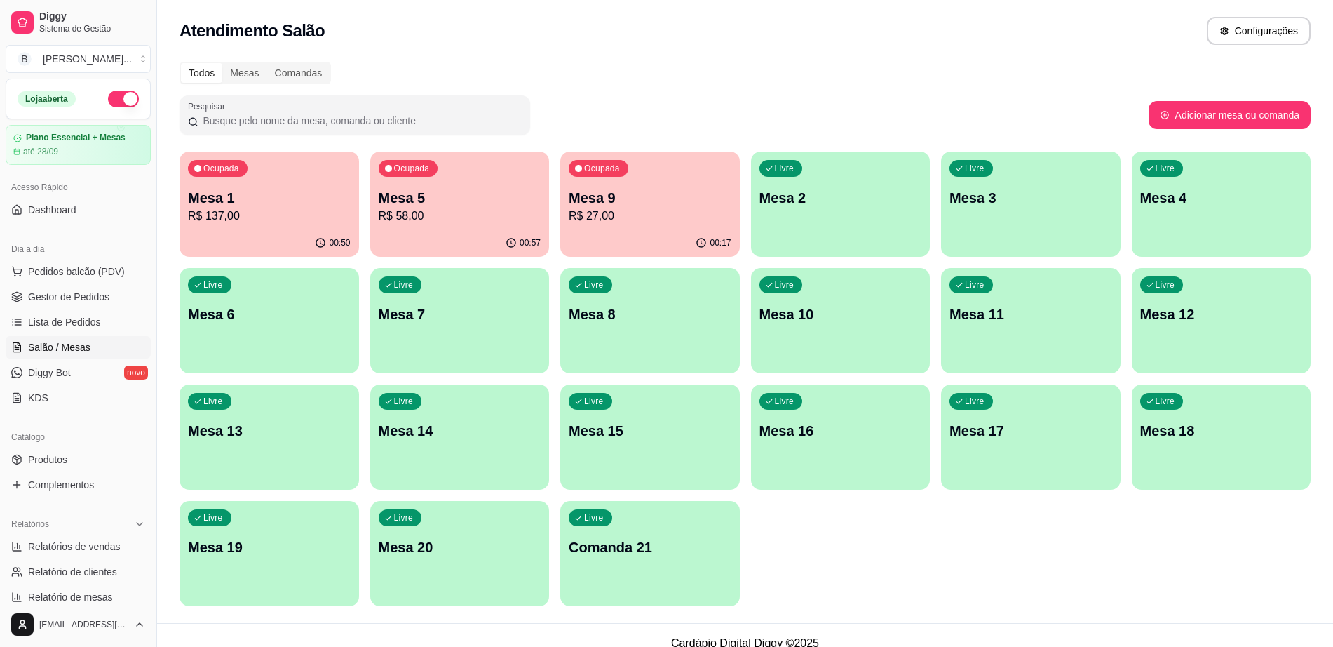
click at [251, 196] on p "Mesa 1" at bounding box center [269, 198] width 163 height 20
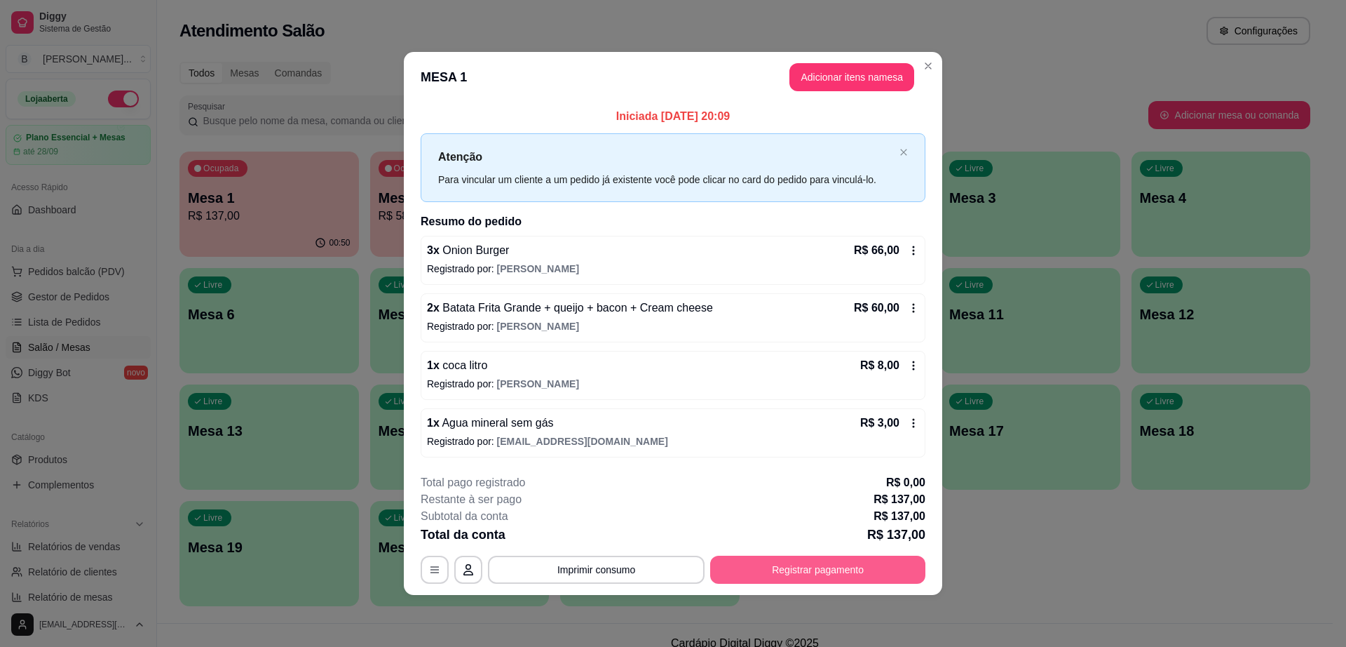
click at [776, 574] on button "Registrar pagamento" at bounding box center [817, 569] width 215 height 28
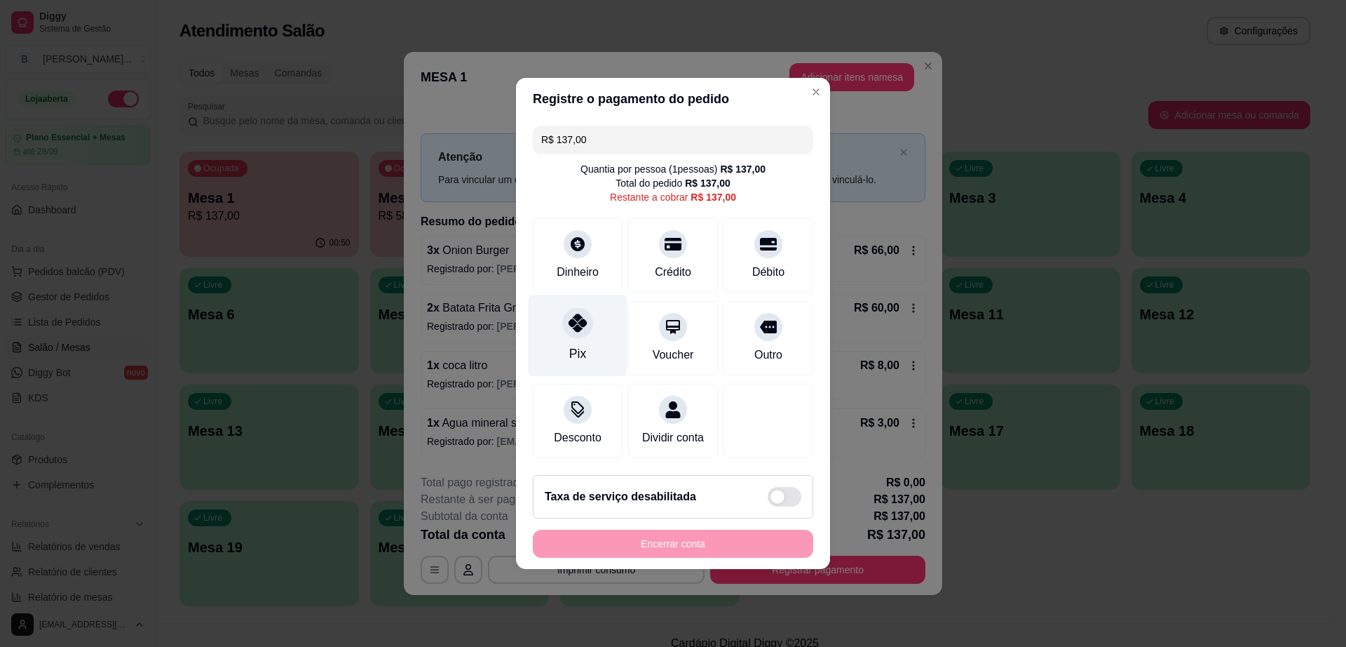
click at [559, 314] on div "Pix" at bounding box center [578, 336] width 99 height 82
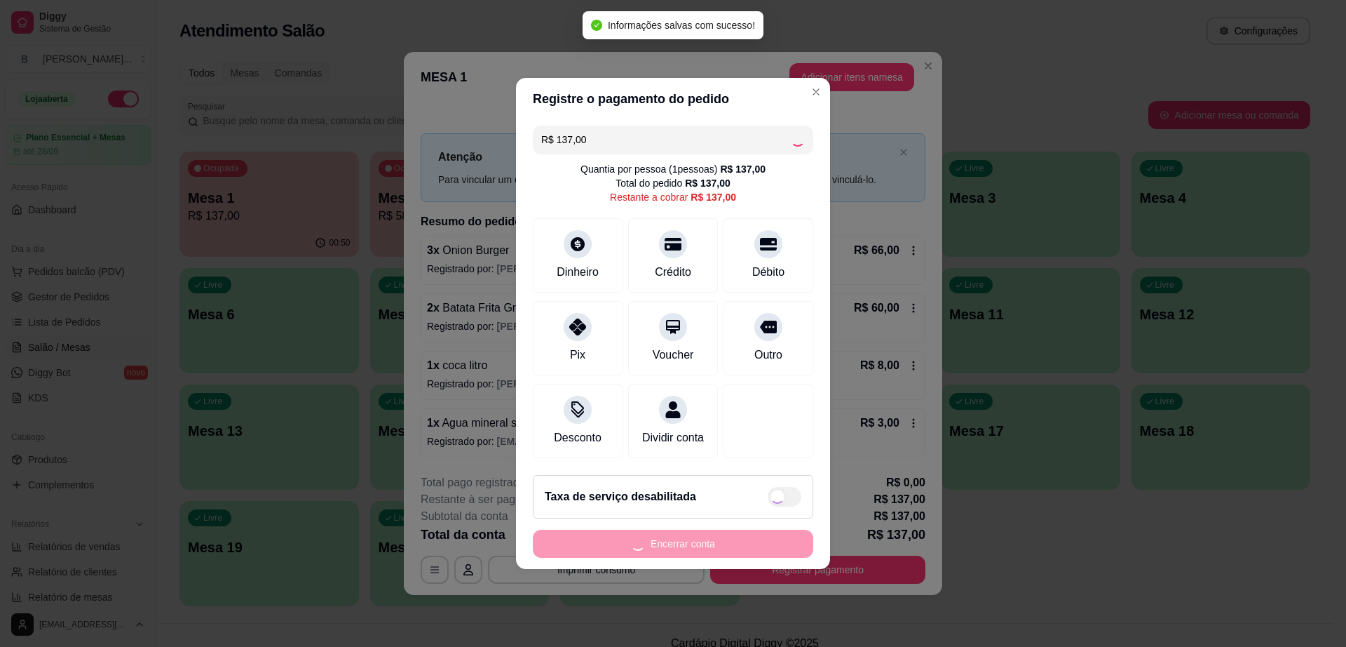
type input "R$ 0,00"
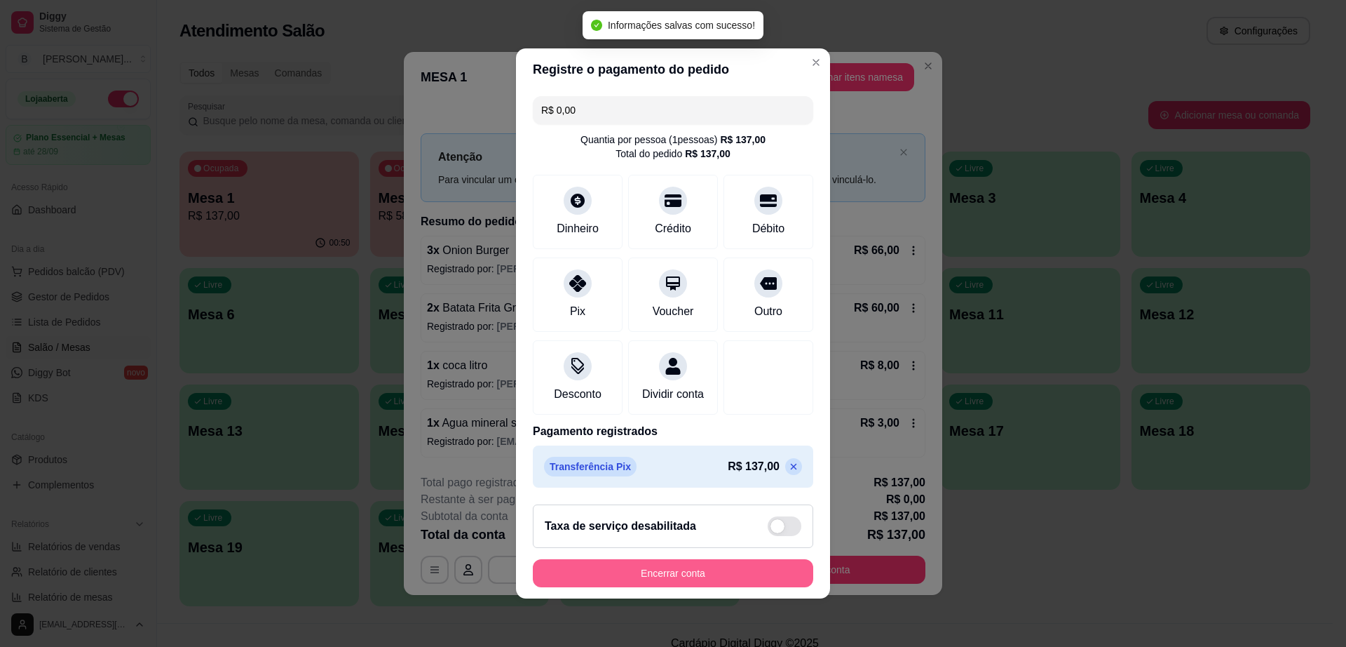
click at [682, 569] on button "Encerrar conta" at bounding box center [673, 573] width 280 height 28
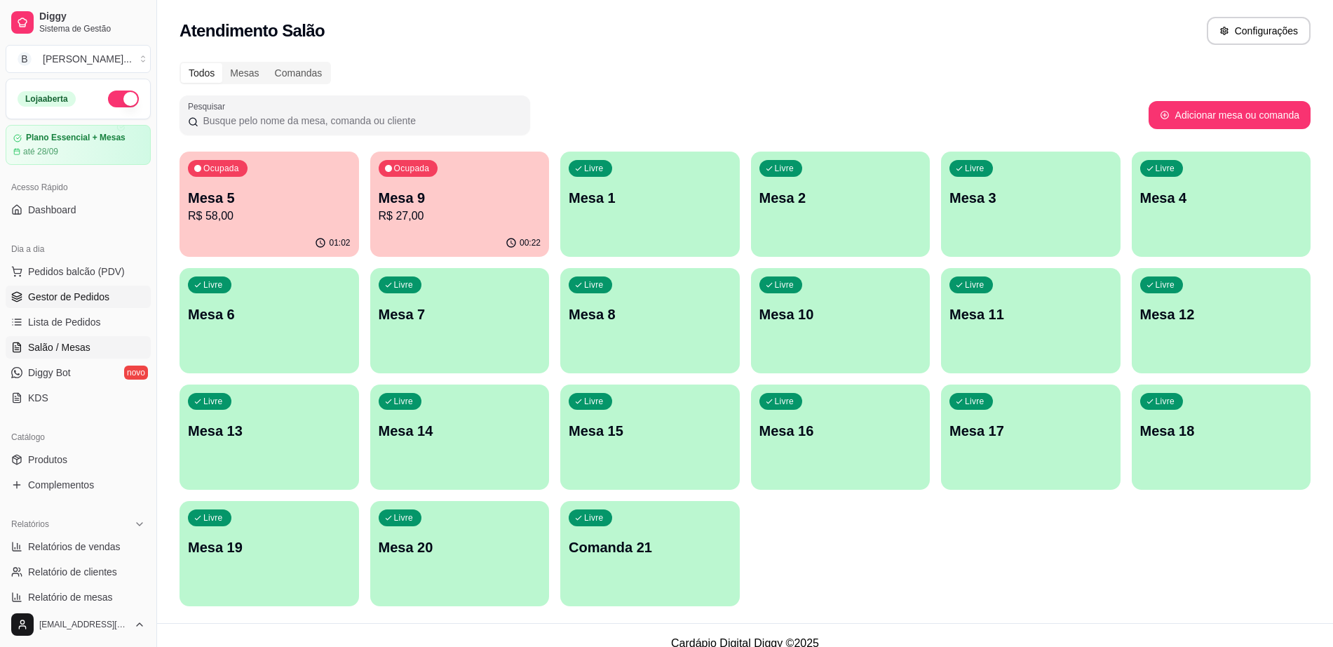
click at [67, 287] on link "Gestor de Pedidos" at bounding box center [78, 296] width 145 height 22
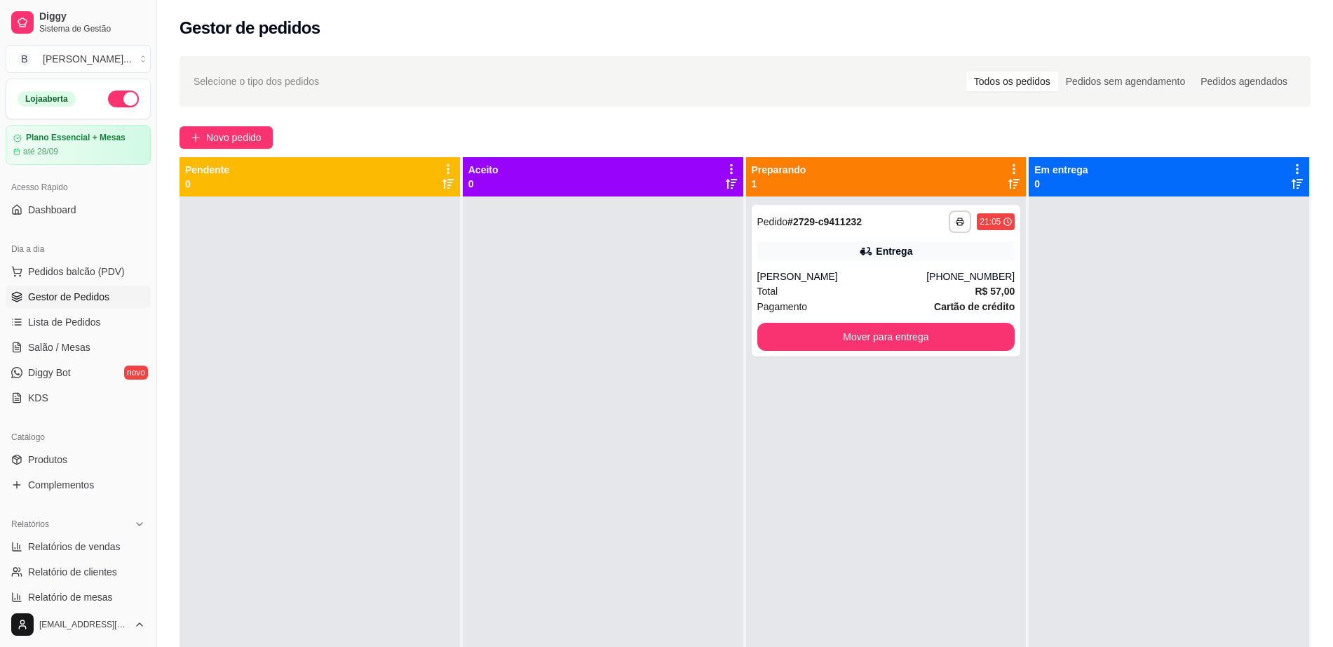
click at [60, 297] on span "Gestor de Pedidos" at bounding box center [68, 297] width 81 height 14
click at [72, 464] on link "Produtos" at bounding box center [78, 459] width 145 height 22
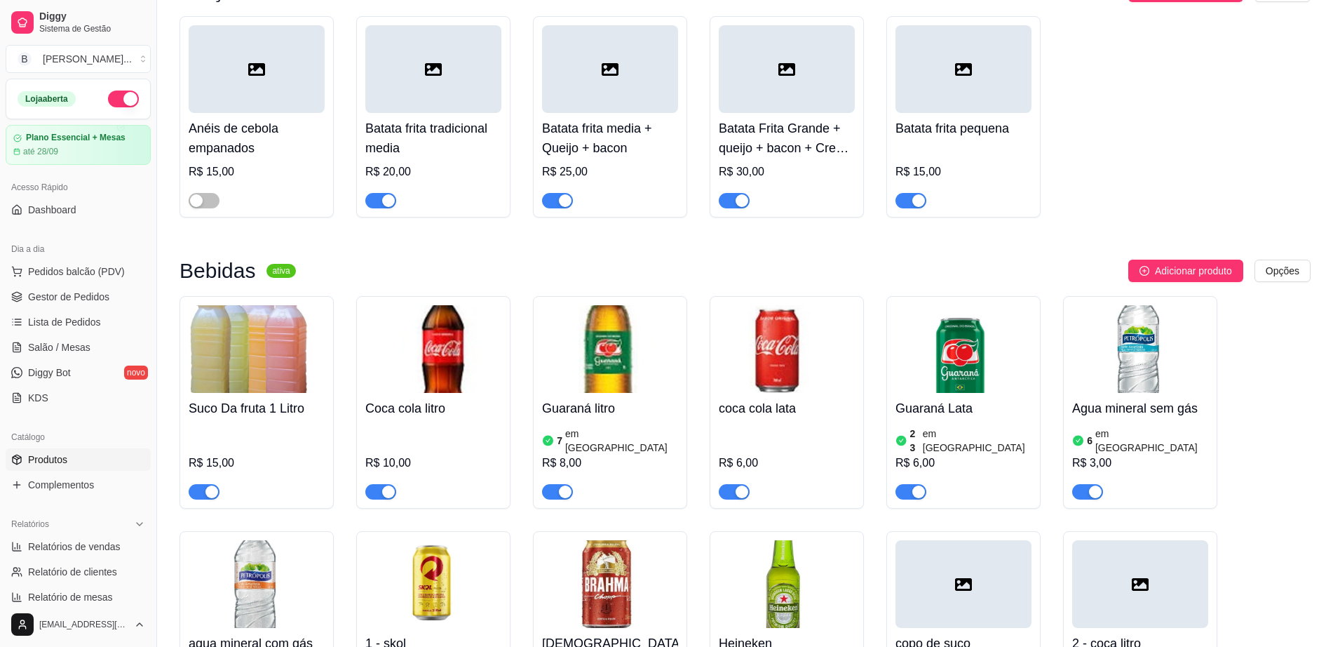
scroll to position [877, 0]
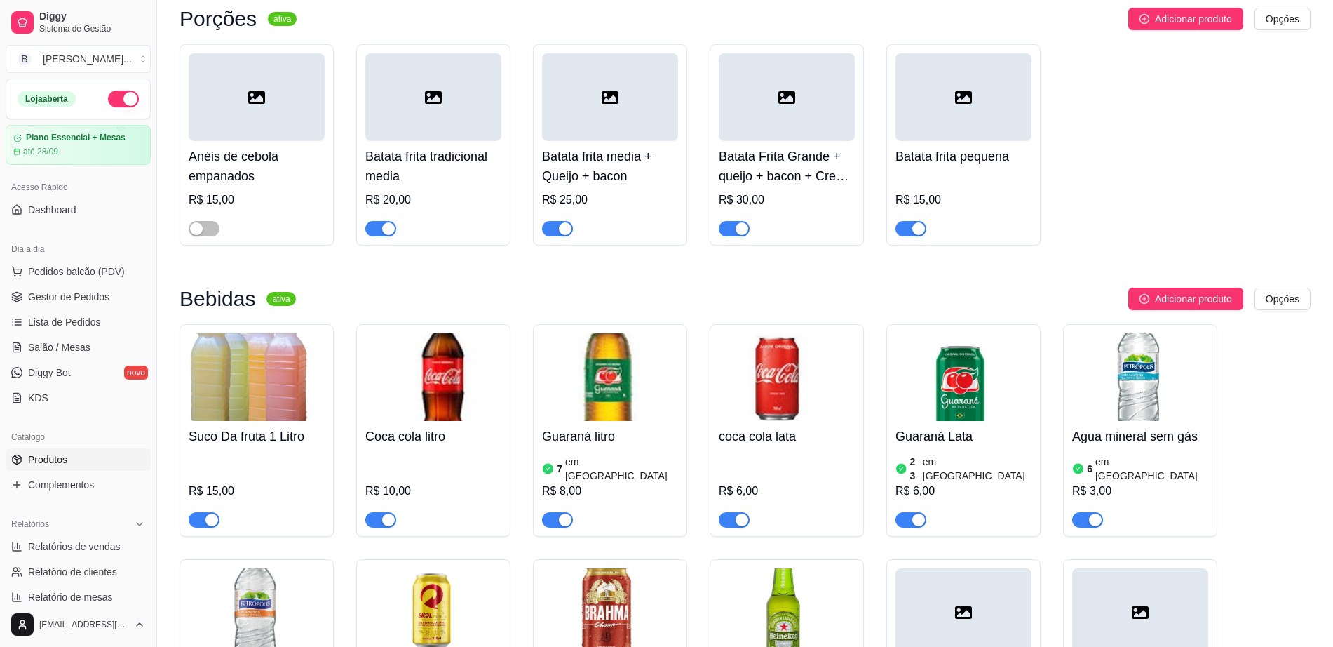
click at [607, 344] on img at bounding box center [610, 377] width 136 height 88
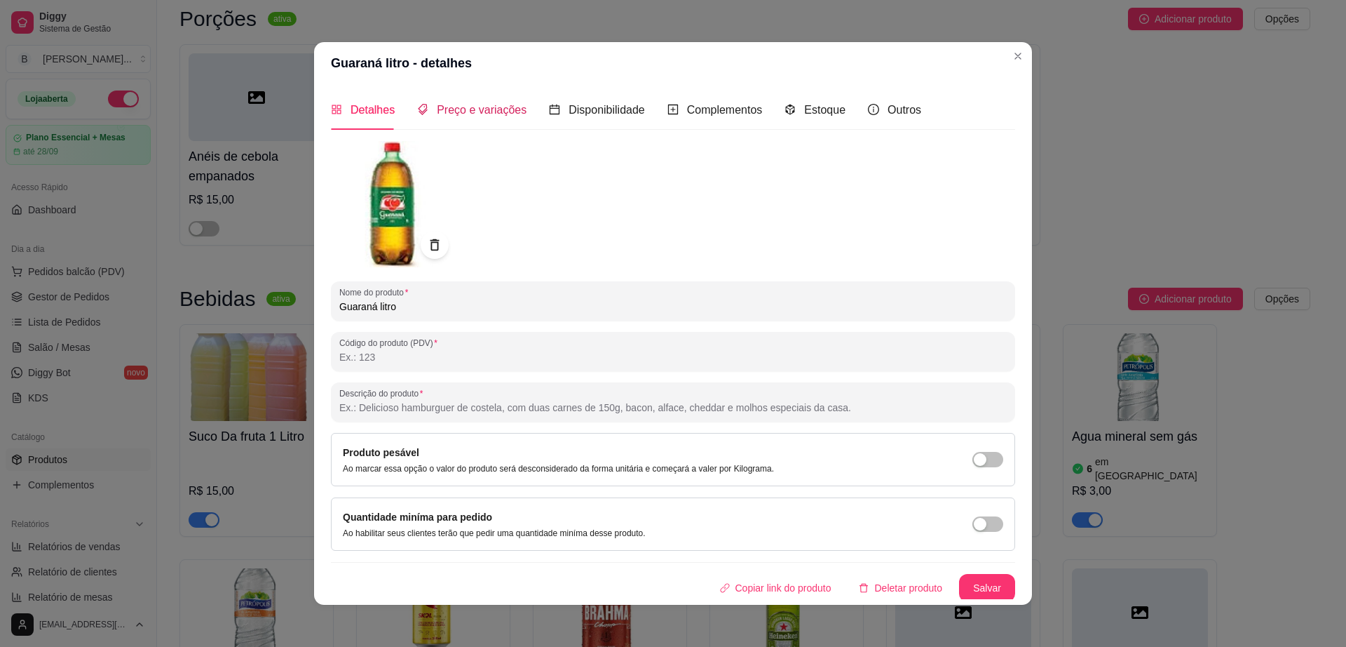
click at [495, 109] on span "Preço e variações" at bounding box center [482, 110] width 90 height 12
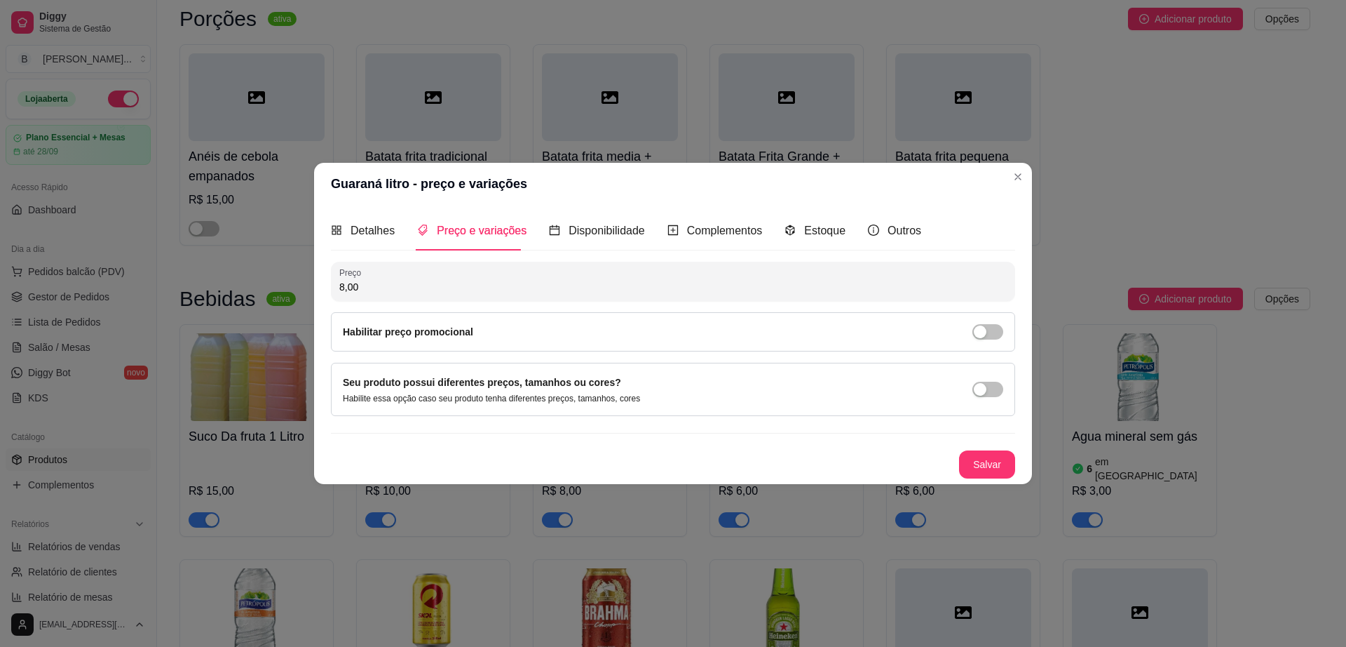
click at [422, 288] on input "8,00" at bounding box center [673, 287] width 668 height 14
type input "10,00"
click at [1006, 459] on button "Salvar" at bounding box center [987, 464] width 56 height 28
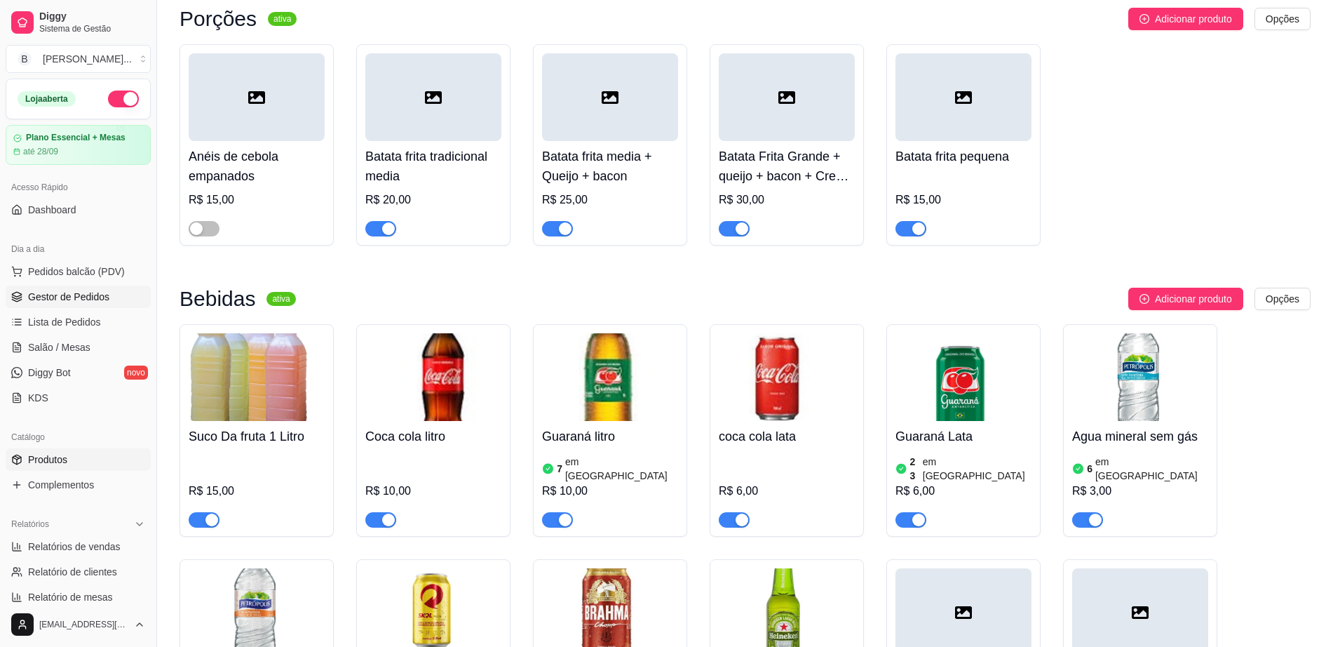
click at [79, 301] on span "Gestor de Pedidos" at bounding box center [68, 297] width 81 height 14
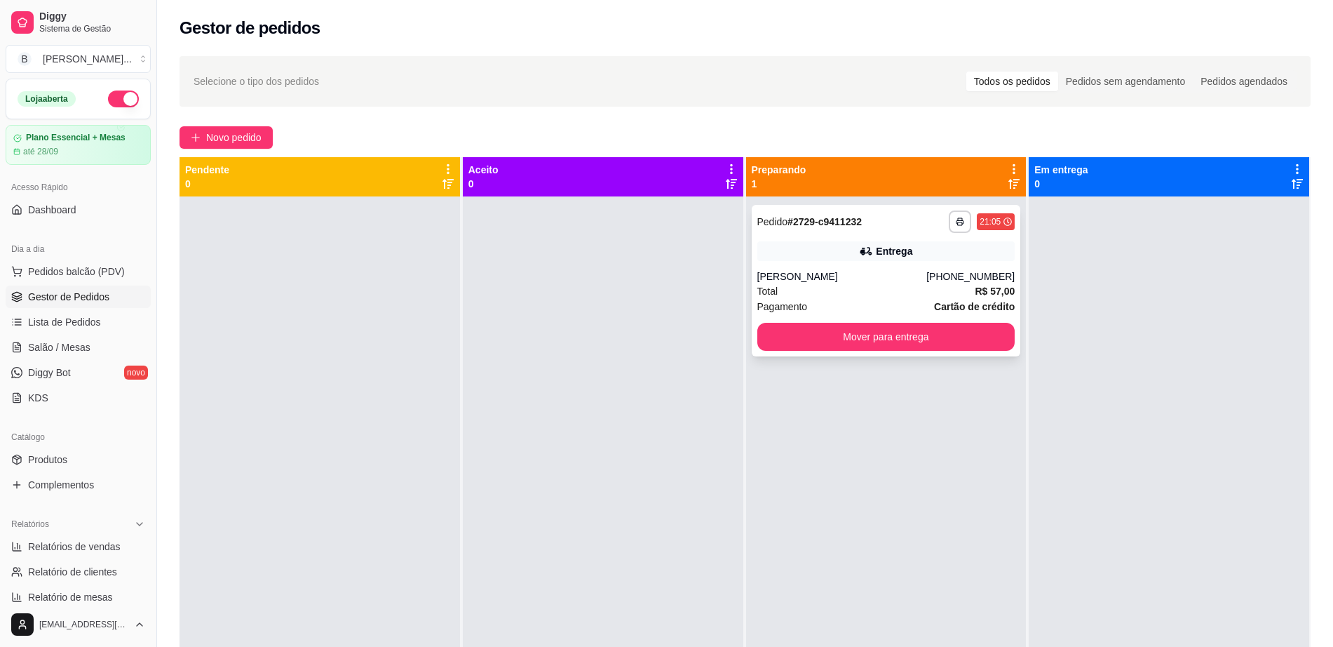
click at [819, 226] on strong "# 2729-c9411232" at bounding box center [824, 221] width 74 height 11
click at [879, 337] on button "Mover para entrega" at bounding box center [886, 336] width 250 height 27
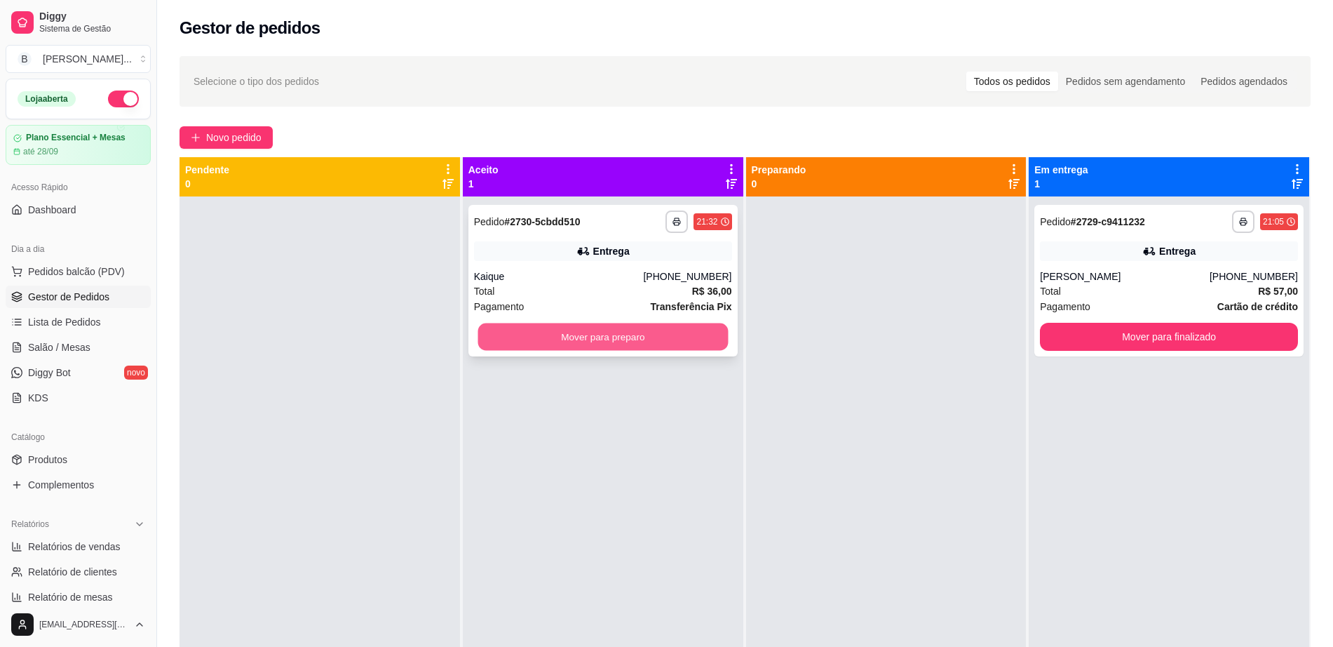
click at [573, 344] on button "Mover para preparo" at bounding box center [603, 336] width 250 height 27
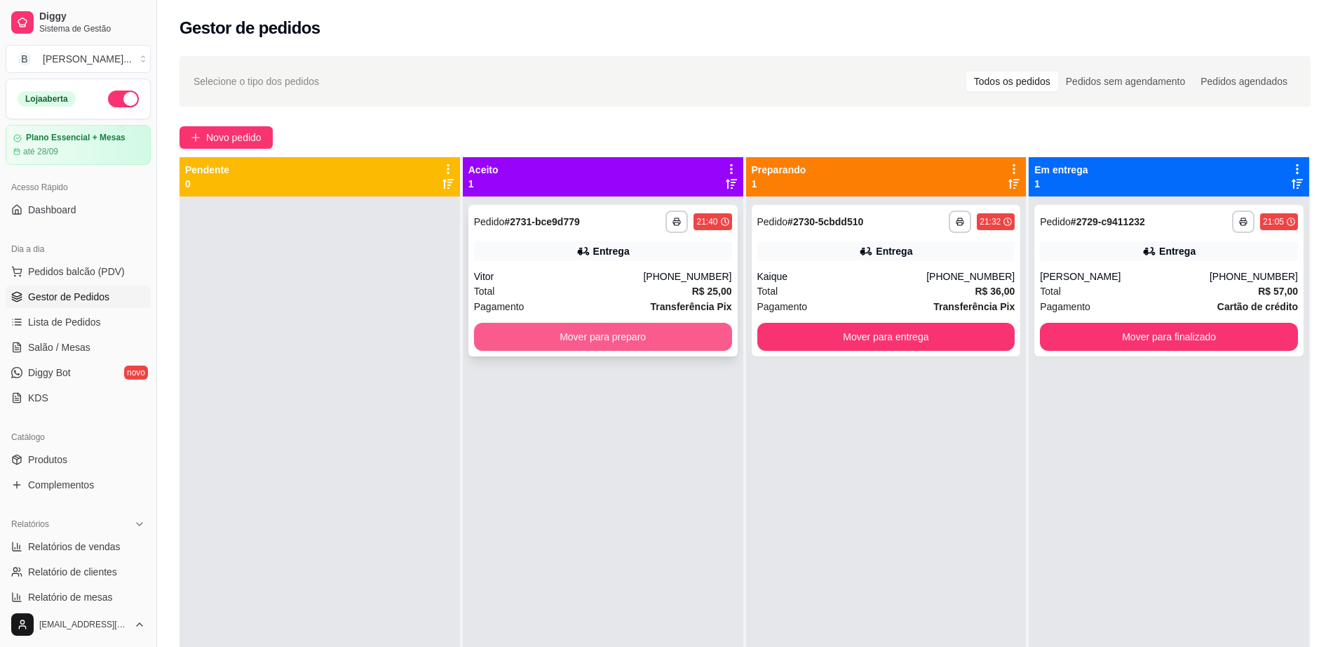
click at [563, 343] on button "Mover para preparo" at bounding box center [603, 337] width 258 height 28
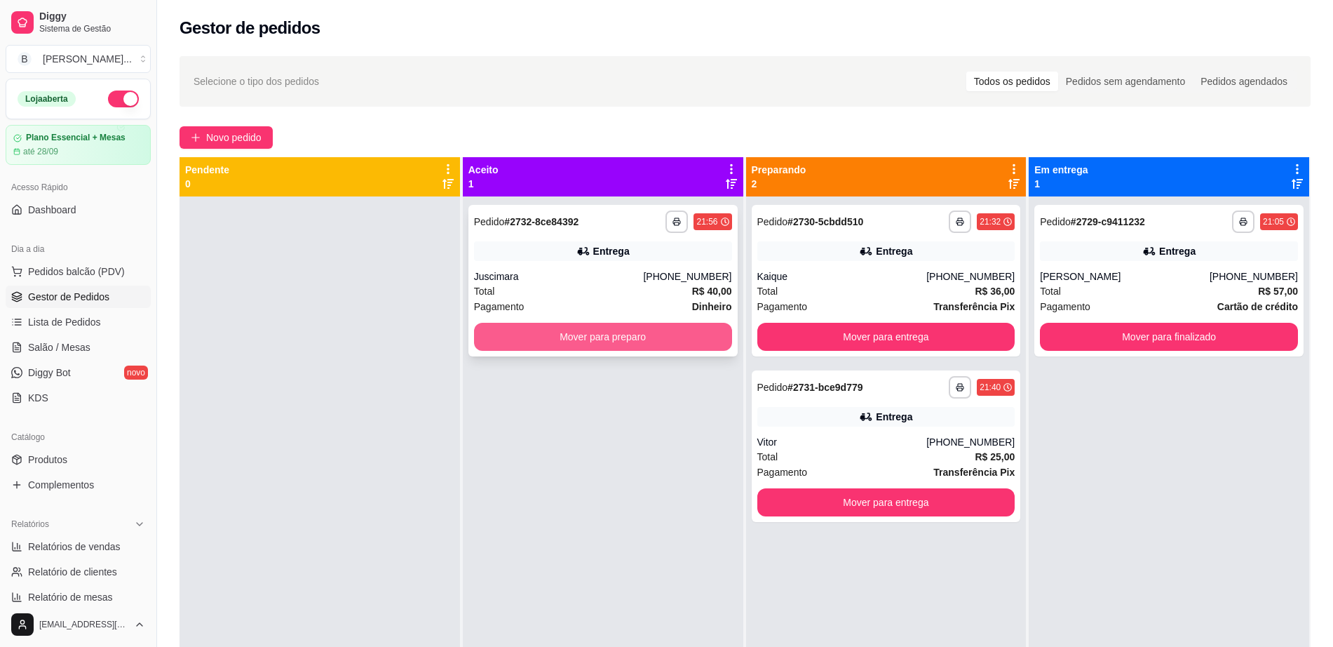
click at [585, 340] on button "Mover para preparo" at bounding box center [603, 337] width 258 height 28
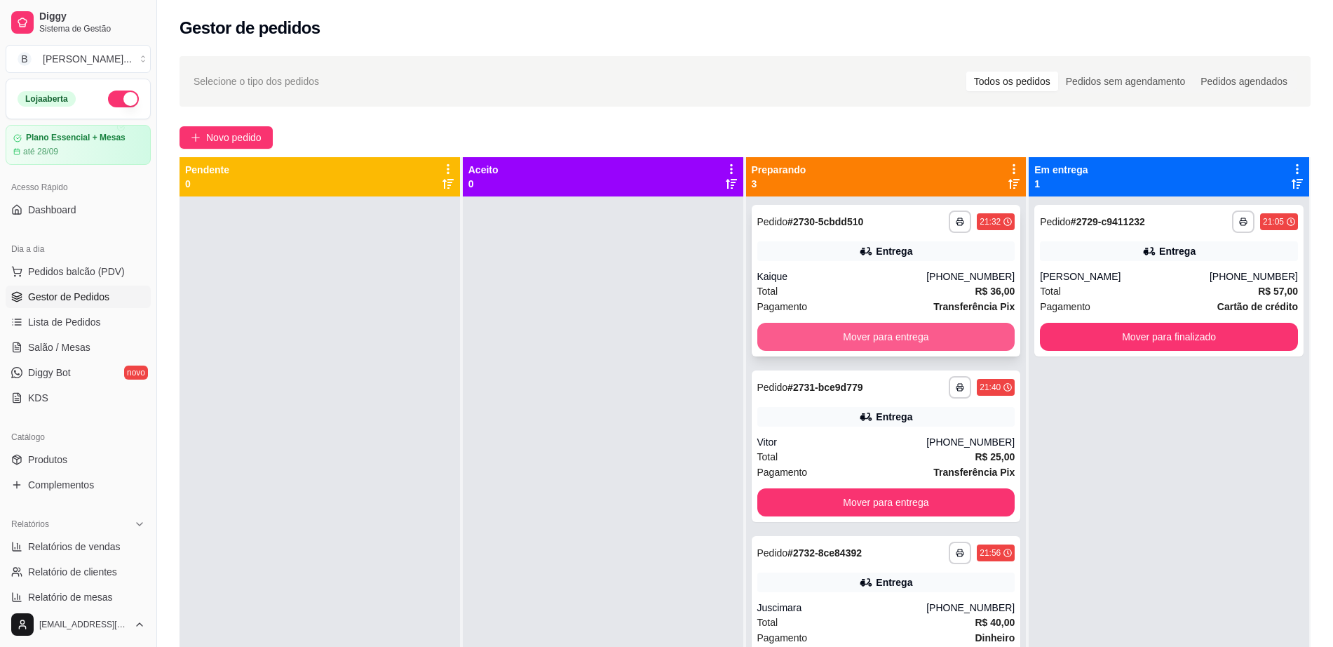
click at [843, 335] on button "Mover para entrega" at bounding box center [886, 337] width 258 height 28
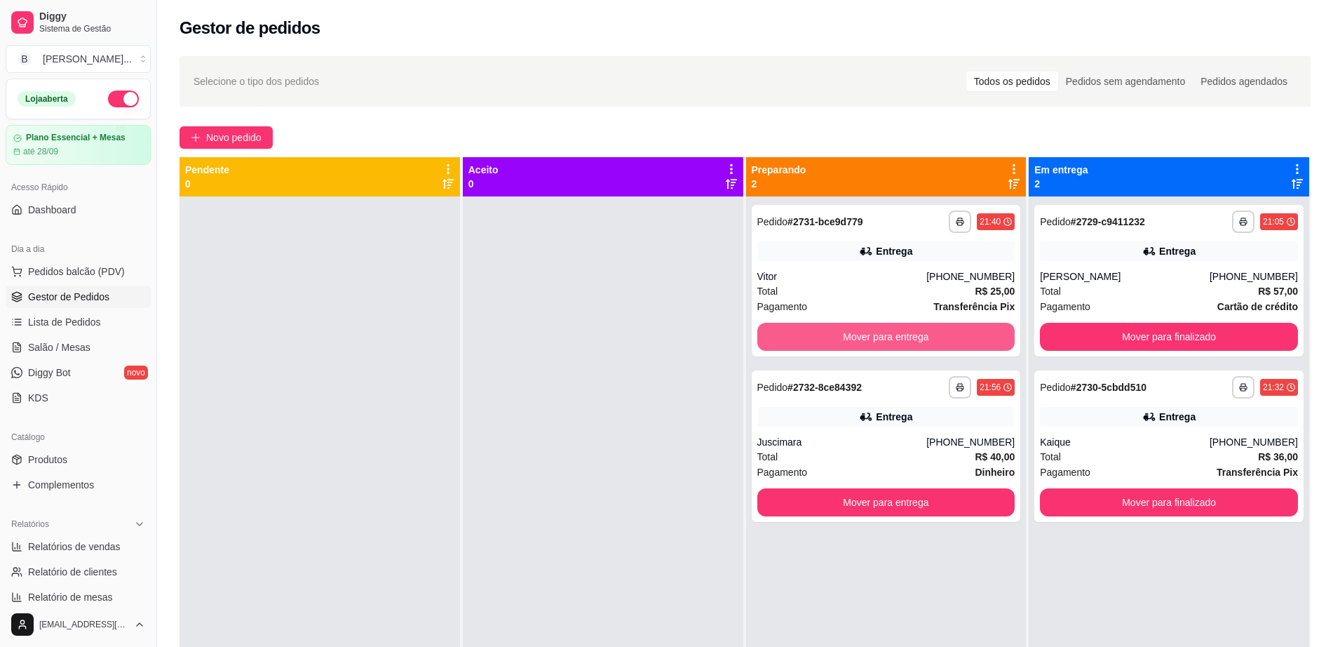
click at [843, 335] on button "Mover para entrega" at bounding box center [886, 337] width 258 height 28
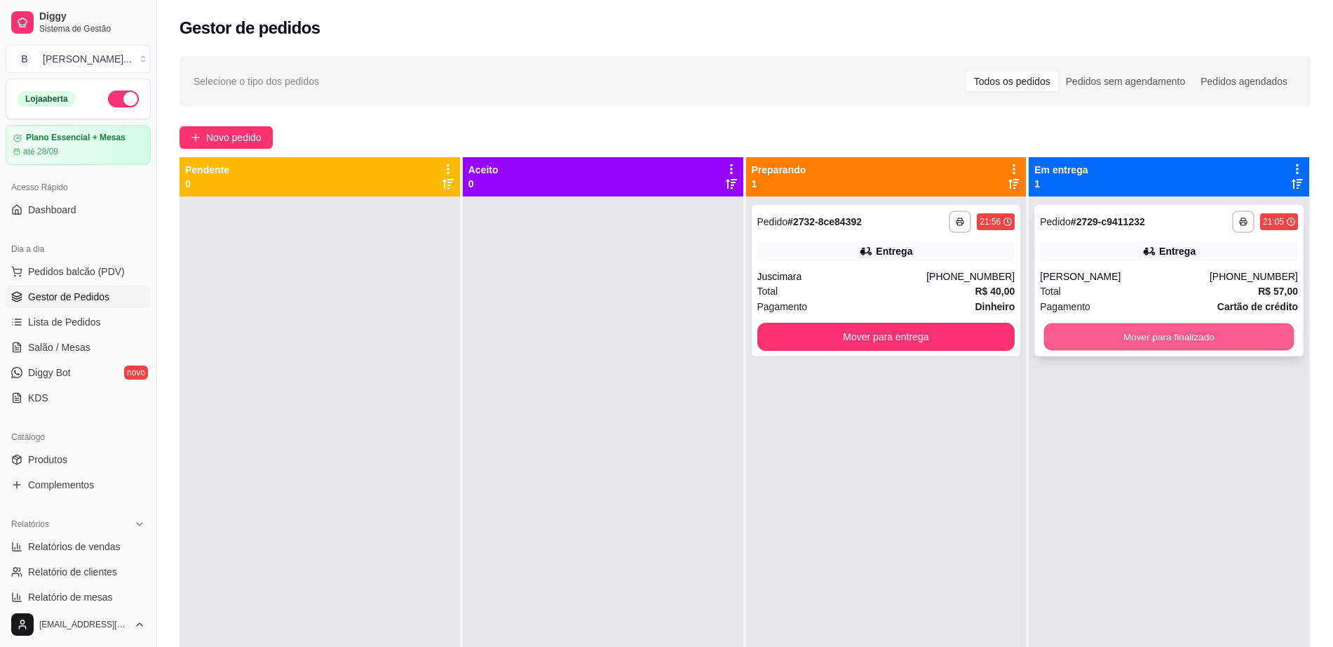
click at [1168, 341] on button "Mover para finalizado" at bounding box center [1169, 336] width 250 height 27
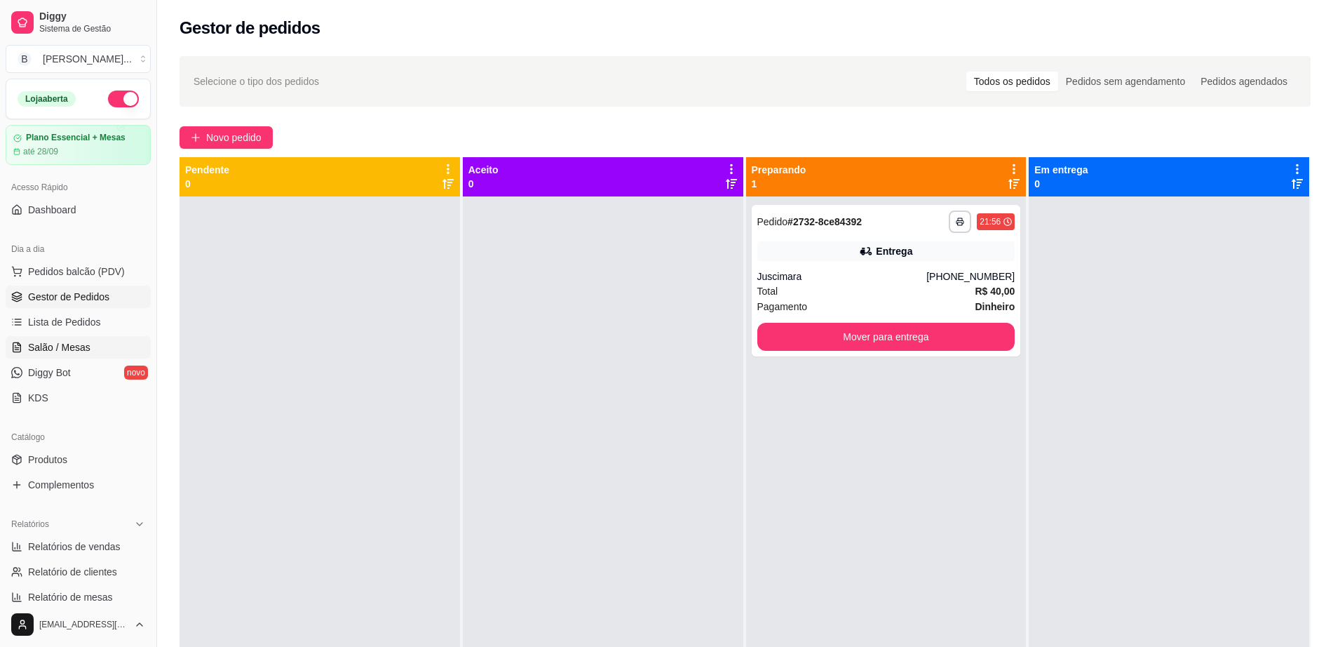
click at [111, 341] on link "Salão / Mesas" at bounding box center [78, 347] width 145 height 22
